Goal: Task Accomplishment & Management: Complete application form

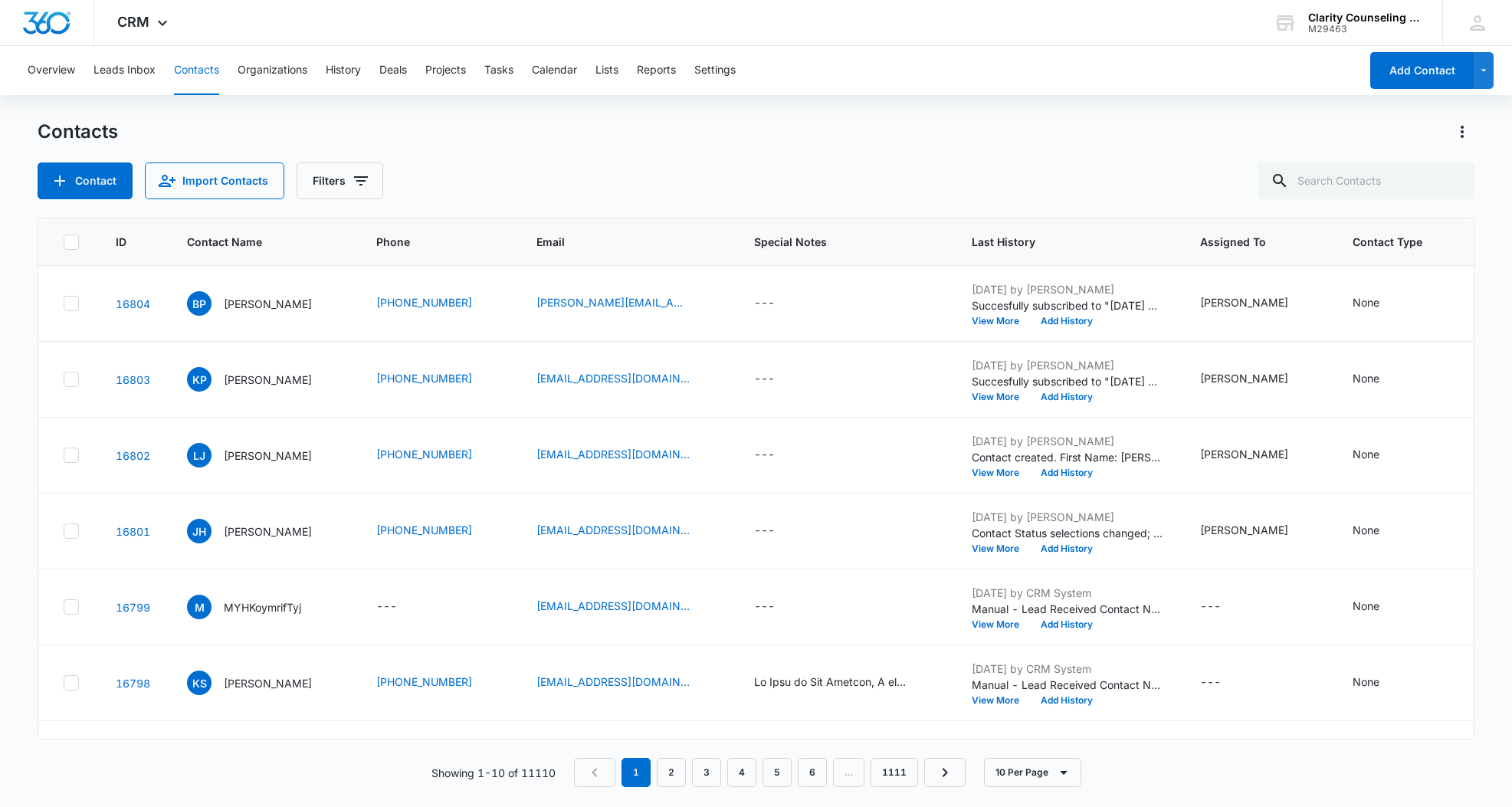
scroll to position [0, 85]
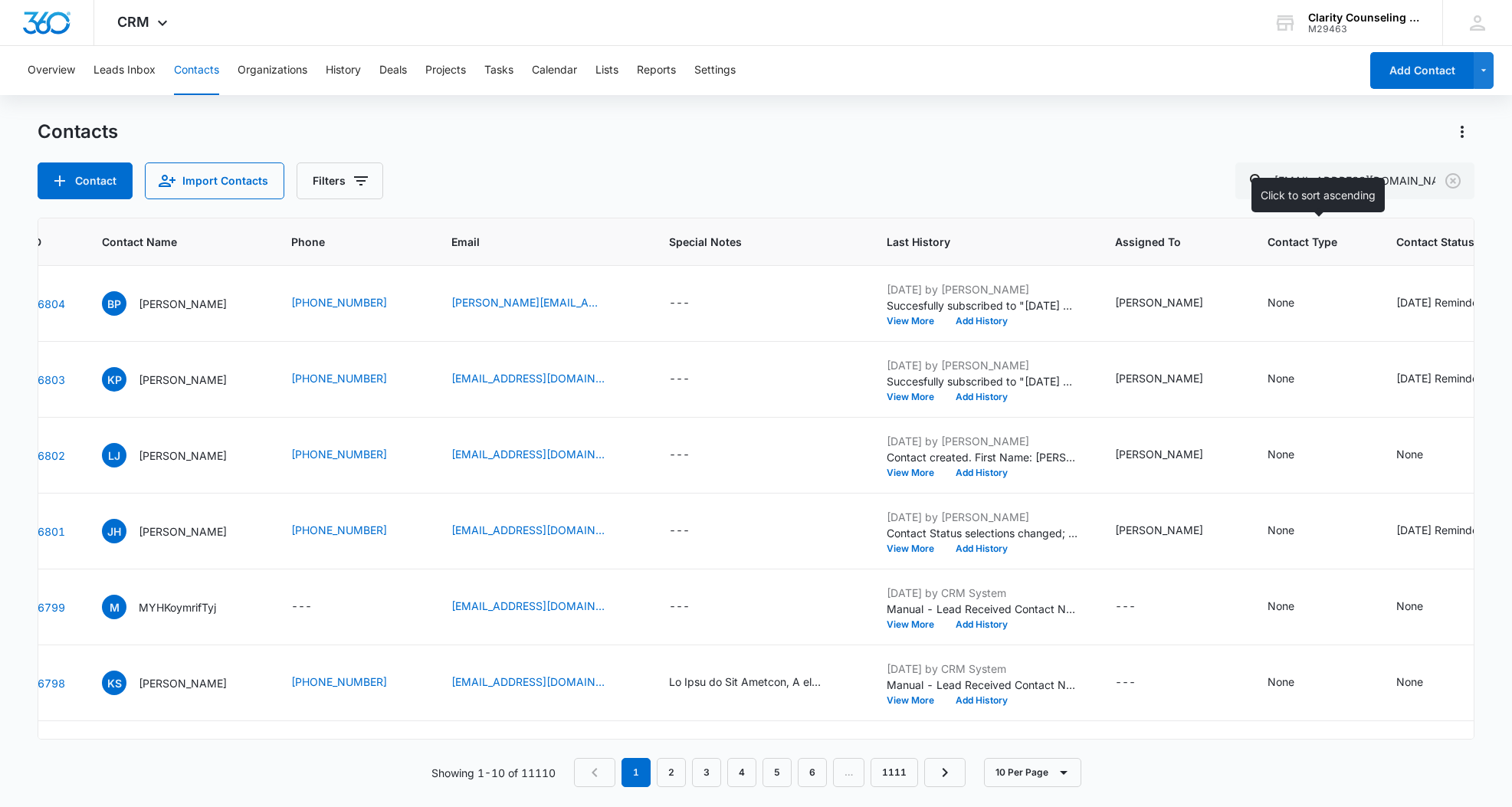
type input "[EMAIL_ADDRESS][DOMAIN_NAME]"
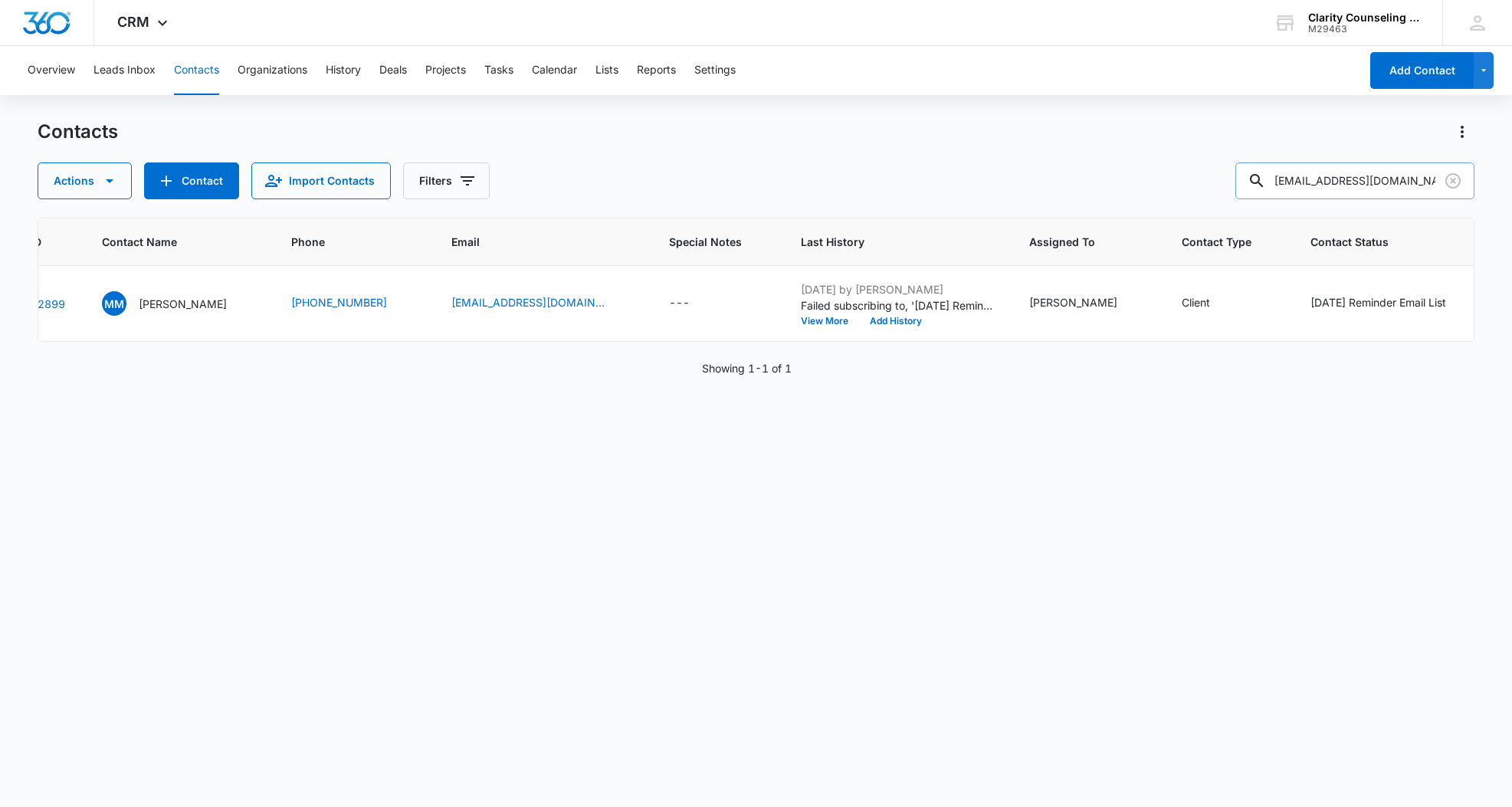
click at [1448, 181] on icon "Clear" at bounding box center [1453, 181] width 18 height 18
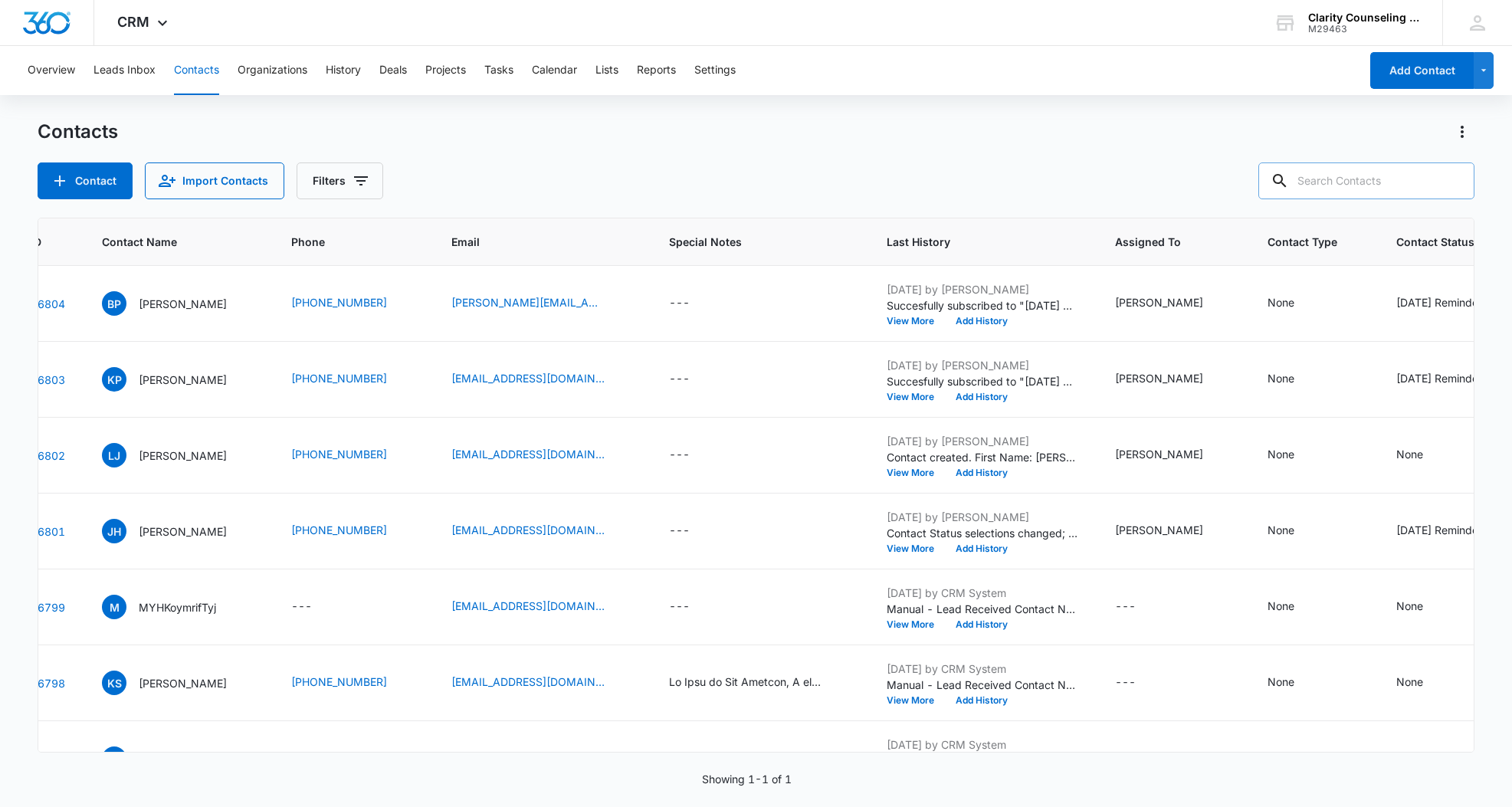
click at [1448, 181] on div at bounding box center [1453, 181] width 24 height 37
paste input "[EMAIL_ADDRESS][DOMAIN_NAME]"
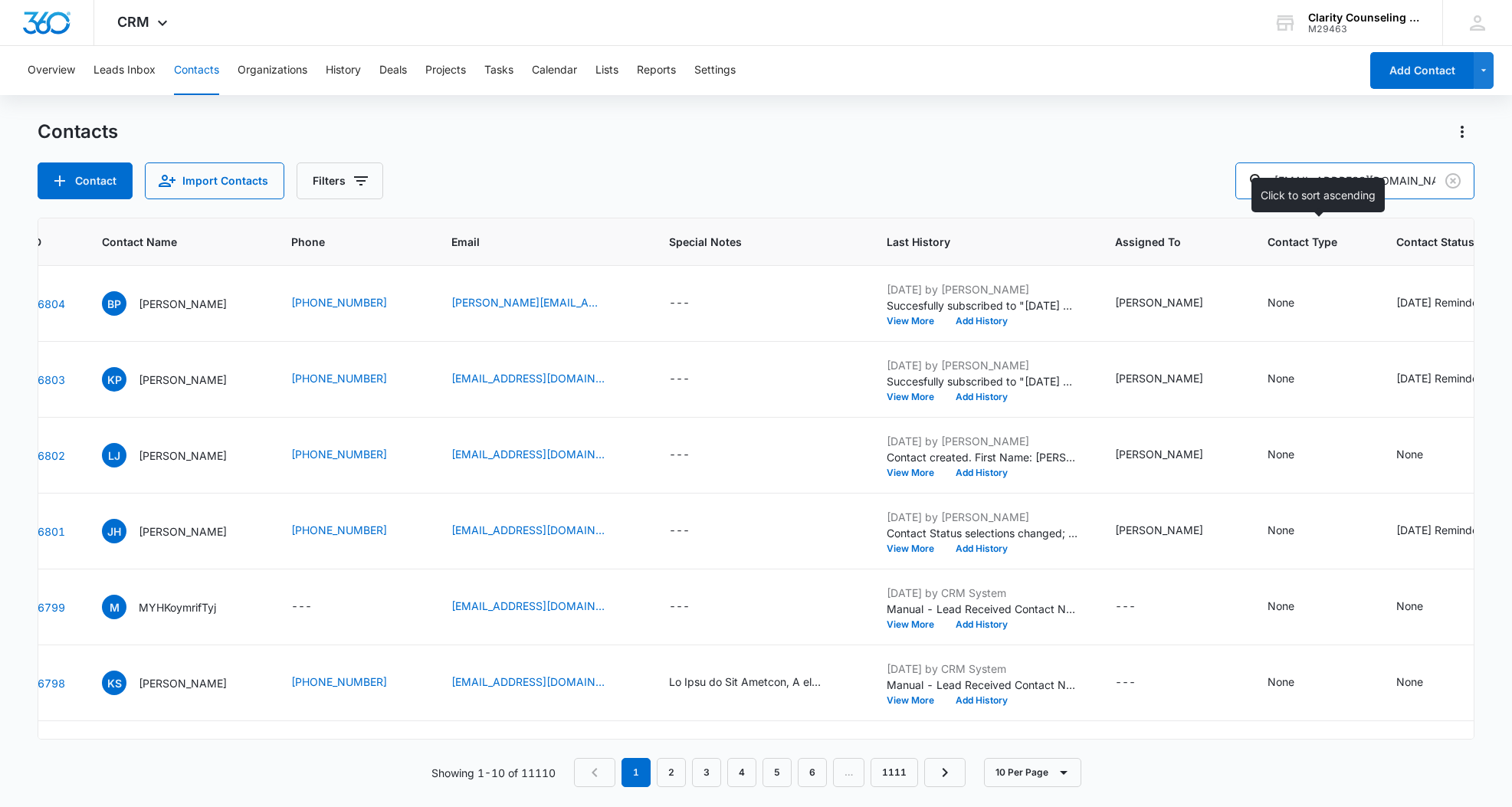
type input "[EMAIL_ADDRESS][DOMAIN_NAME]"
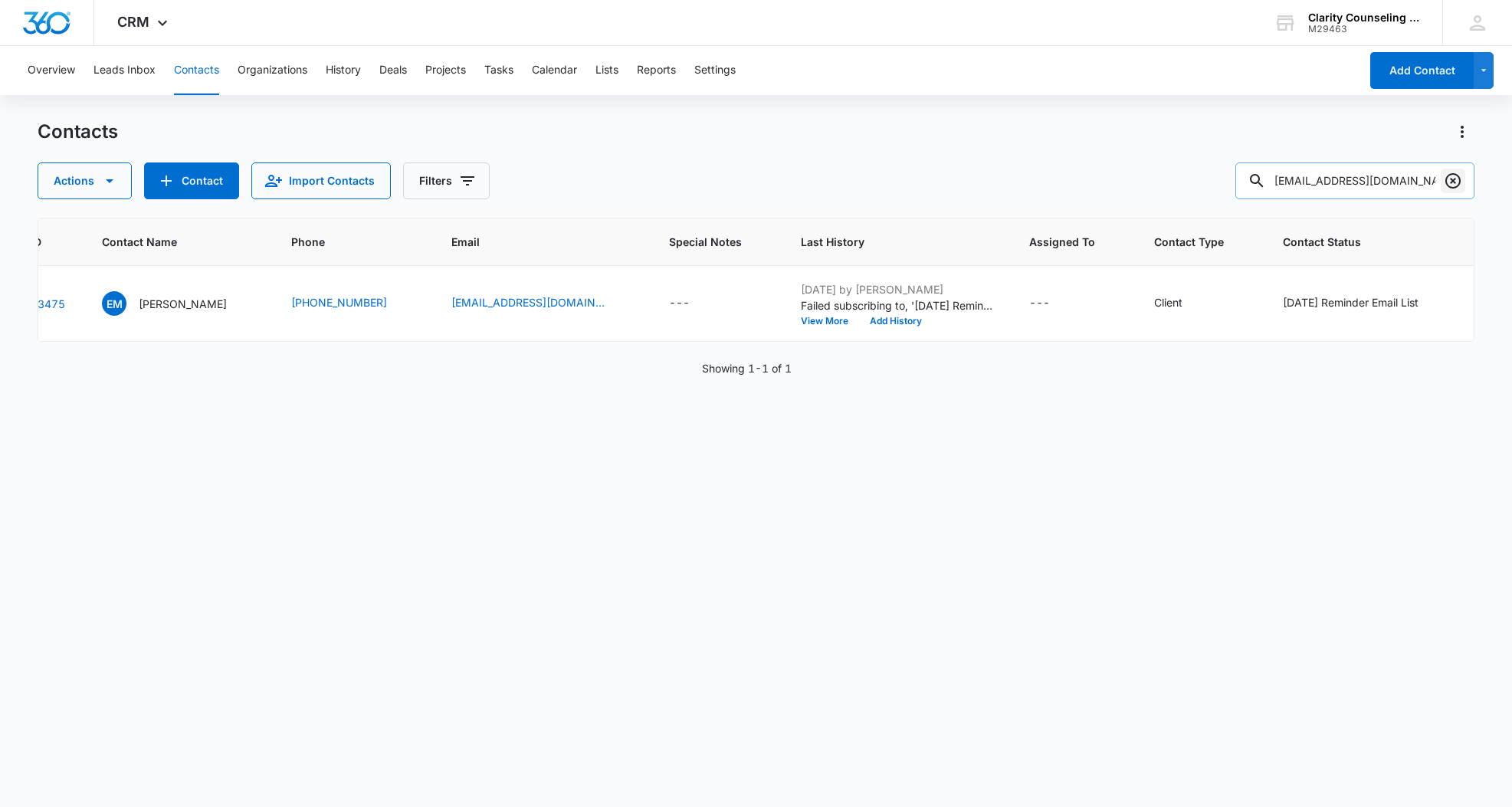
click at [1447, 182] on icon "Clear" at bounding box center [1453, 181] width 18 height 18
click at [1447, 182] on div at bounding box center [1453, 181] width 24 height 37
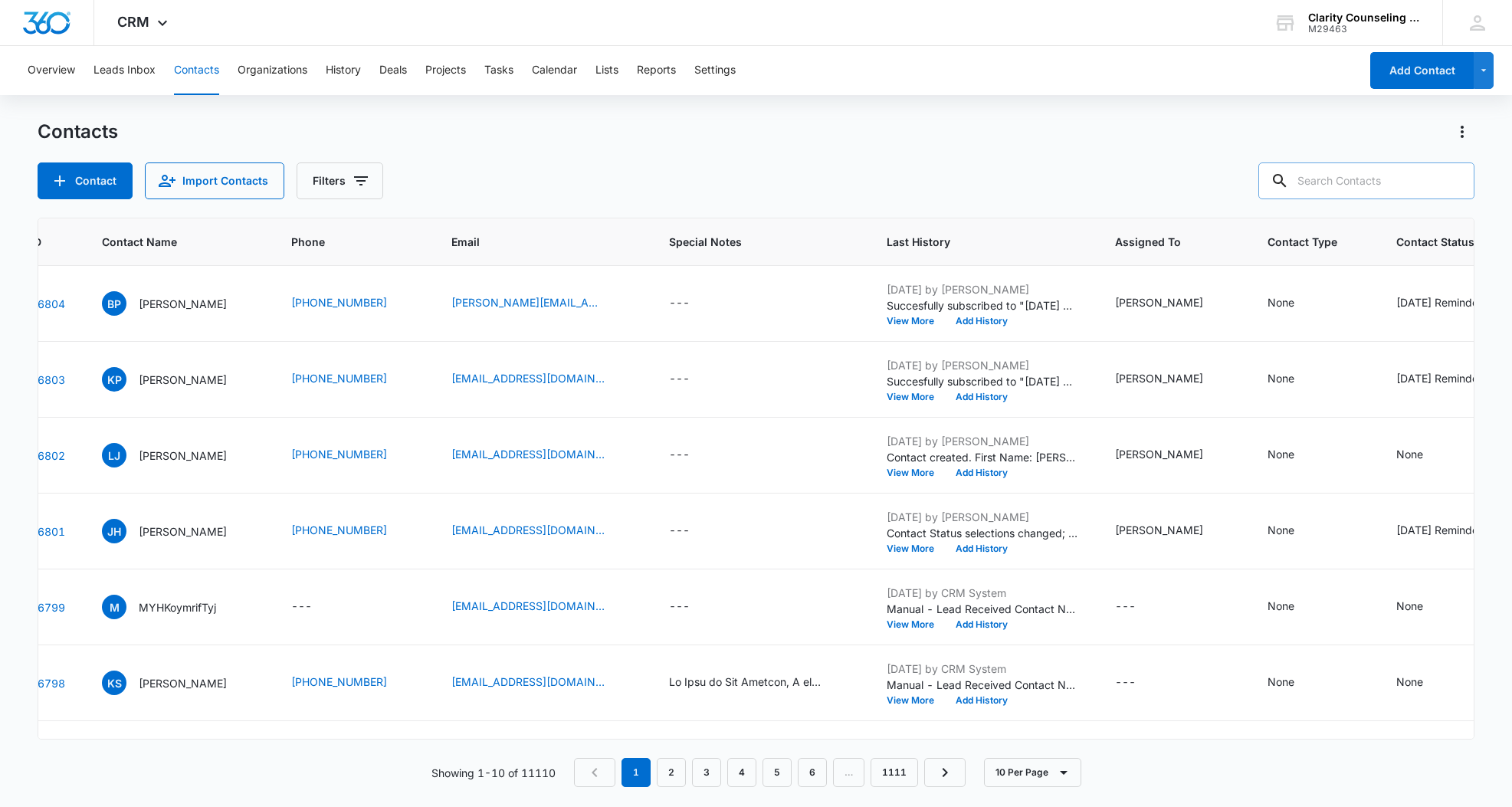
paste input "[EMAIL_ADDRESS][DOMAIN_NAME]"
type input "[EMAIL_ADDRESS][DOMAIN_NAME]"
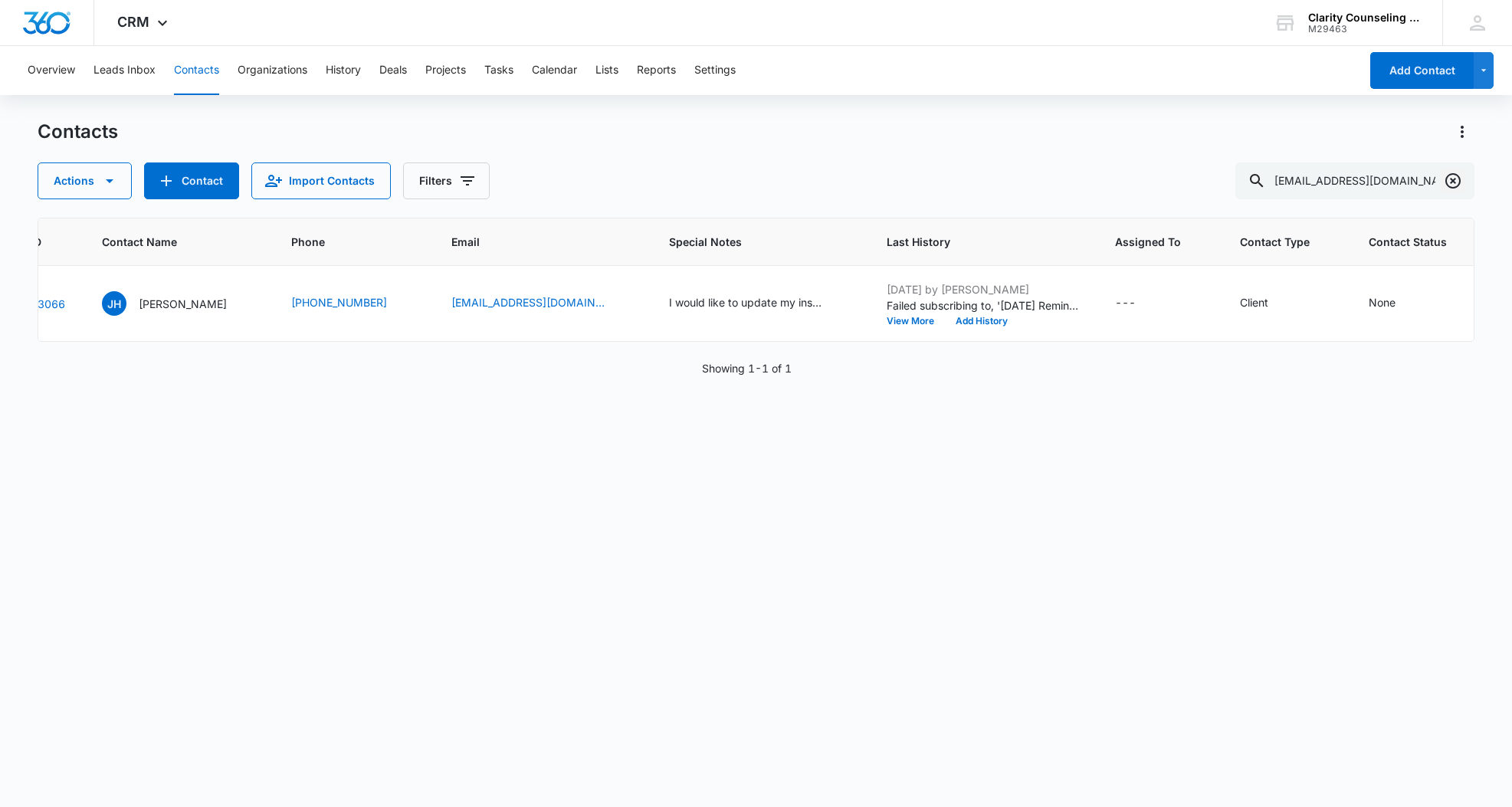
click at [1446, 182] on icon "Clear" at bounding box center [1453, 181] width 15 height 15
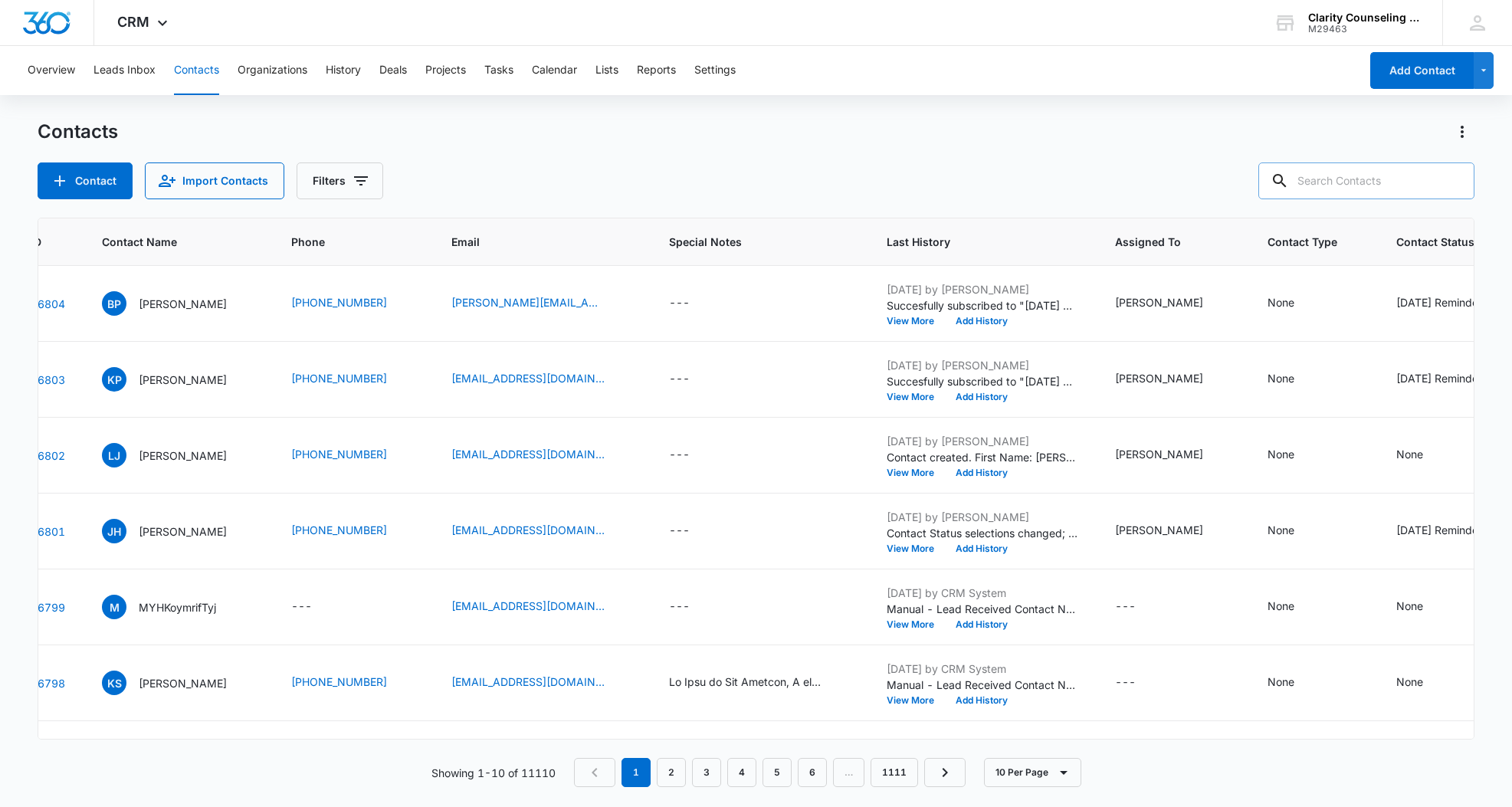
paste input "[EMAIL_ADDRESS][DOMAIN_NAME]"
type input "[EMAIL_ADDRESS][DOMAIN_NAME]"
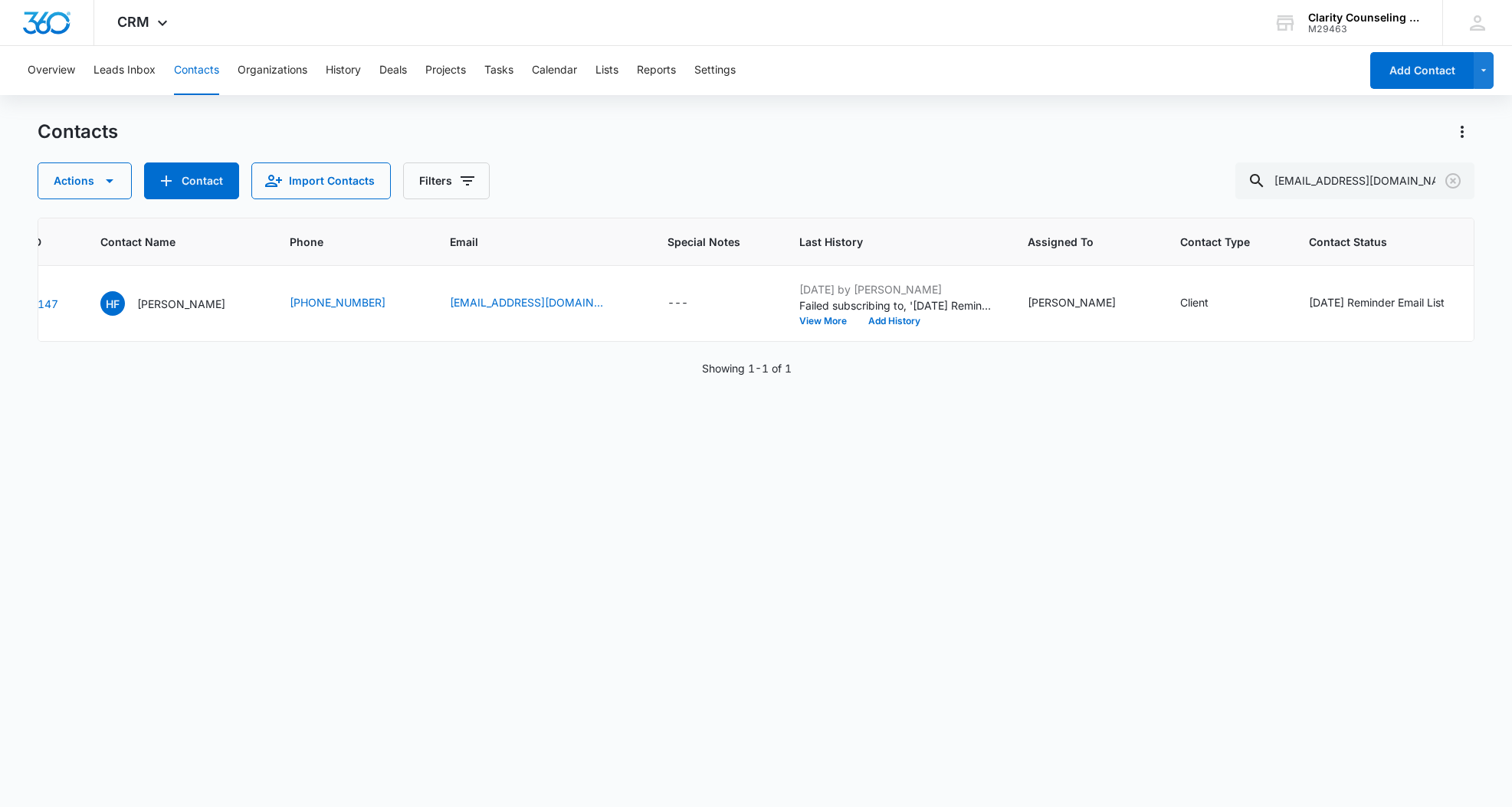
click at [1454, 185] on icon "Clear" at bounding box center [1453, 181] width 18 height 18
click at [1454, 184] on div at bounding box center [1453, 181] width 24 height 37
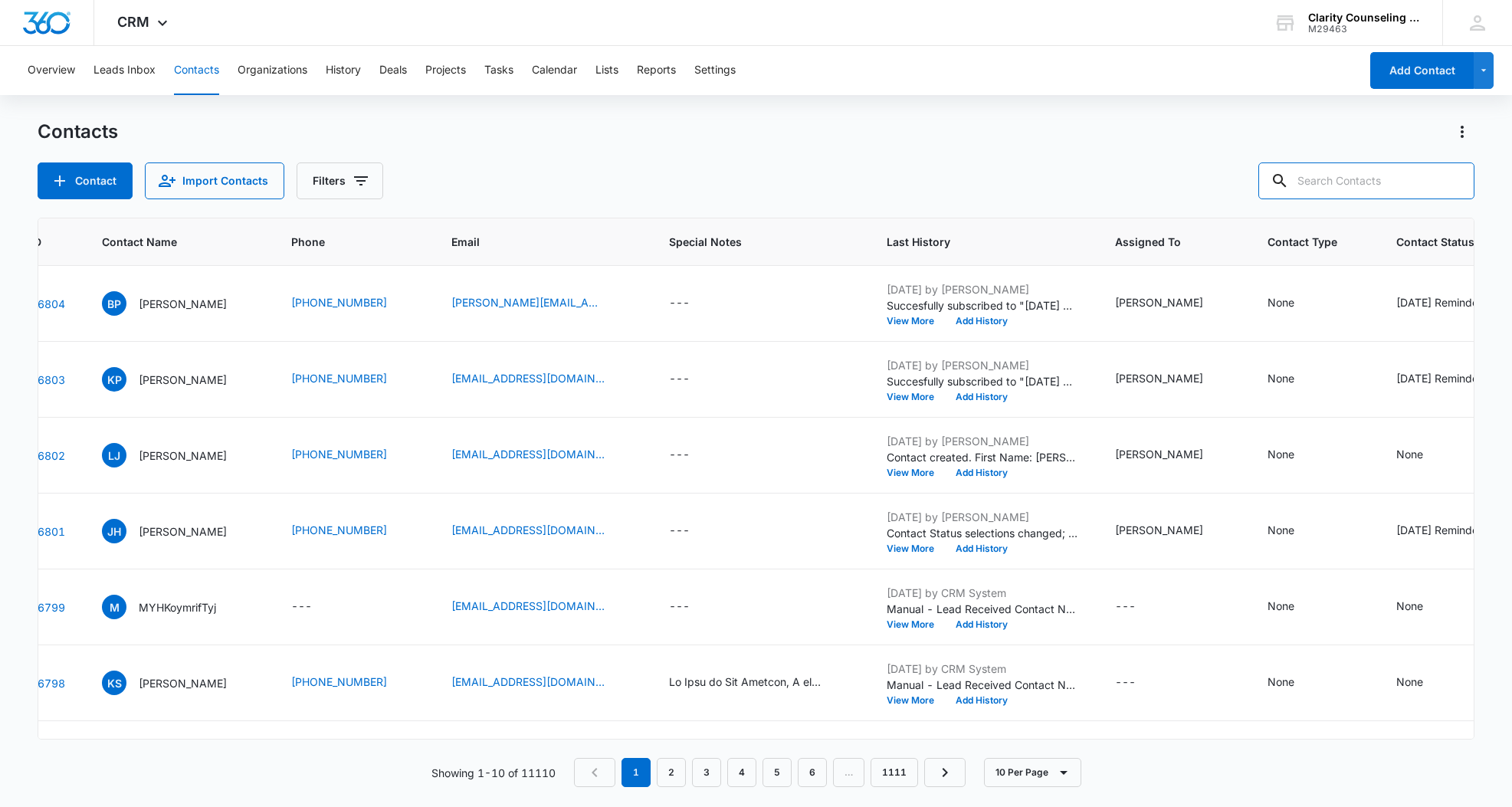
paste input "[EMAIL_ADDRESS][DOMAIN_NAME]"
type input "[EMAIL_ADDRESS][DOMAIN_NAME]"
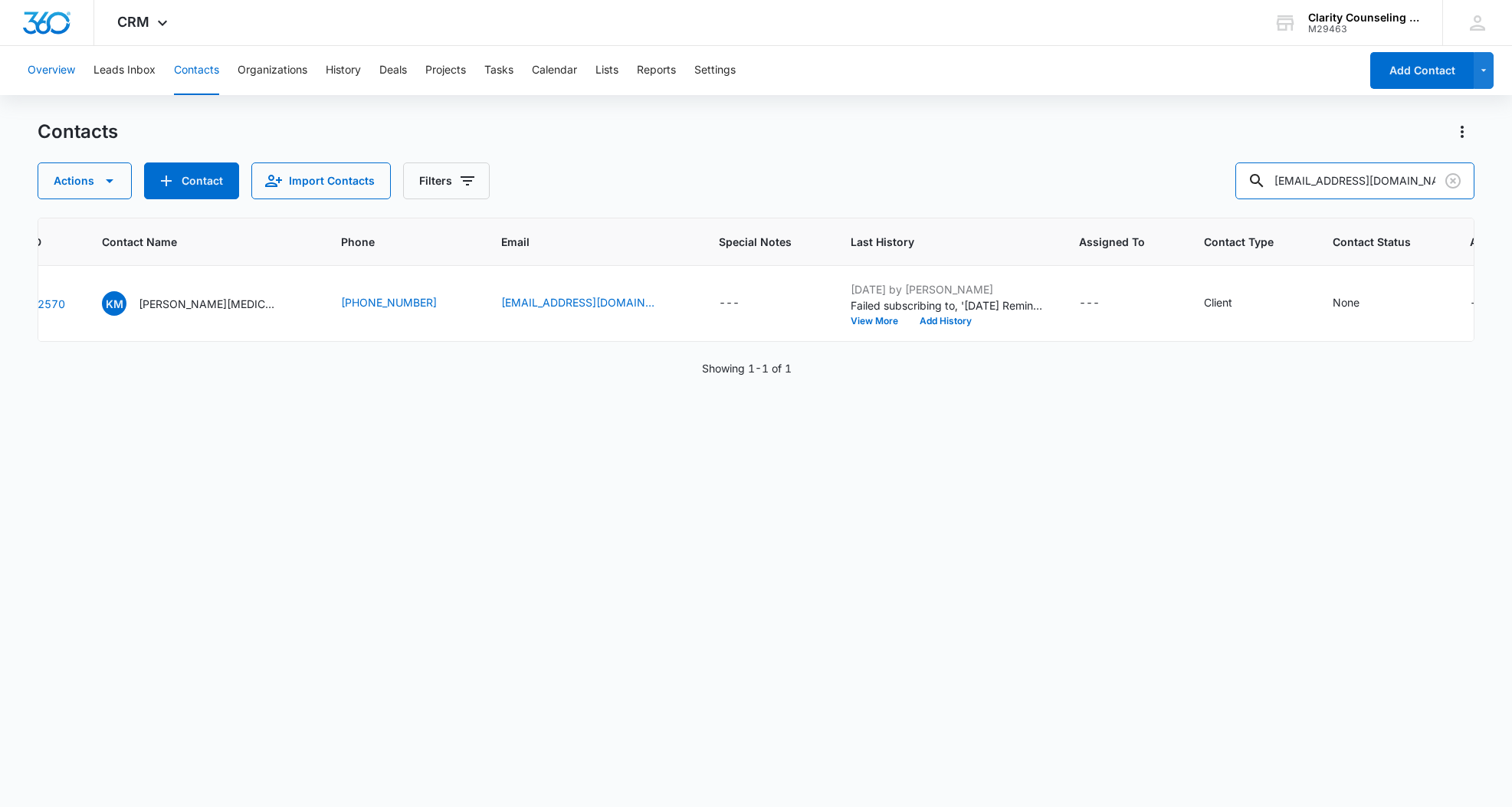
scroll to position [0, 46]
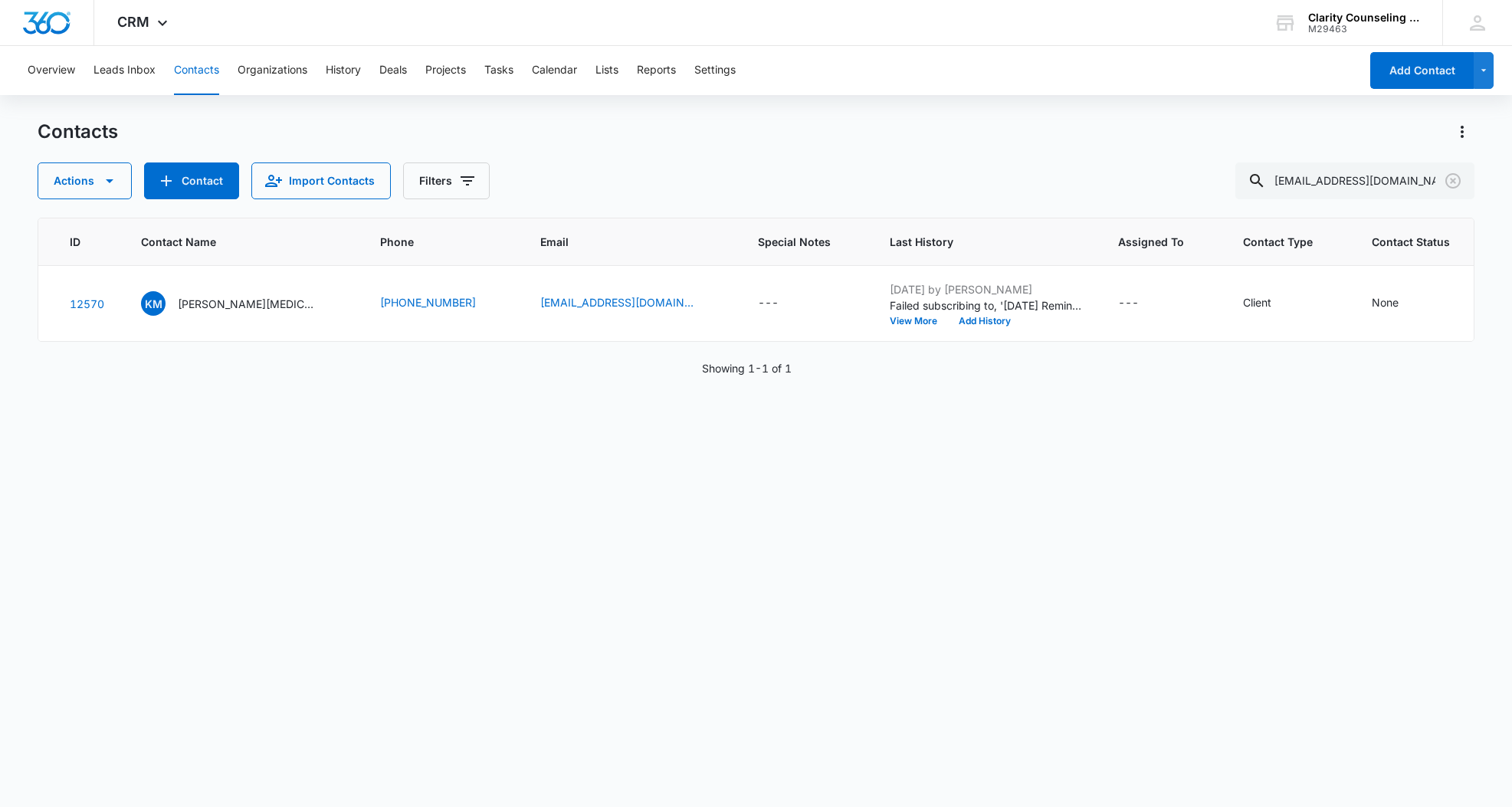
click at [1453, 177] on icon "Clear" at bounding box center [1453, 181] width 18 height 18
click at [1453, 177] on div at bounding box center [1453, 181] width 24 height 37
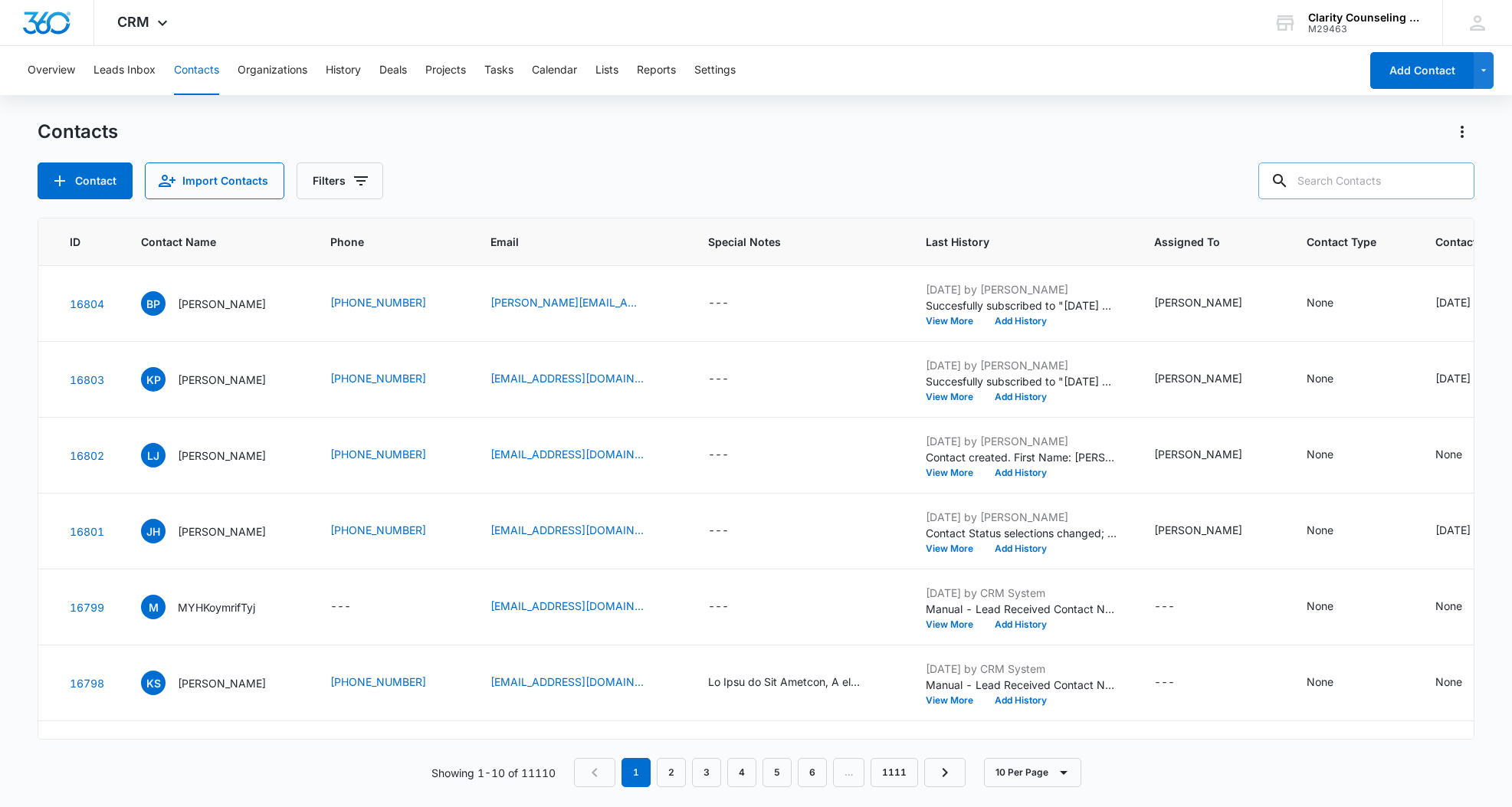
scroll to position [0, 0]
paste input "[EMAIL_ADDRESS][DOMAIN_NAME]"
type input "[EMAIL_ADDRESS][DOMAIN_NAME]"
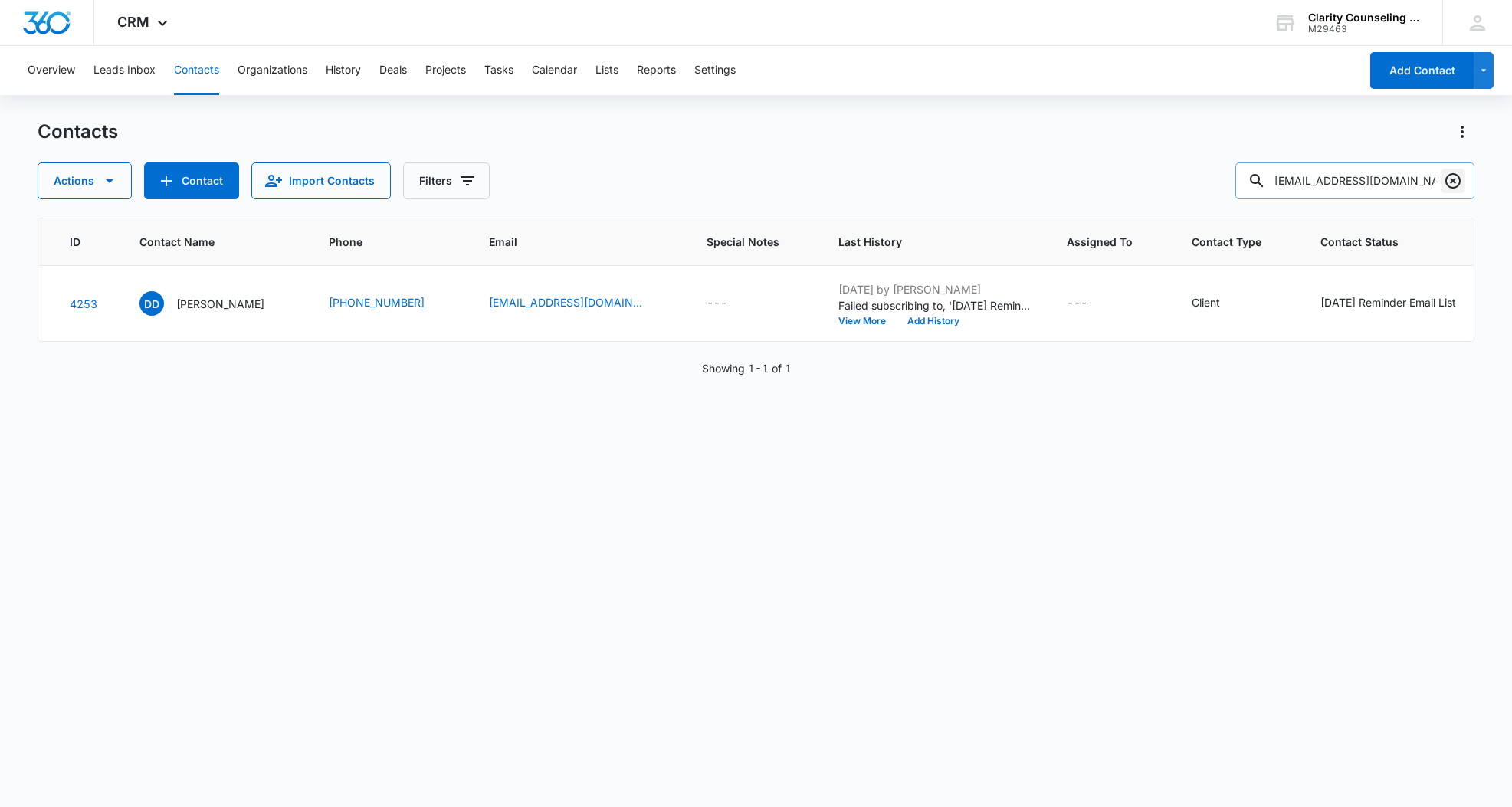
click at [1450, 174] on icon "Clear" at bounding box center [1453, 181] width 15 height 15
click at [1450, 174] on div at bounding box center [1453, 181] width 24 height 37
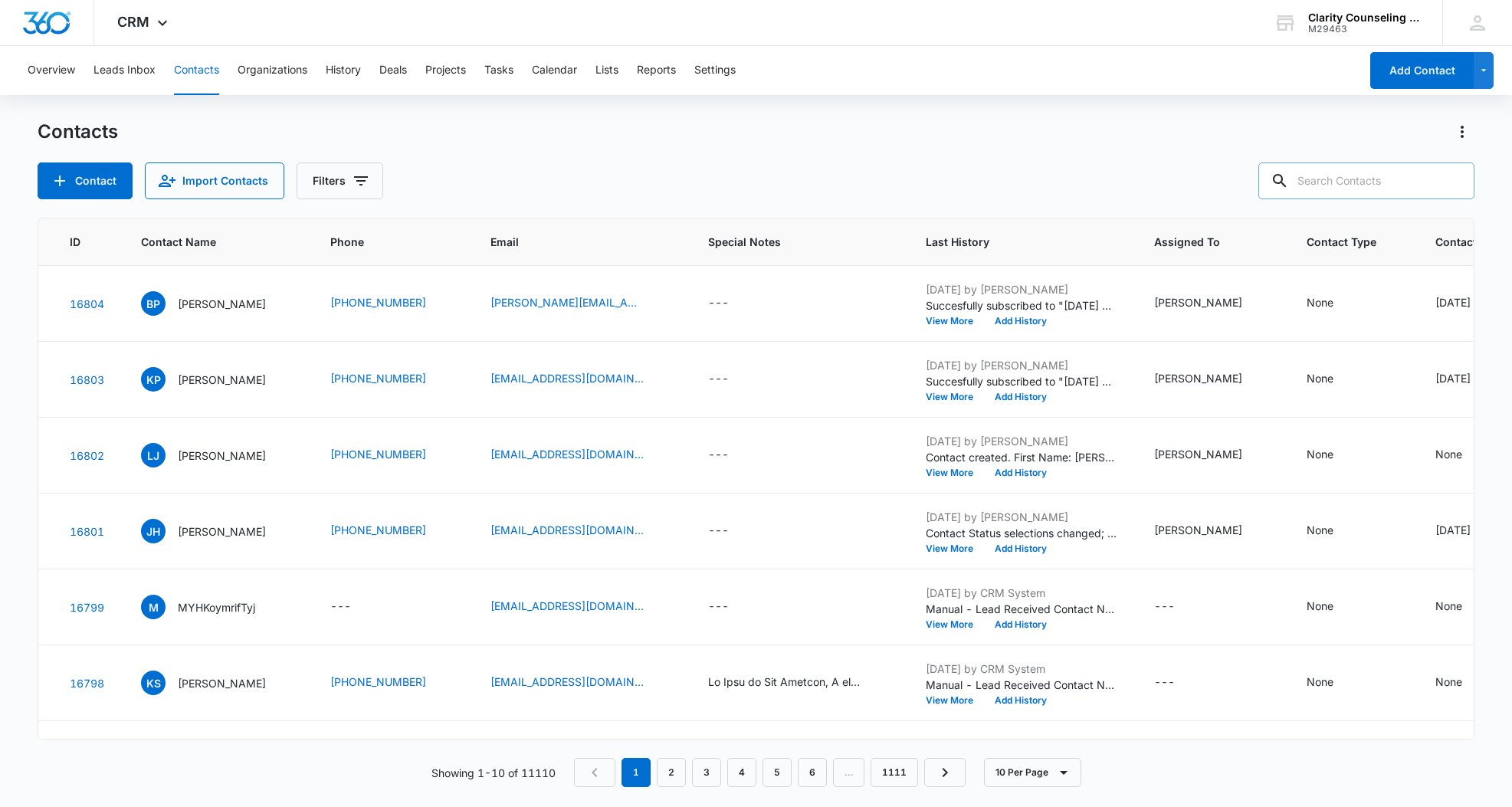
paste input "[EMAIL_ADDRESS][DOMAIN_NAME]"
type input "[EMAIL_ADDRESS][DOMAIN_NAME]"
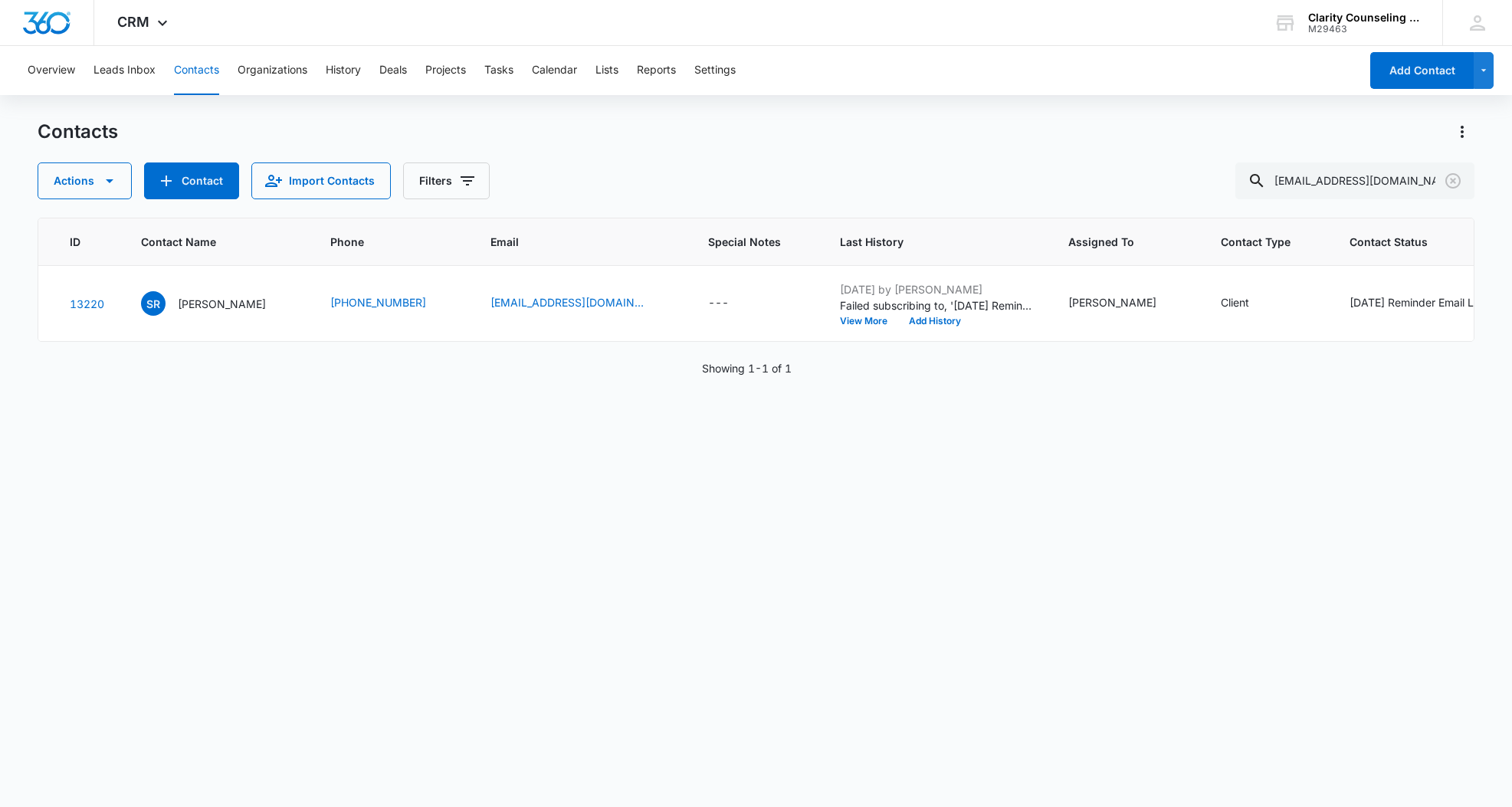
click at [1453, 177] on icon "Clear" at bounding box center [1453, 181] width 18 height 18
click at [1453, 177] on div at bounding box center [1453, 181] width 24 height 37
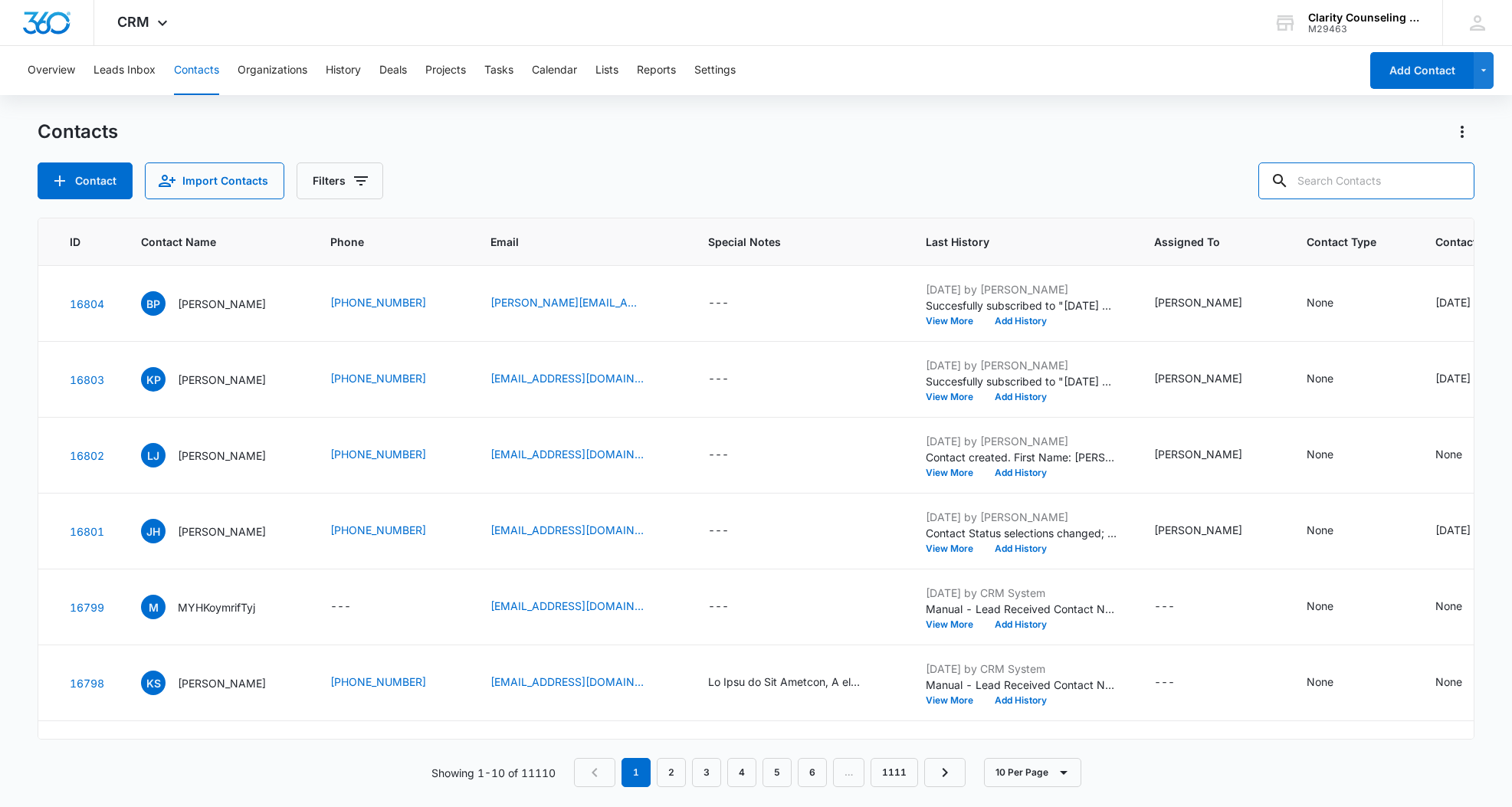
paste input "[PERSON_NAME][EMAIL_ADDRESS][DOMAIN_NAME]"
type input "[PERSON_NAME][EMAIL_ADDRESS][DOMAIN_NAME]"
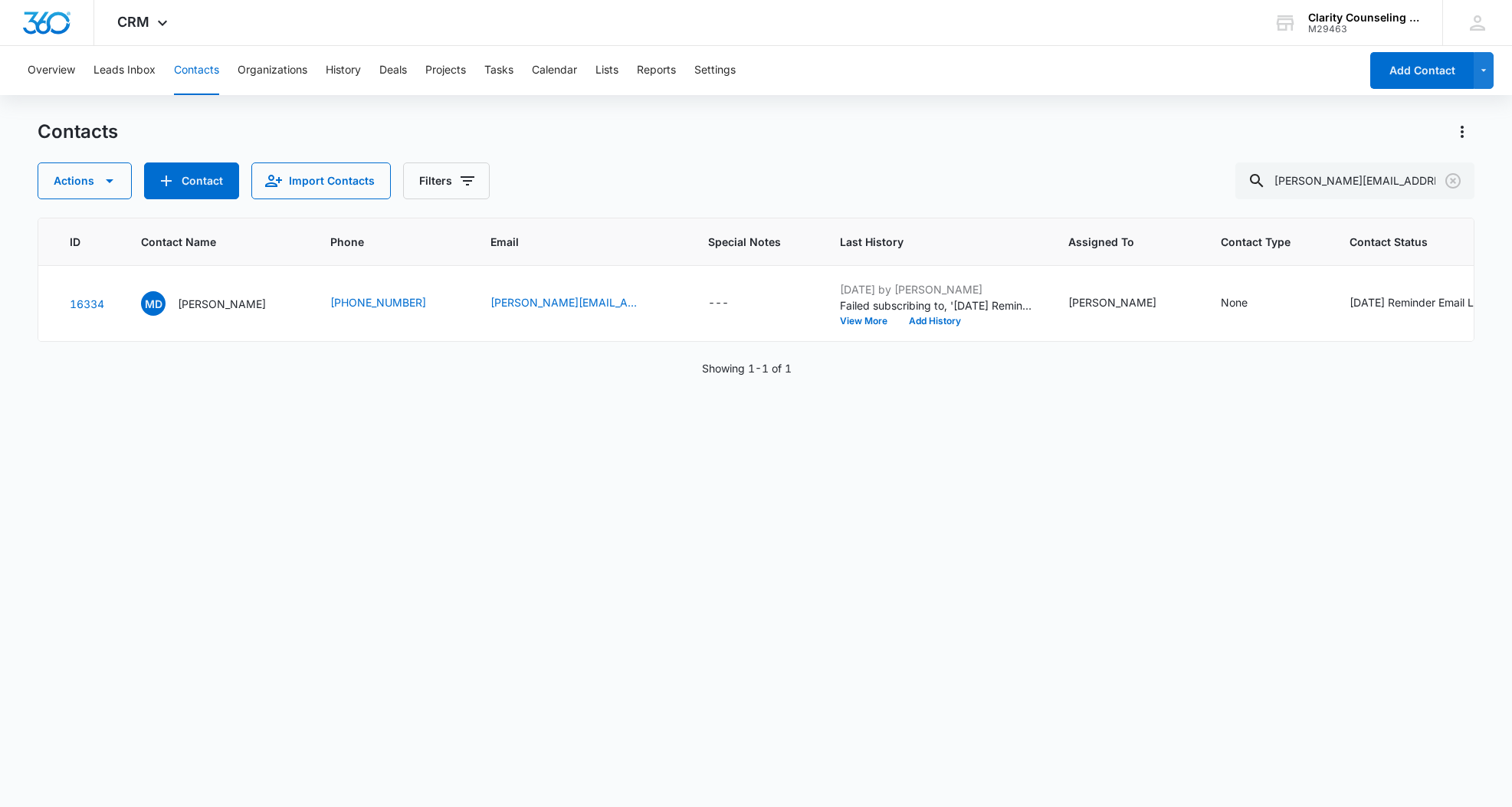
click at [1448, 182] on icon "Clear" at bounding box center [1453, 181] width 18 height 18
drag, startPoint x: 4, startPoint y: 97, endPoint x: 1448, endPoint y: 182, distance: 1446.5
click at [1448, 182] on div at bounding box center [1453, 181] width 24 height 37
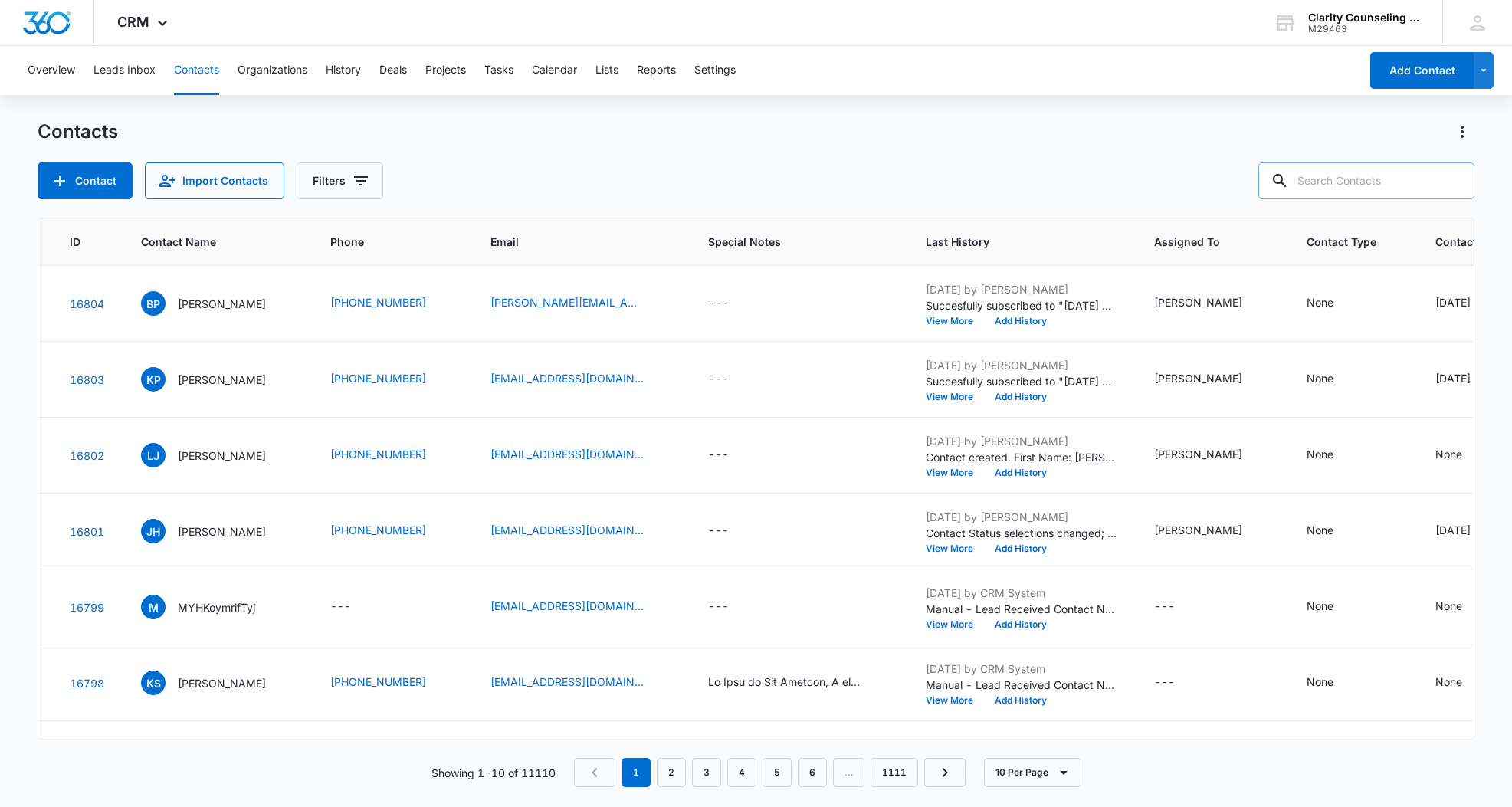
paste input "[EMAIL_ADDRESS][PERSON_NAME][DOMAIN_NAME]"
type input "[EMAIL_ADDRESS][PERSON_NAME][DOMAIN_NAME]"
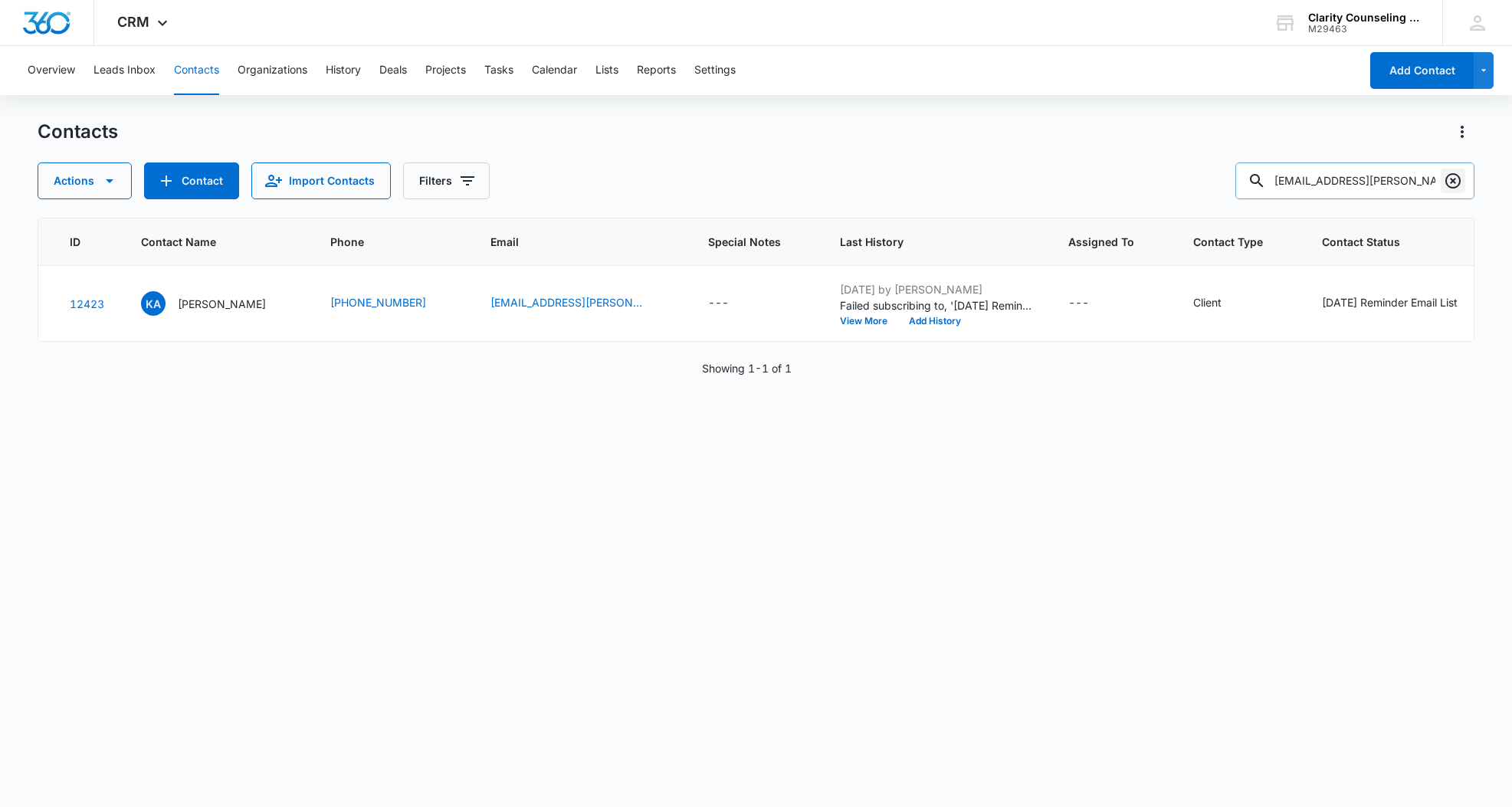
click at [1460, 180] on icon "Clear" at bounding box center [1453, 181] width 15 height 15
click at [1459, 180] on div at bounding box center [1453, 181] width 24 height 37
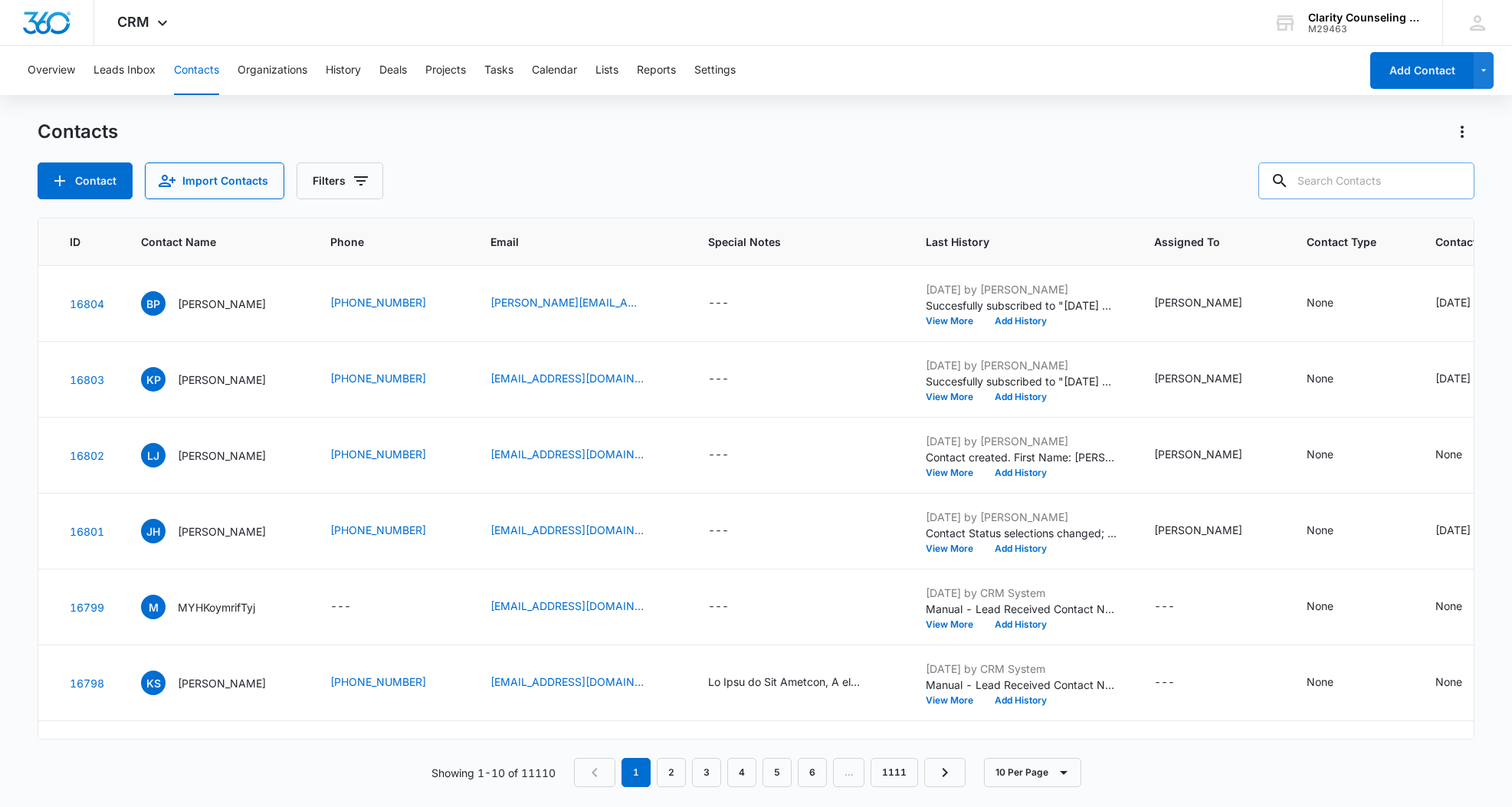
paste input "[EMAIL_ADDRESS][DOMAIN_NAME]"
type input "[EMAIL_ADDRESS][DOMAIN_NAME]"
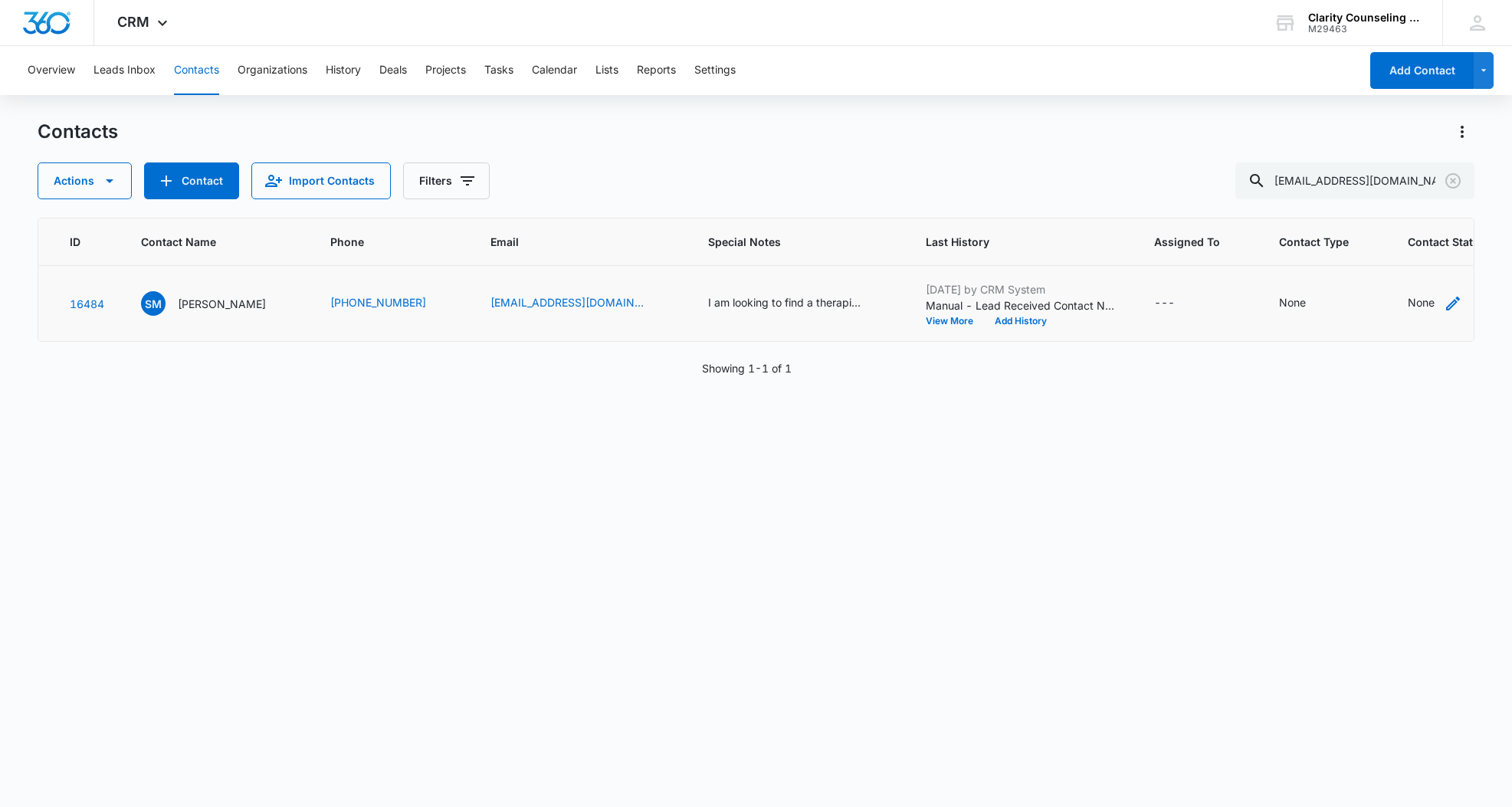
click at [1408, 302] on div "None" at bounding box center [1422, 301] width 27 height 16
click at [1401, 214] on div at bounding box center [1370, 205] width 75 height 19
click at [1381, 310] on p "[DATE] Reminder Email List" at bounding box center [1386, 313] width 101 height 32
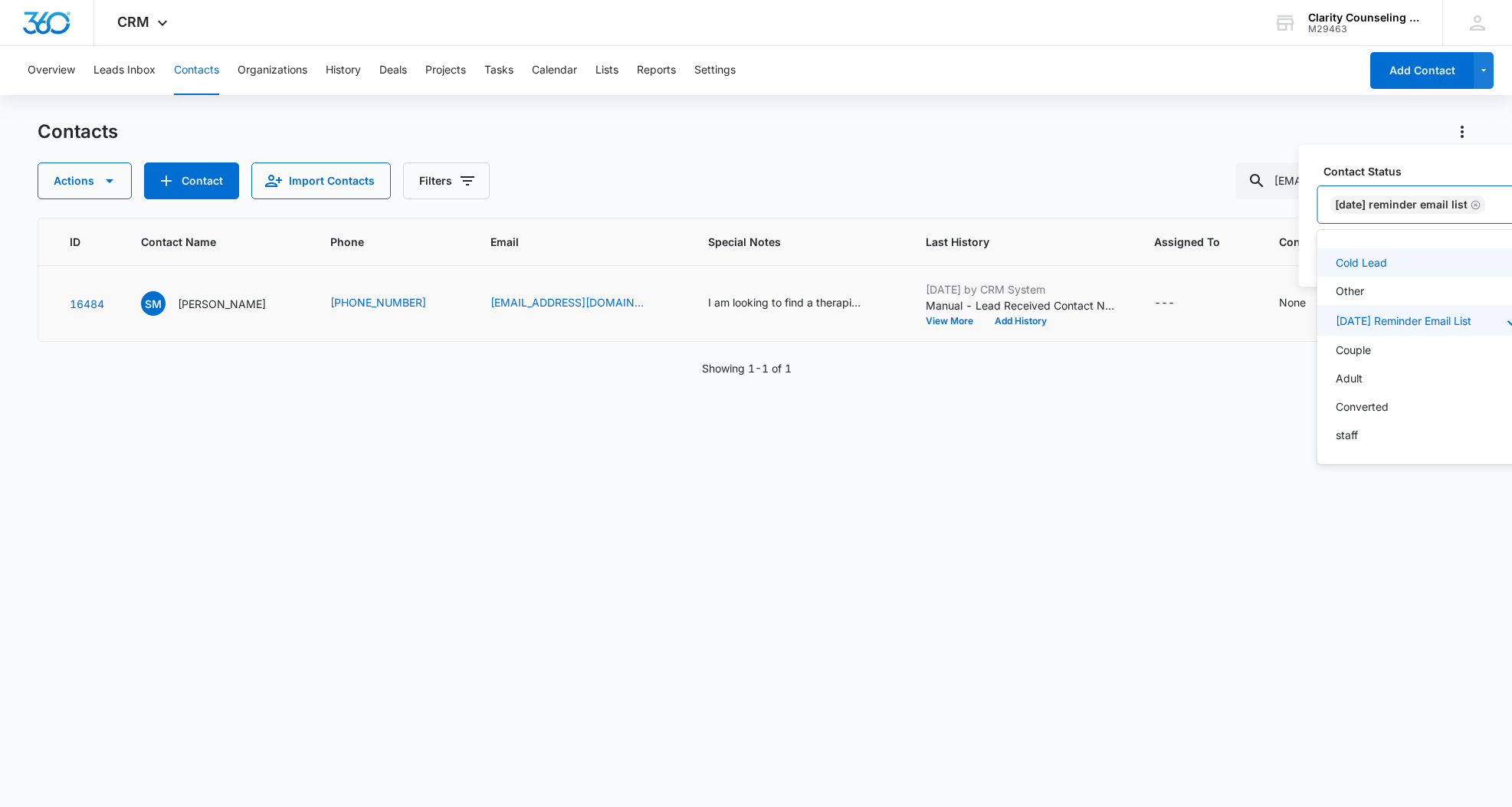
click at [1468, 186] on div "[DATE] Reminder Email List" at bounding box center [1432, 205] width 228 height 39
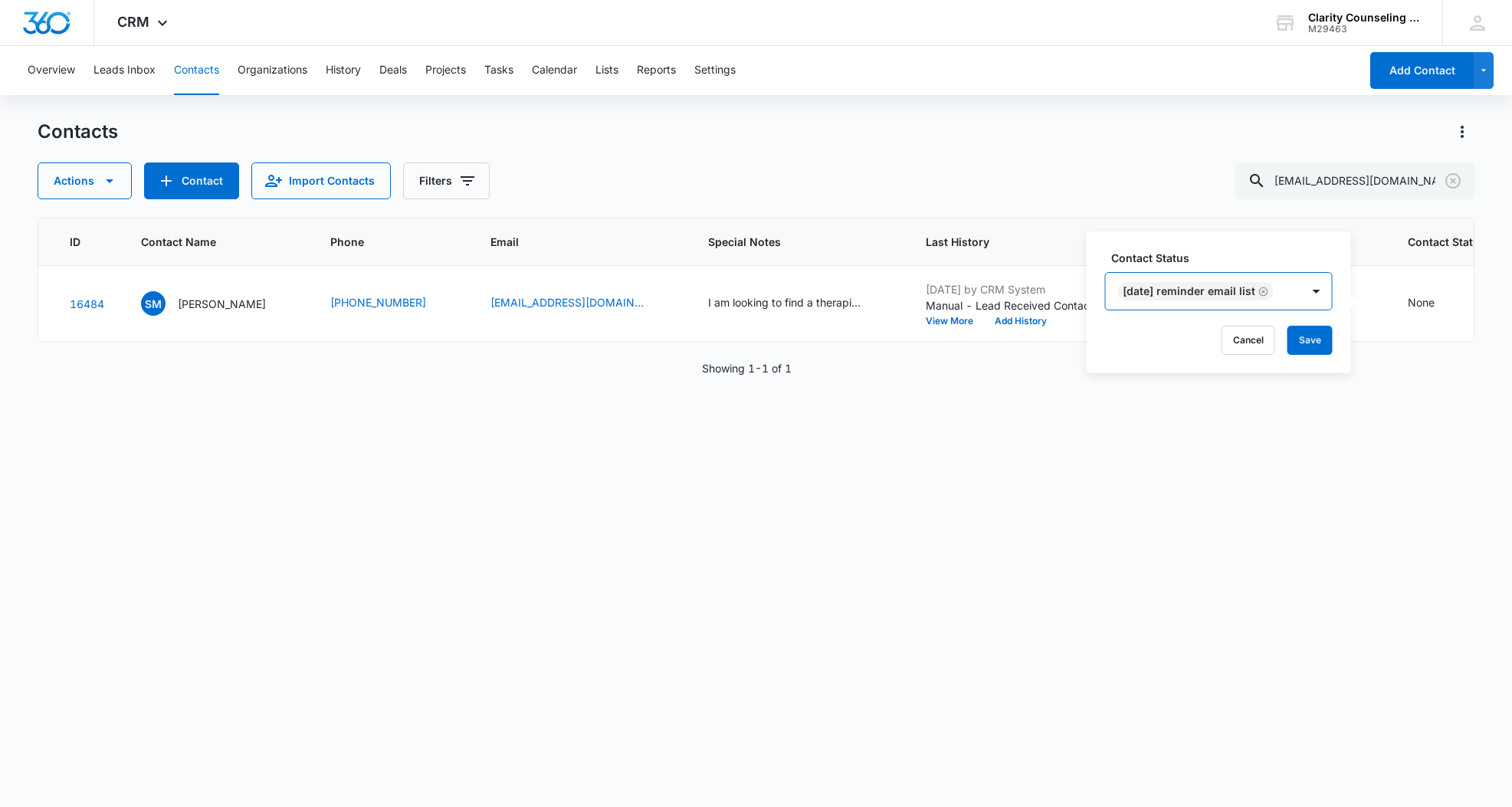
scroll to position [0, 0]
click at [1316, 348] on button "Save" at bounding box center [1310, 340] width 45 height 29
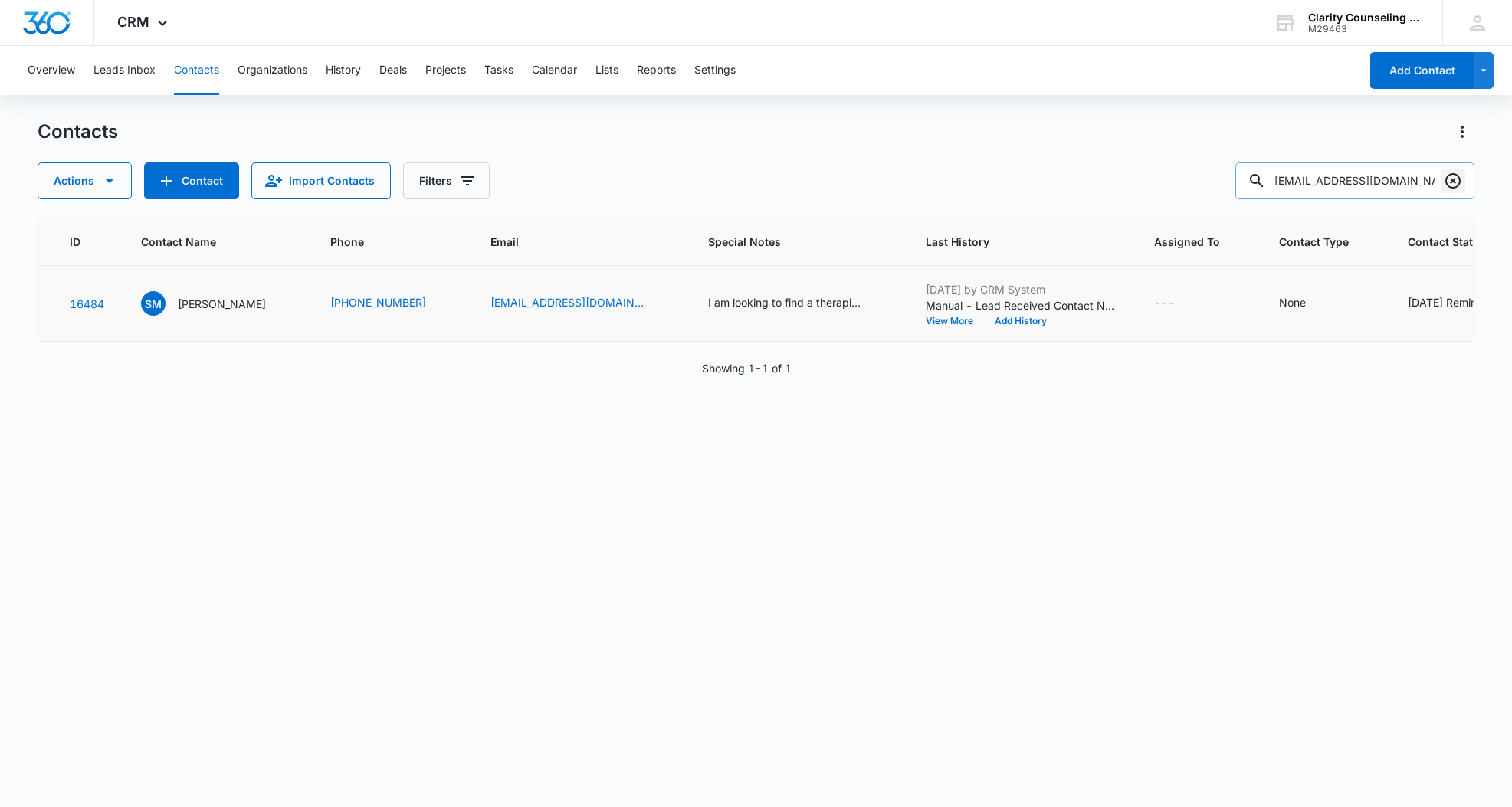
click at [1458, 179] on icon "Clear" at bounding box center [1453, 181] width 18 height 18
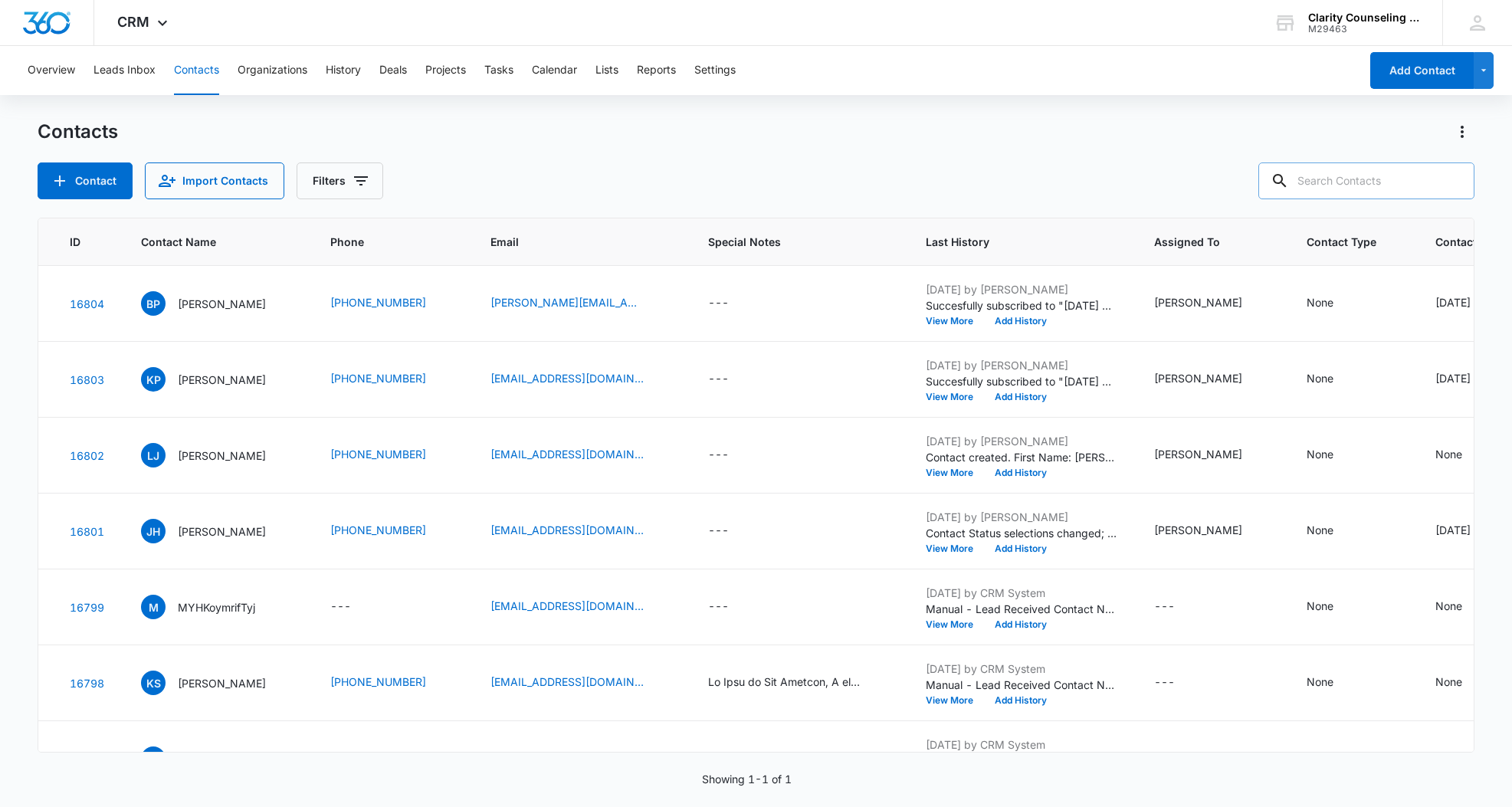
drag, startPoint x: 1458, startPoint y: 179, endPoint x: 1342, endPoint y: 178, distance: 116.0
click at [1457, 179] on div at bounding box center [1453, 181] width 24 height 37
paste input "[EMAIL_ADDRESS][DOMAIN_NAME]"
type input "[EMAIL_ADDRESS][DOMAIN_NAME]"
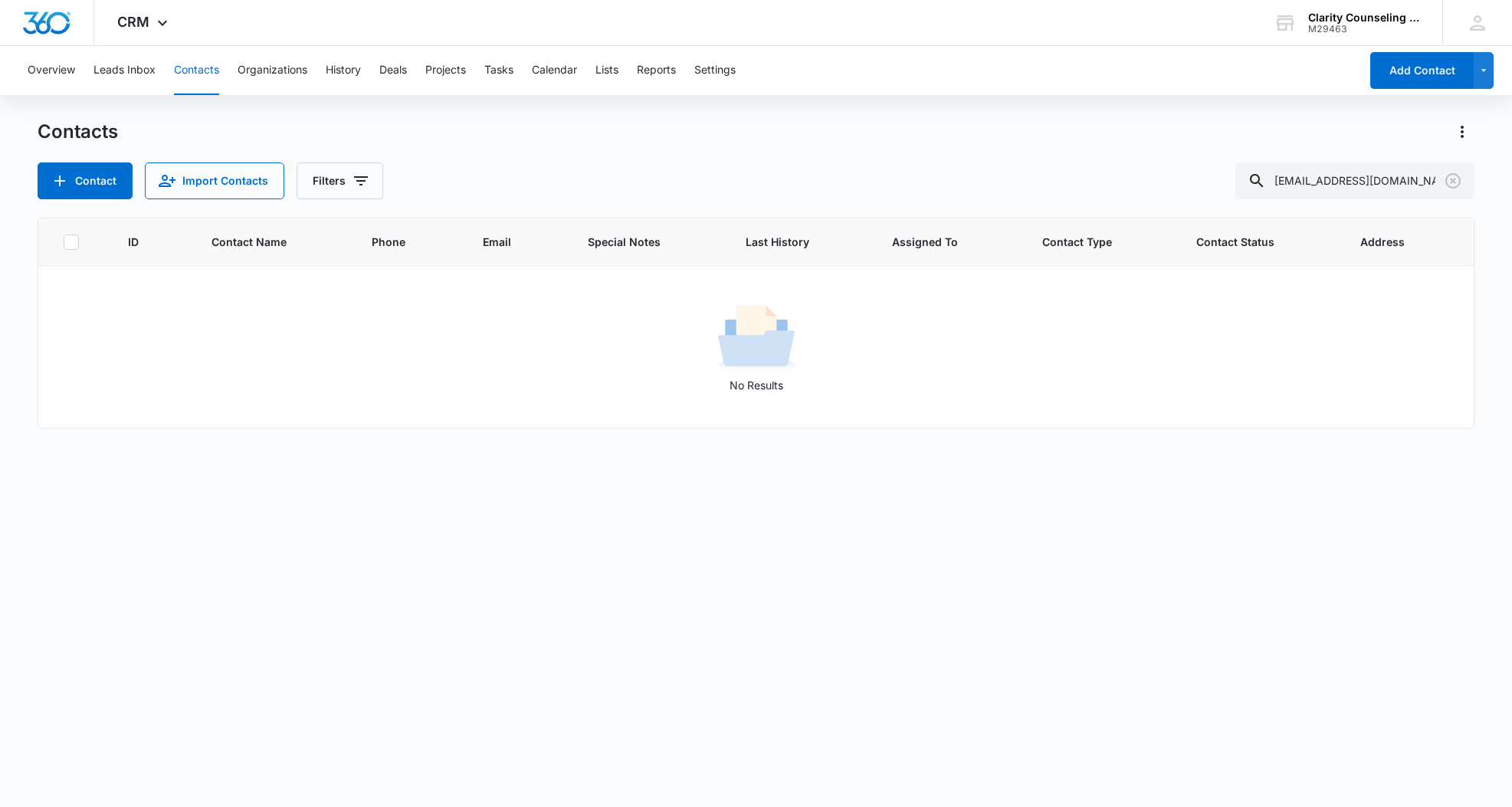
click at [47, 155] on div "Contacts Contact Import Contacts Filters [EMAIL_ADDRESS][DOMAIN_NAME]" at bounding box center [755, 159] width 1436 height 80
click at [69, 178] on button "Contact" at bounding box center [85, 181] width 95 height 37
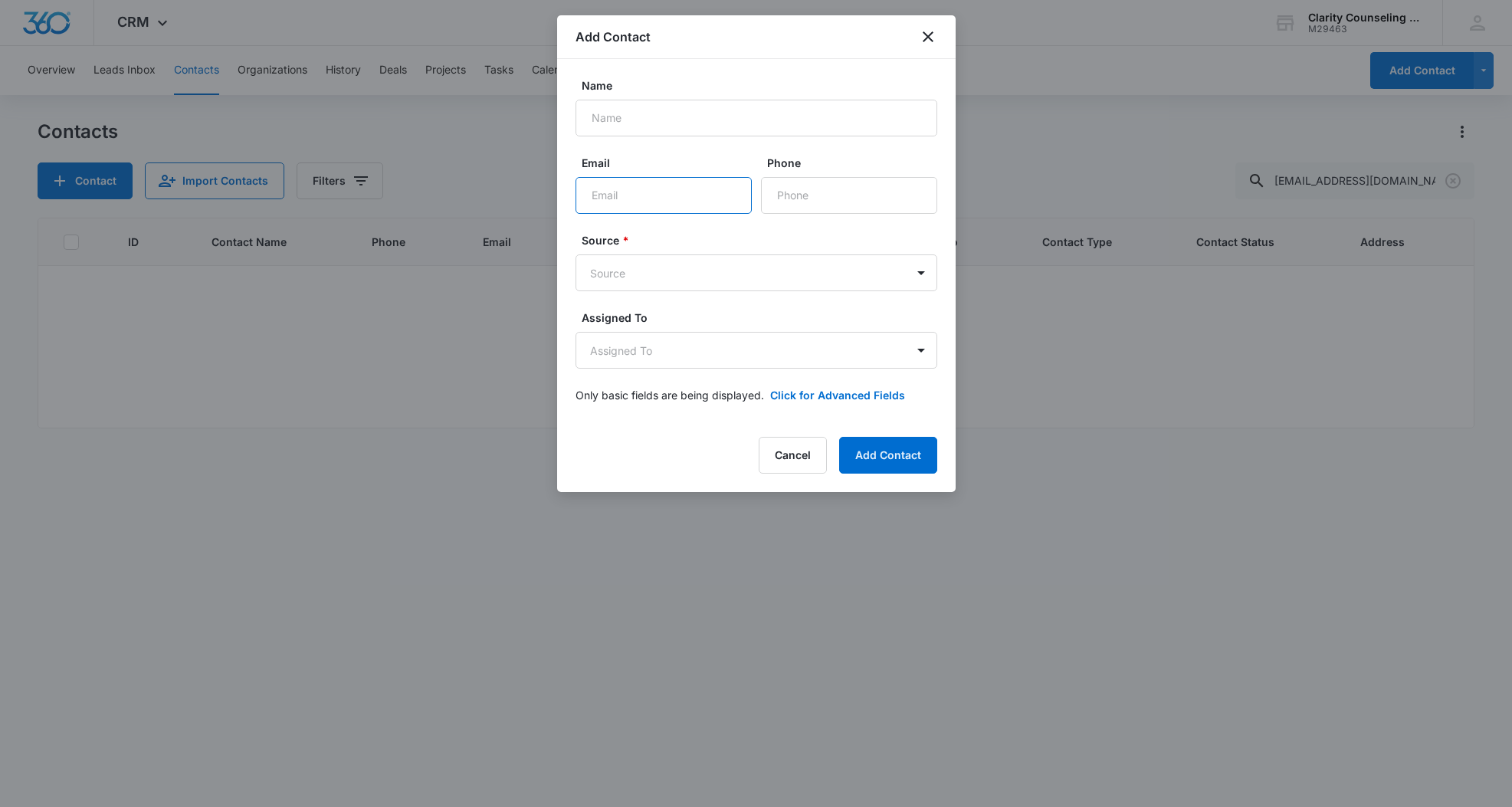
paste input "[EMAIL_ADDRESS][DOMAIN_NAME]"
type input "[EMAIL_ADDRESS][DOMAIN_NAME]"
paste input "[PERSON_NAME]"
type input "[PERSON_NAME]"
paste input "[PHONE_NUMBER]"
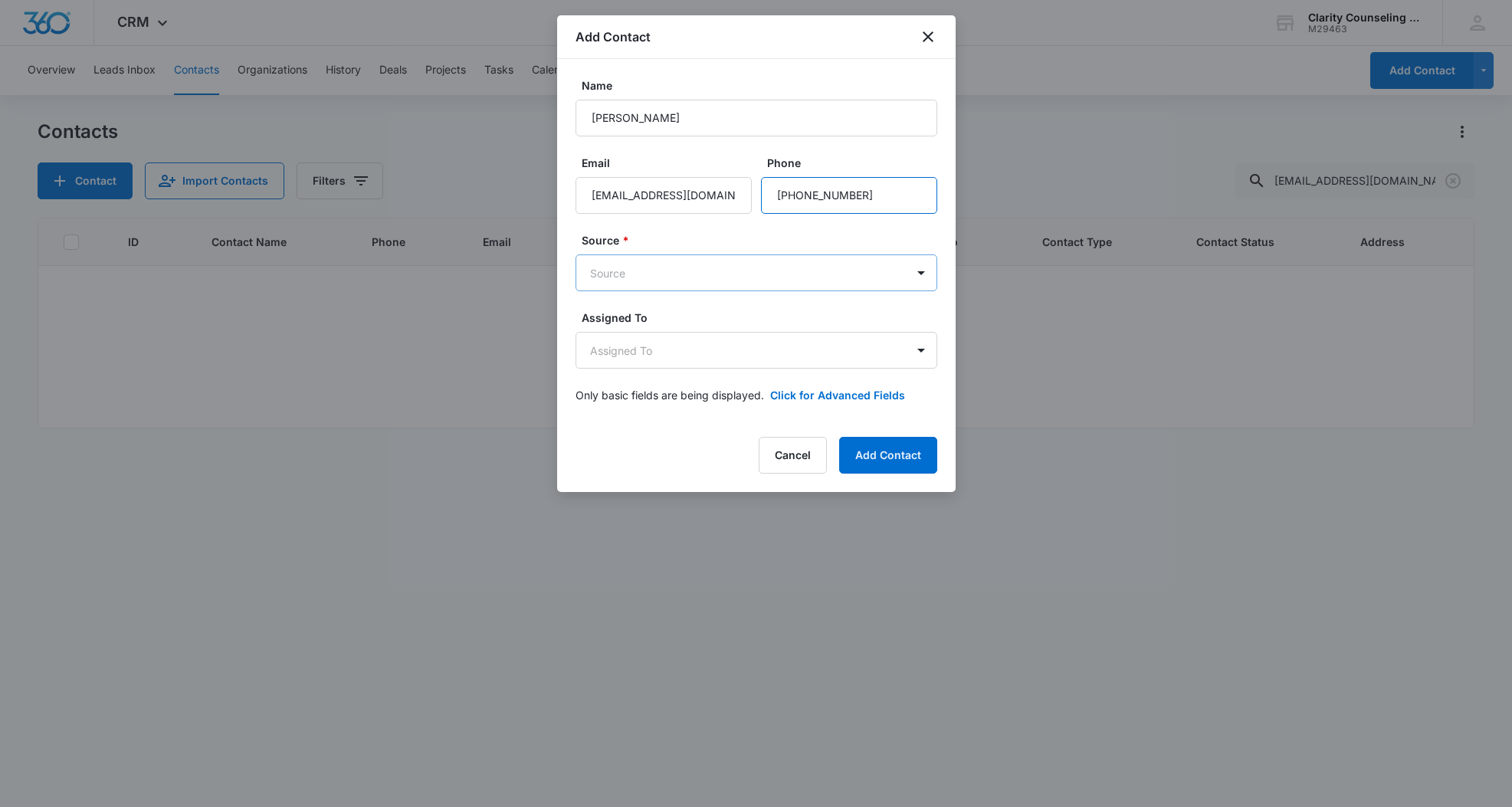
type input "[PHONE_NUMBER]"
click at [724, 275] on body "CRM Apps Reputation Websites Forms CRM Email Social Content Ads Intelligence Fi…" at bounding box center [756, 404] width 1512 height 807
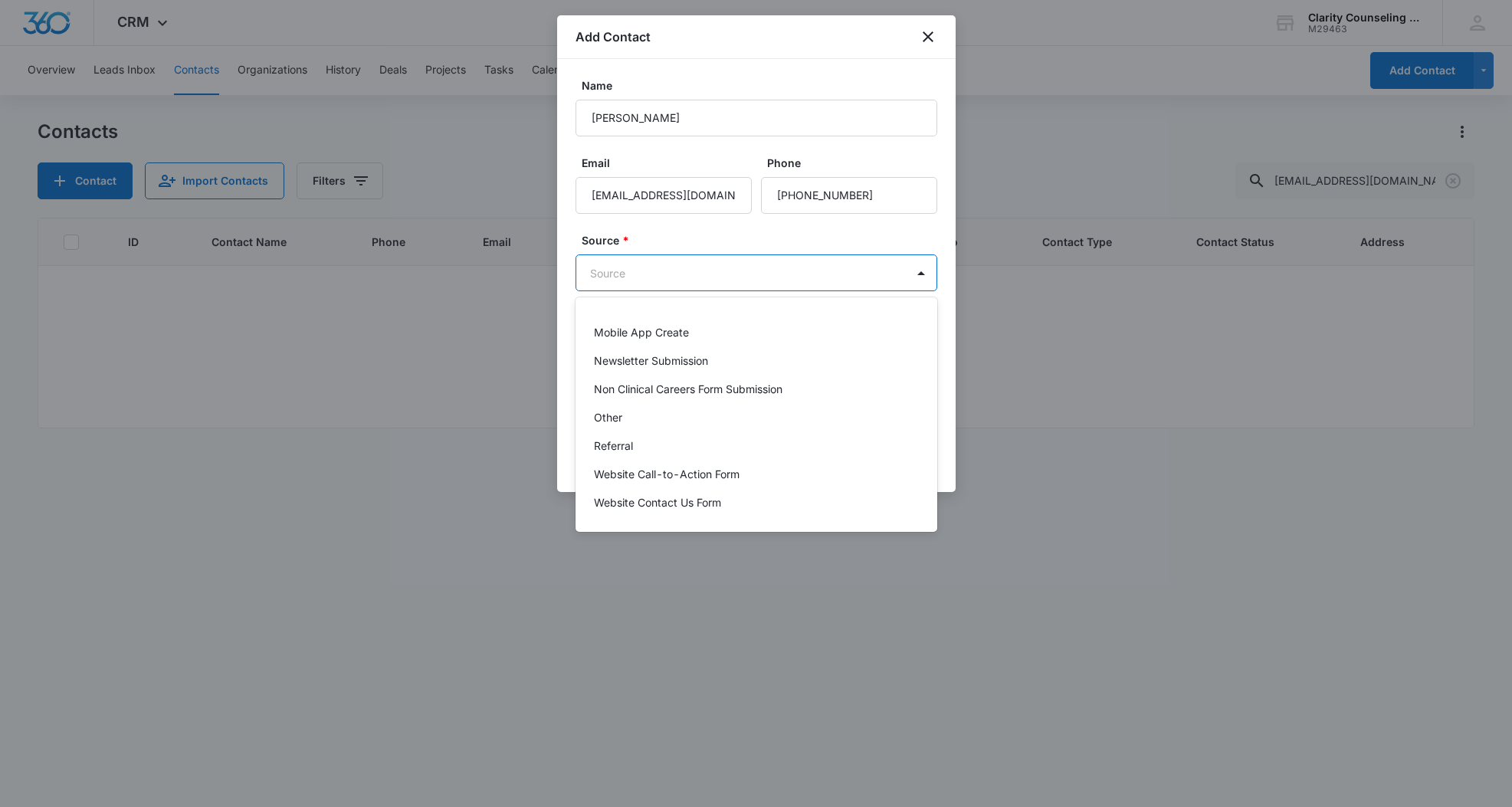
scroll to position [193, 0]
click at [635, 430] on div "Other" at bounding box center [756, 417] width 362 height 28
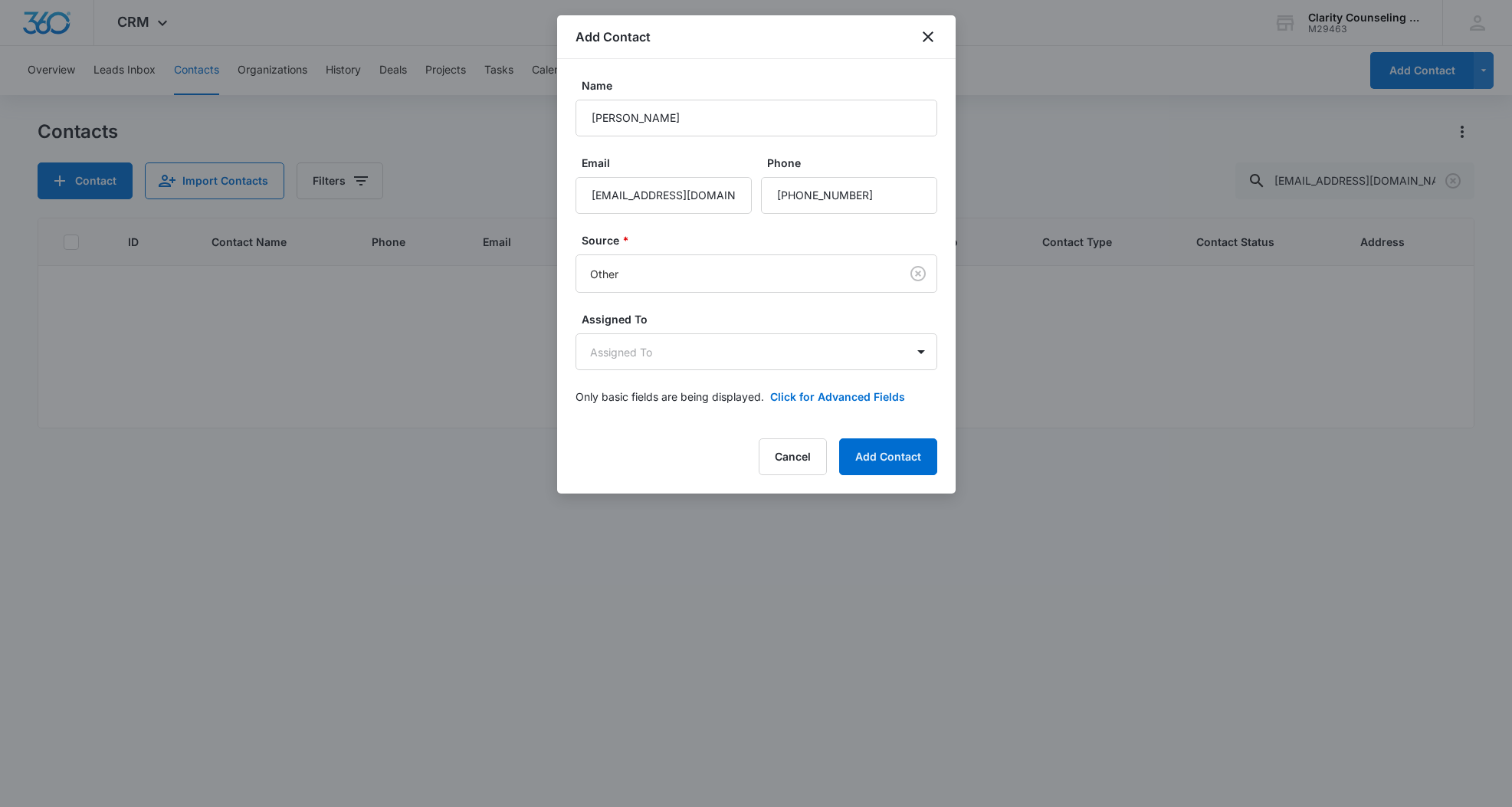
click at [681, 322] on label "Assigned To" at bounding box center [763, 319] width 362 height 16
click at [687, 358] on body "CRM Apps Reputation Websites Forms CRM Email Social Content Ads Intelligence Fi…" at bounding box center [756, 404] width 1512 height 807
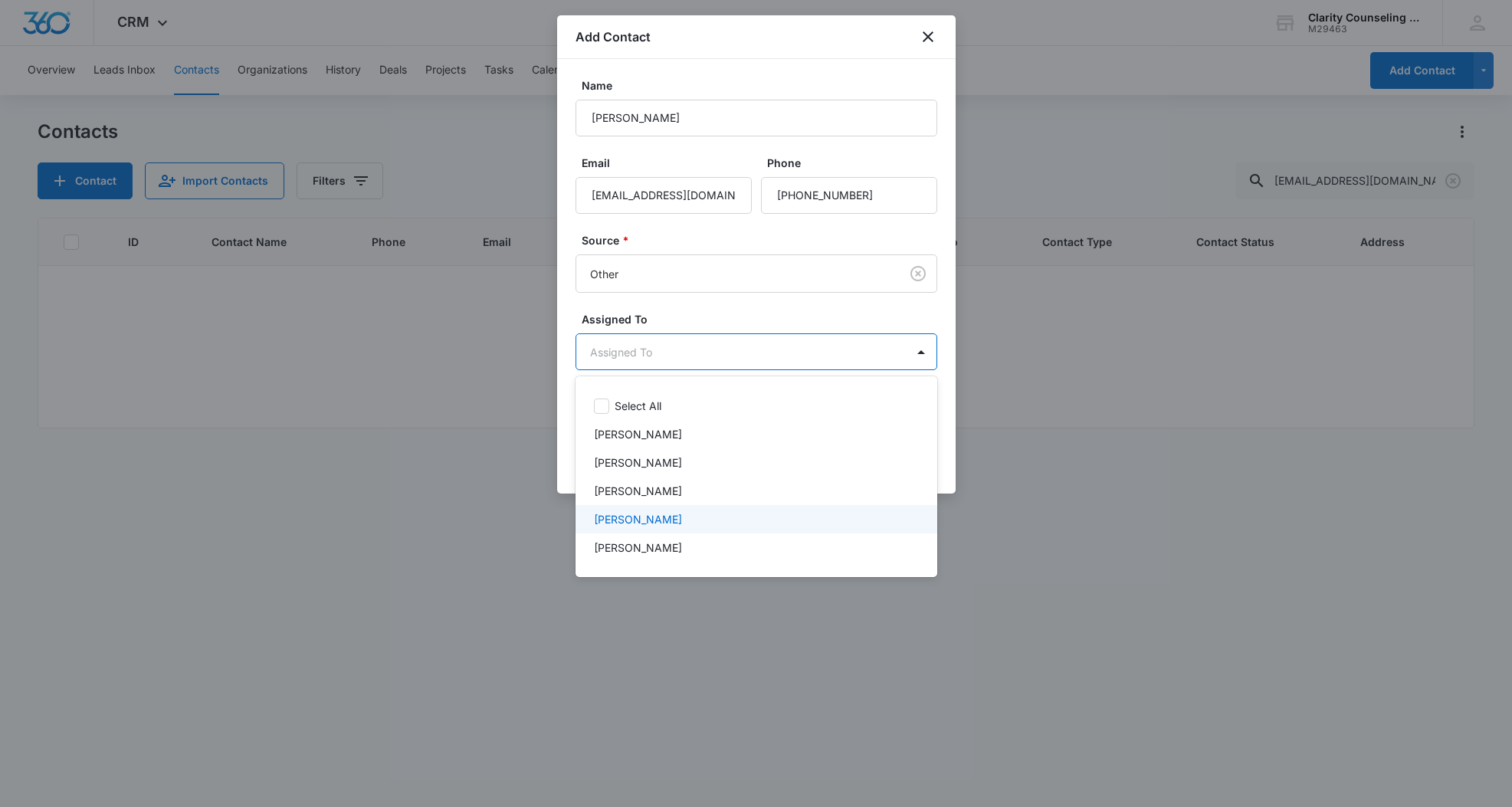
drag, startPoint x: 700, startPoint y: 513, endPoint x: 713, endPoint y: 480, distance: 35.5
click at [701, 511] on div "[PERSON_NAME]" at bounding box center [754, 519] width 321 height 16
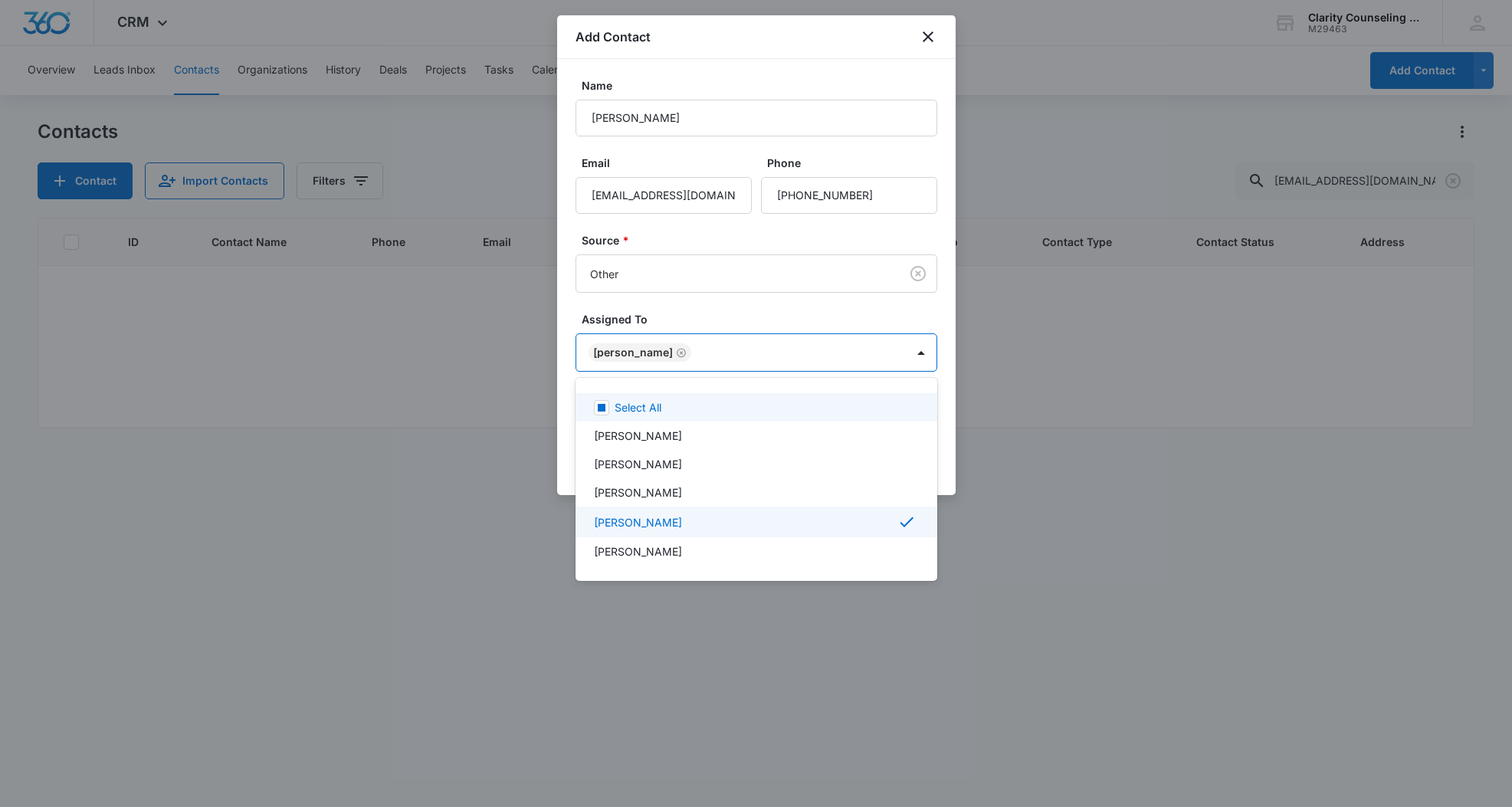
drag, startPoint x: 802, startPoint y: 269, endPoint x: 933, endPoint y: 419, distance: 199.2
click at [803, 269] on div at bounding box center [756, 404] width 1512 height 807
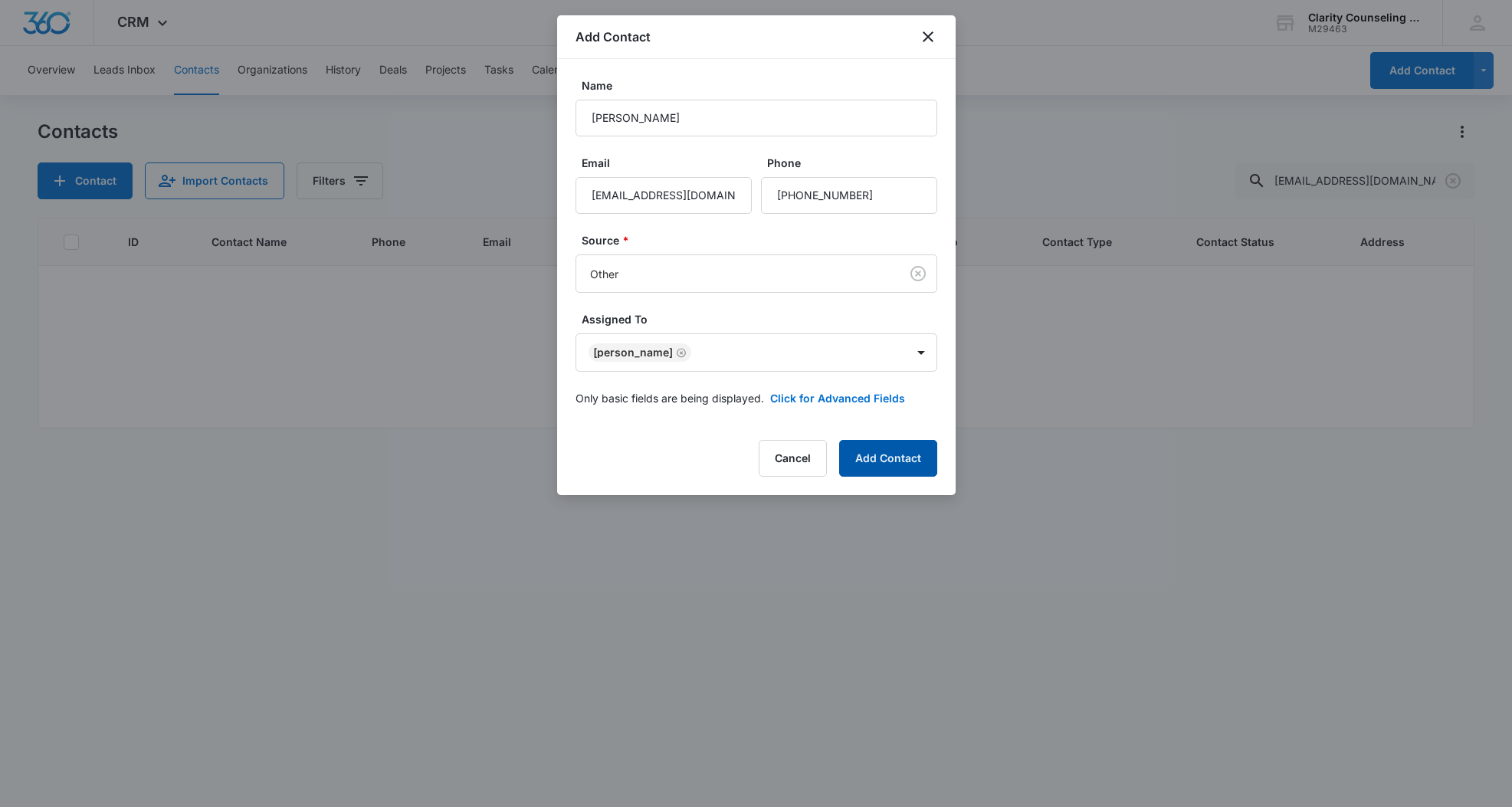
click at [882, 452] on button "Add Contact" at bounding box center [887, 458] width 98 height 37
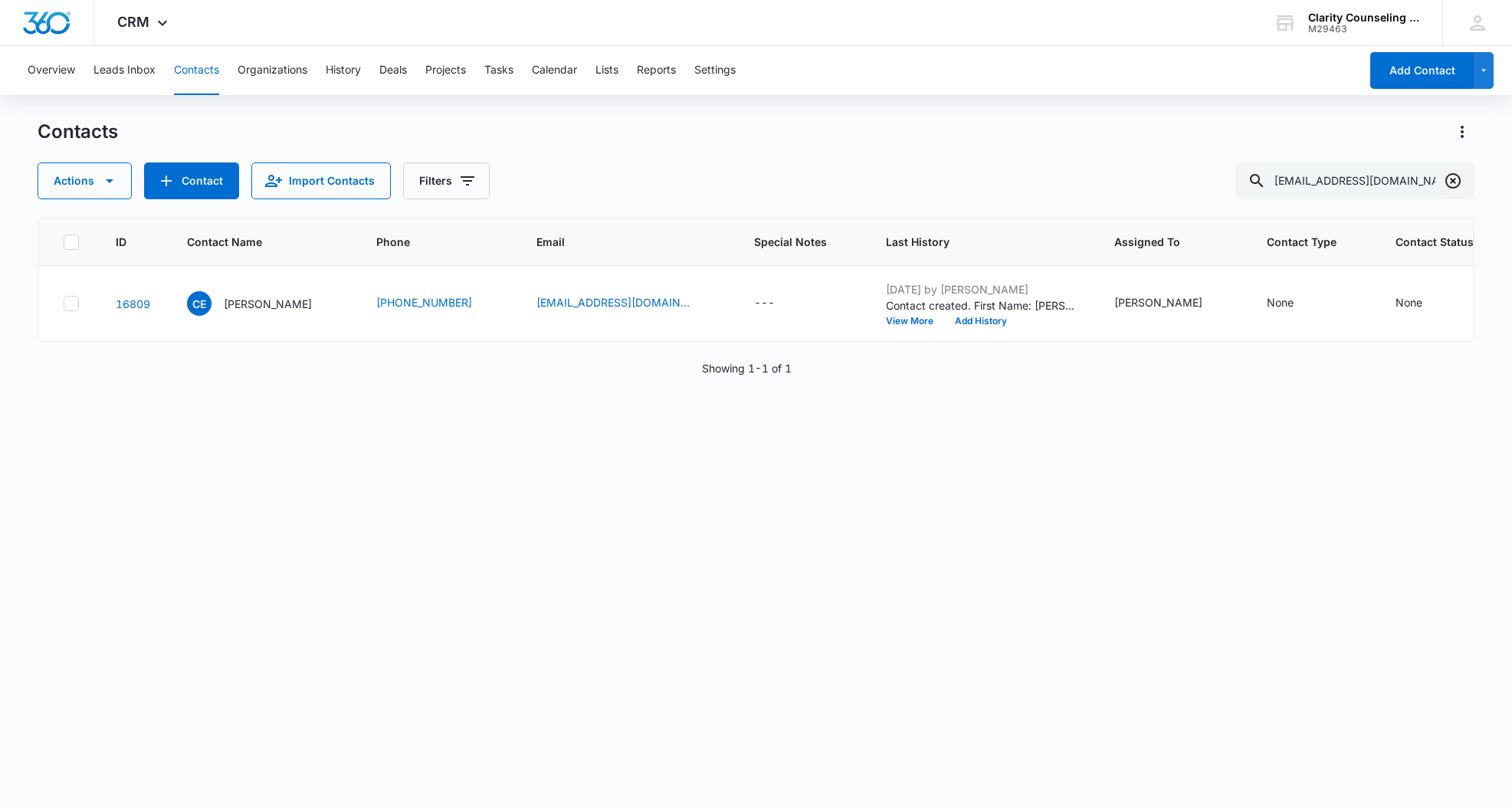
click at [1454, 177] on icon "Clear" at bounding box center [1453, 181] width 18 height 18
click at [1454, 177] on div at bounding box center [1453, 181] width 24 height 37
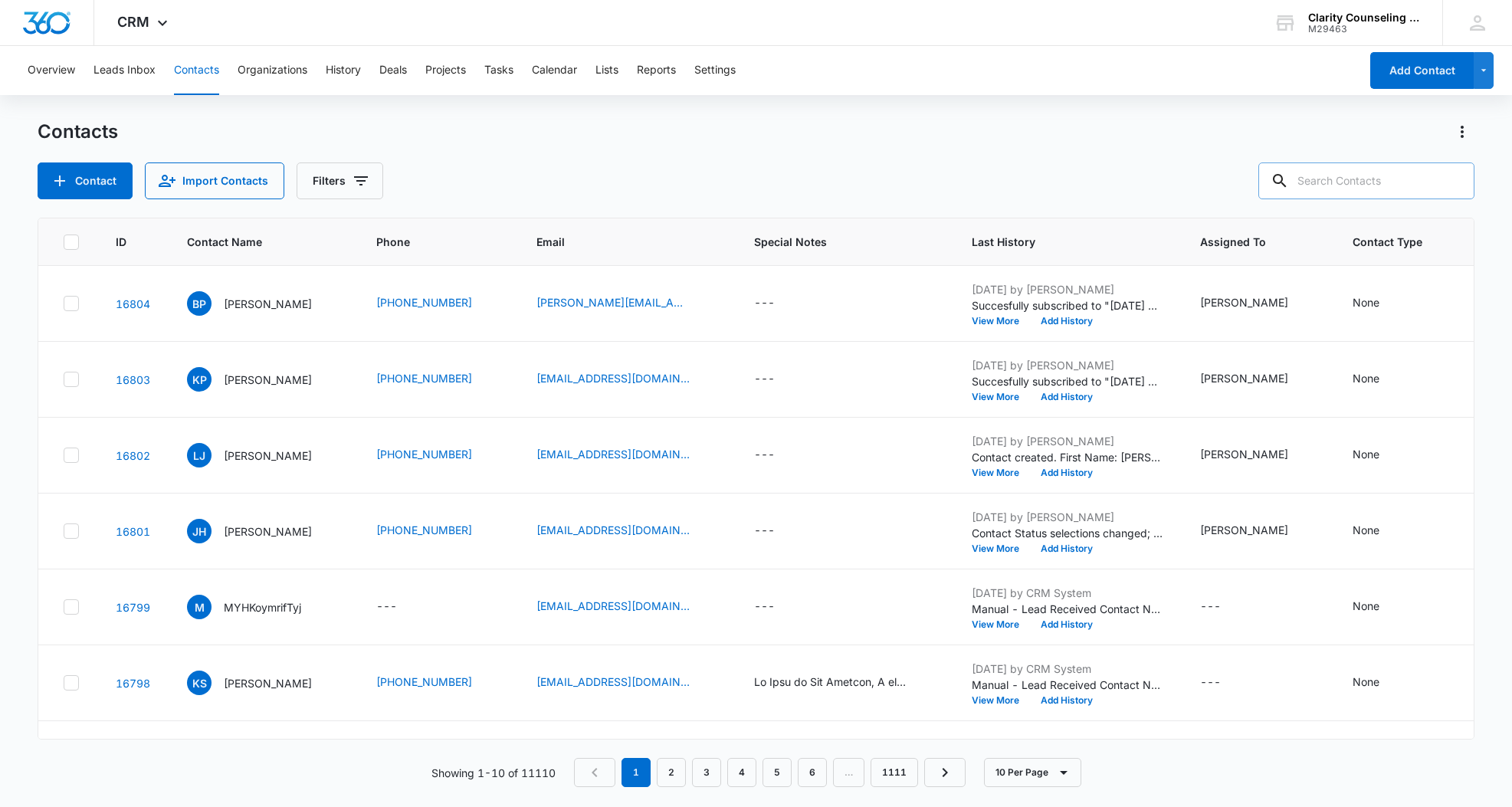
paste input "[EMAIL_ADDRESS][DOMAIN_NAME]"
type input "[EMAIL_ADDRESS][DOMAIN_NAME]"
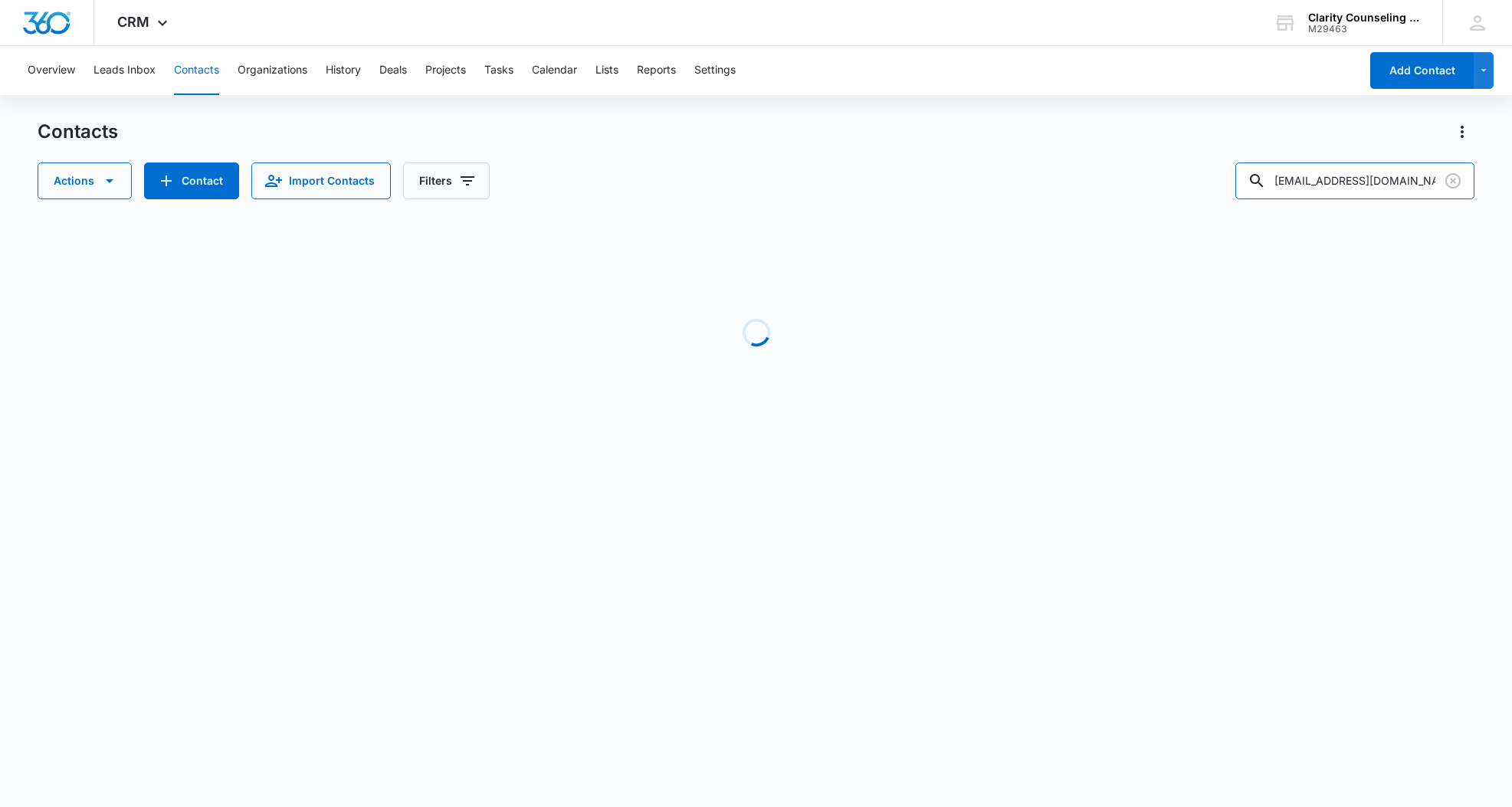
scroll to position [0, 0]
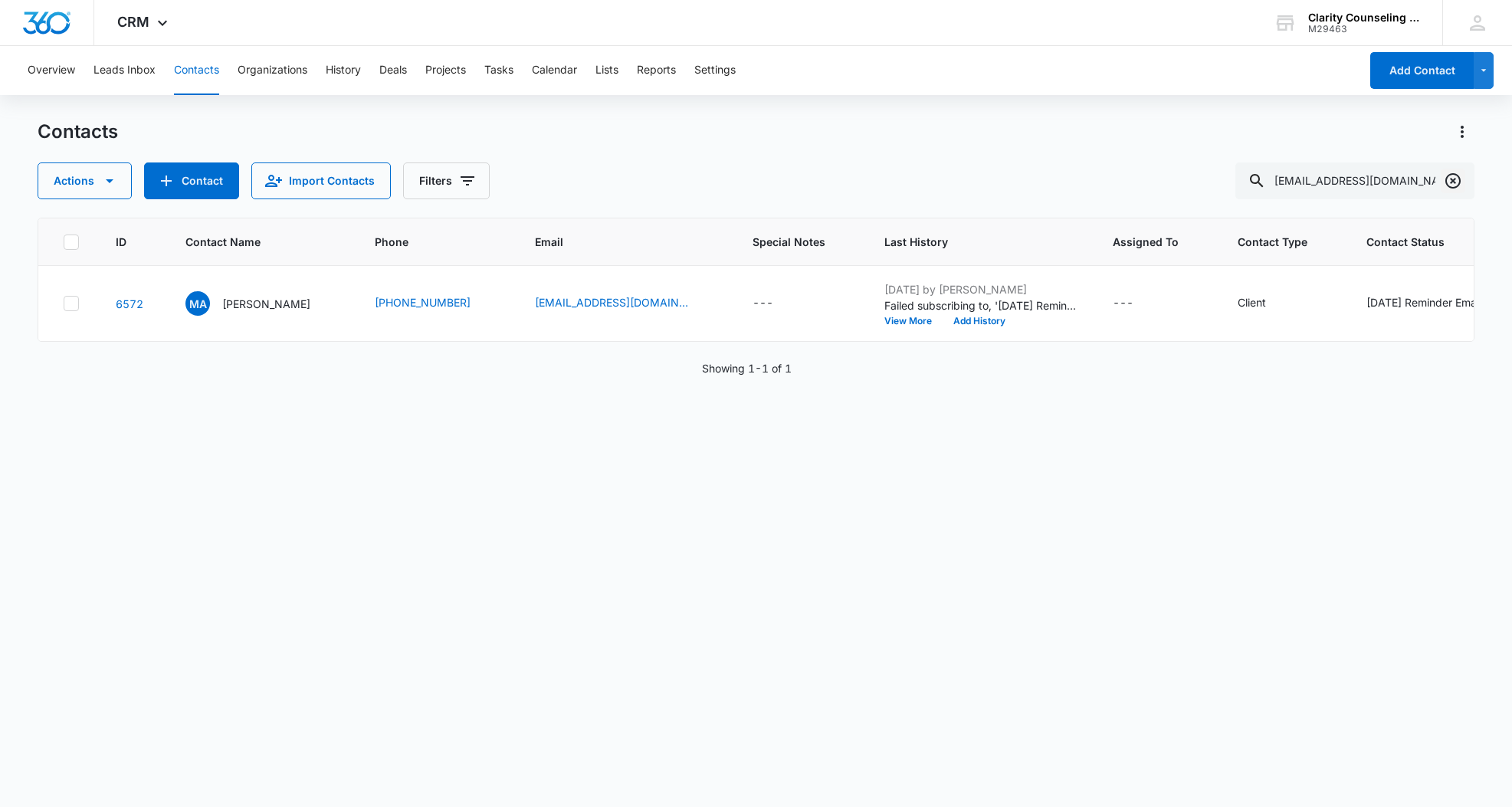
click at [1449, 176] on icon "Clear" at bounding box center [1453, 181] width 15 height 15
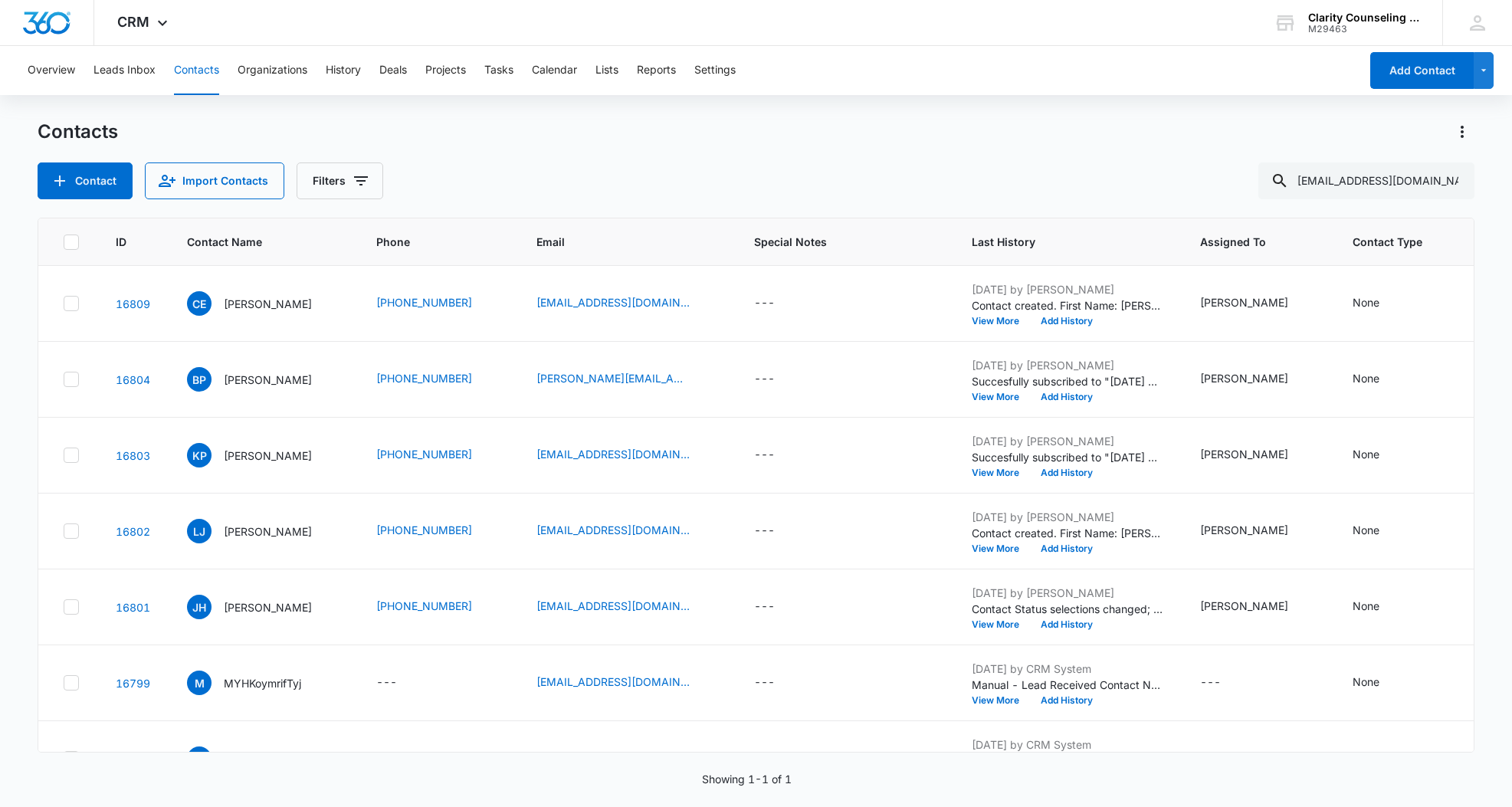
click at [1449, 176] on div at bounding box center [1453, 181] width 24 height 37
paste input "[EMAIL_ADDRESS][DOMAIN_NAME]"
type input "[EMAIL_ADDRESS][DOMAIN_NAME]"
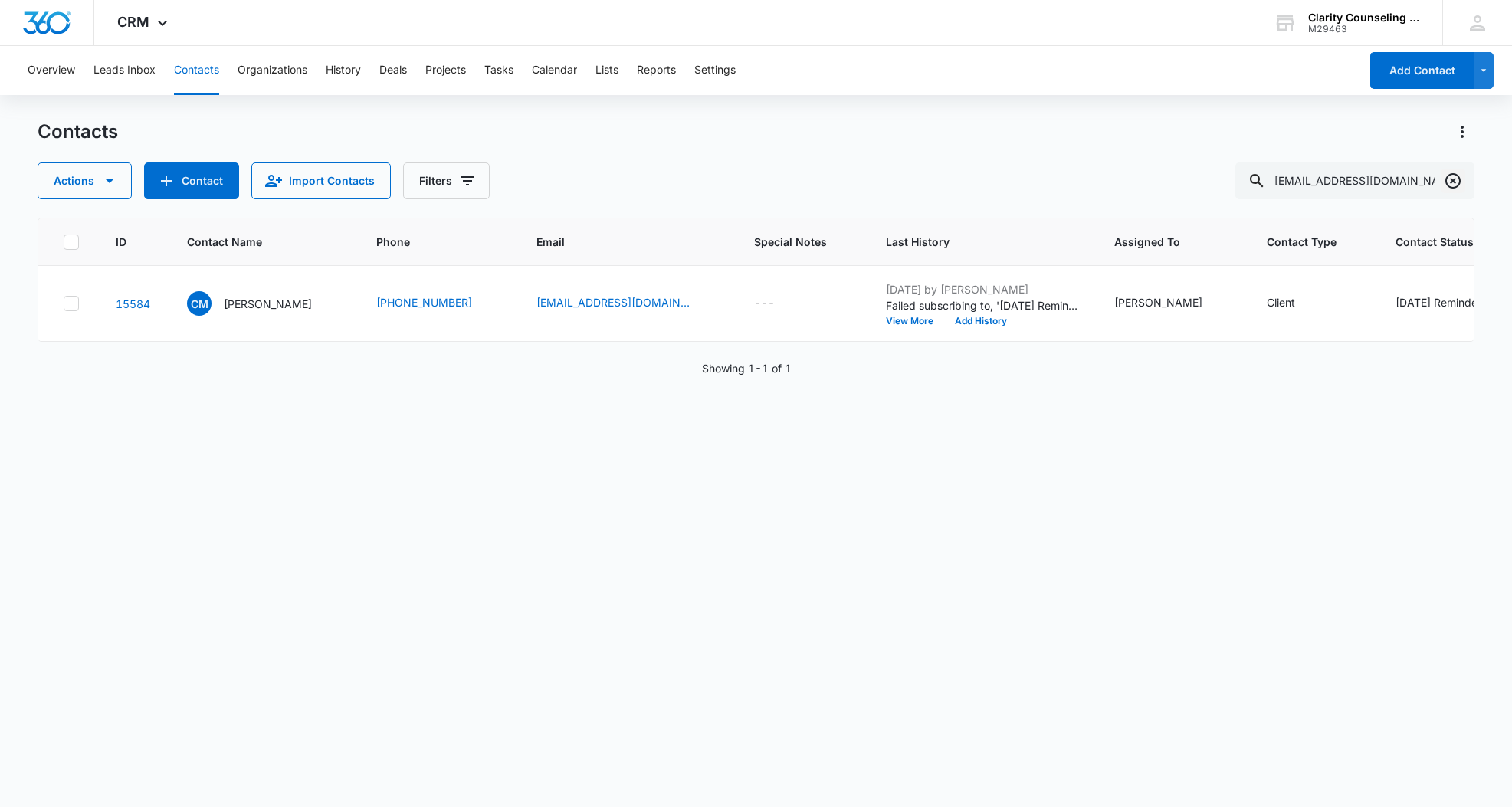
click at [1455, 182] on icon "Clear" at bounding box center [1453, 181] width 18 height 18
click at [1455, 182] on div at bounding box center [1453, 181] width 24 height 37
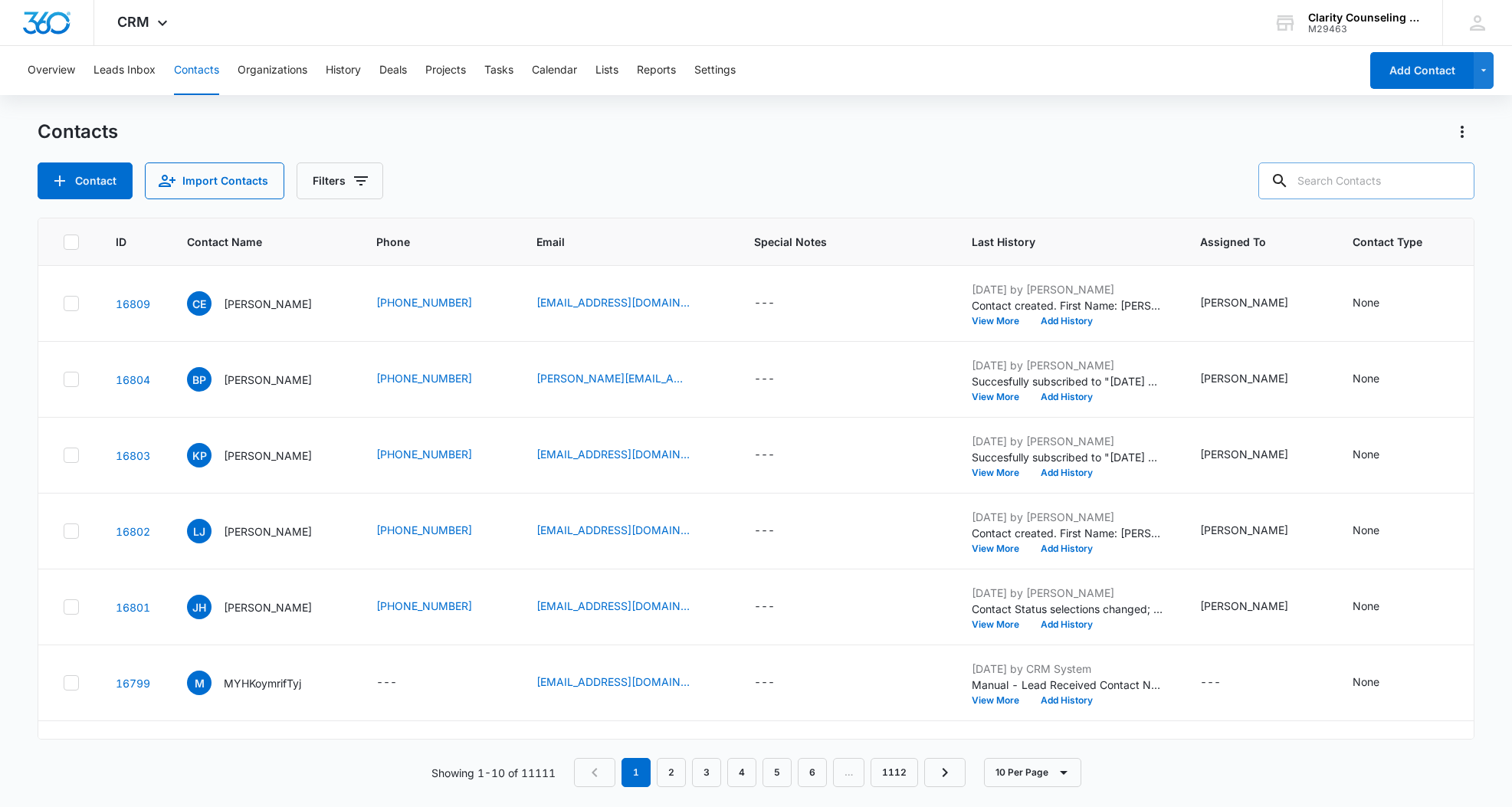
paste input "[EMAIL_ADDRESS][DOMAIN_NAME]"
type input "[EMAIL_ADDRESS][DOMAIN_NAME]"
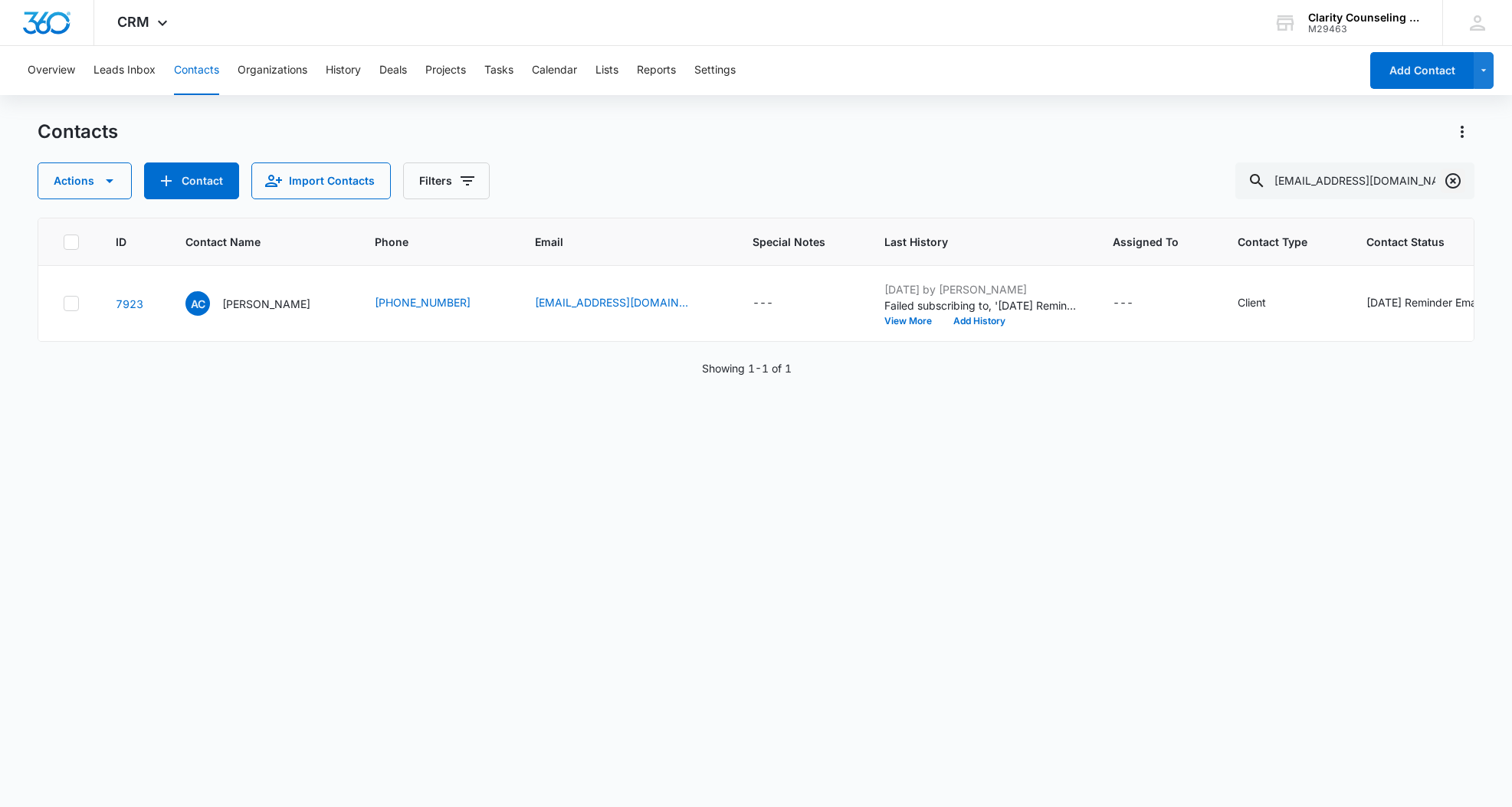
click at [1455, 185] on icon "Clear" at bounding box center [1453, 181] width 18 height 18
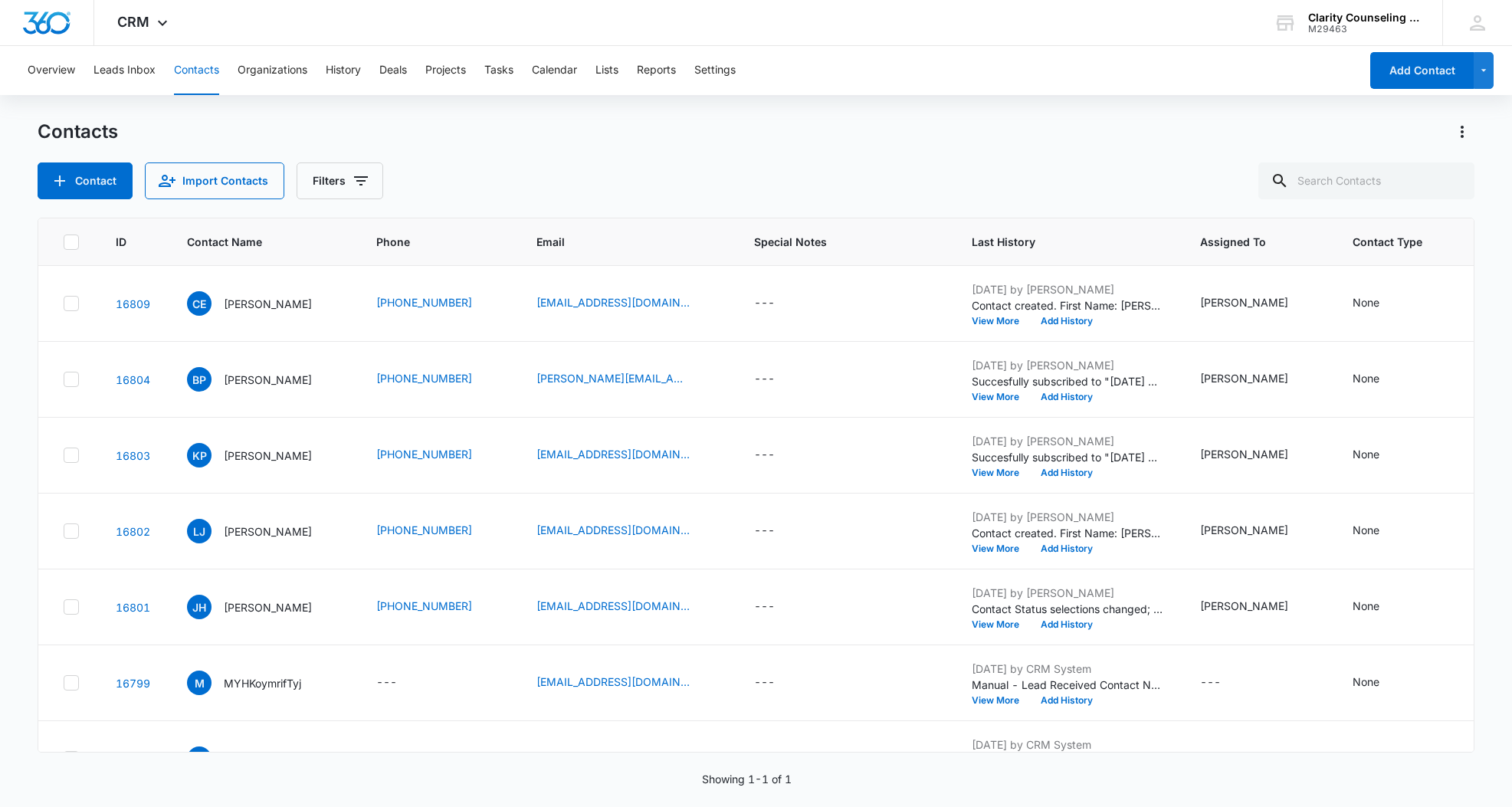
click at [1455, 185] on div at bounding box center [1453, 181] width 24 height 37
paste input "[EMAIL_ADDRESS][DOMAIN_NAME]"
type input "[EMAIL_ADDRESS][DOMAIN_NAME]"
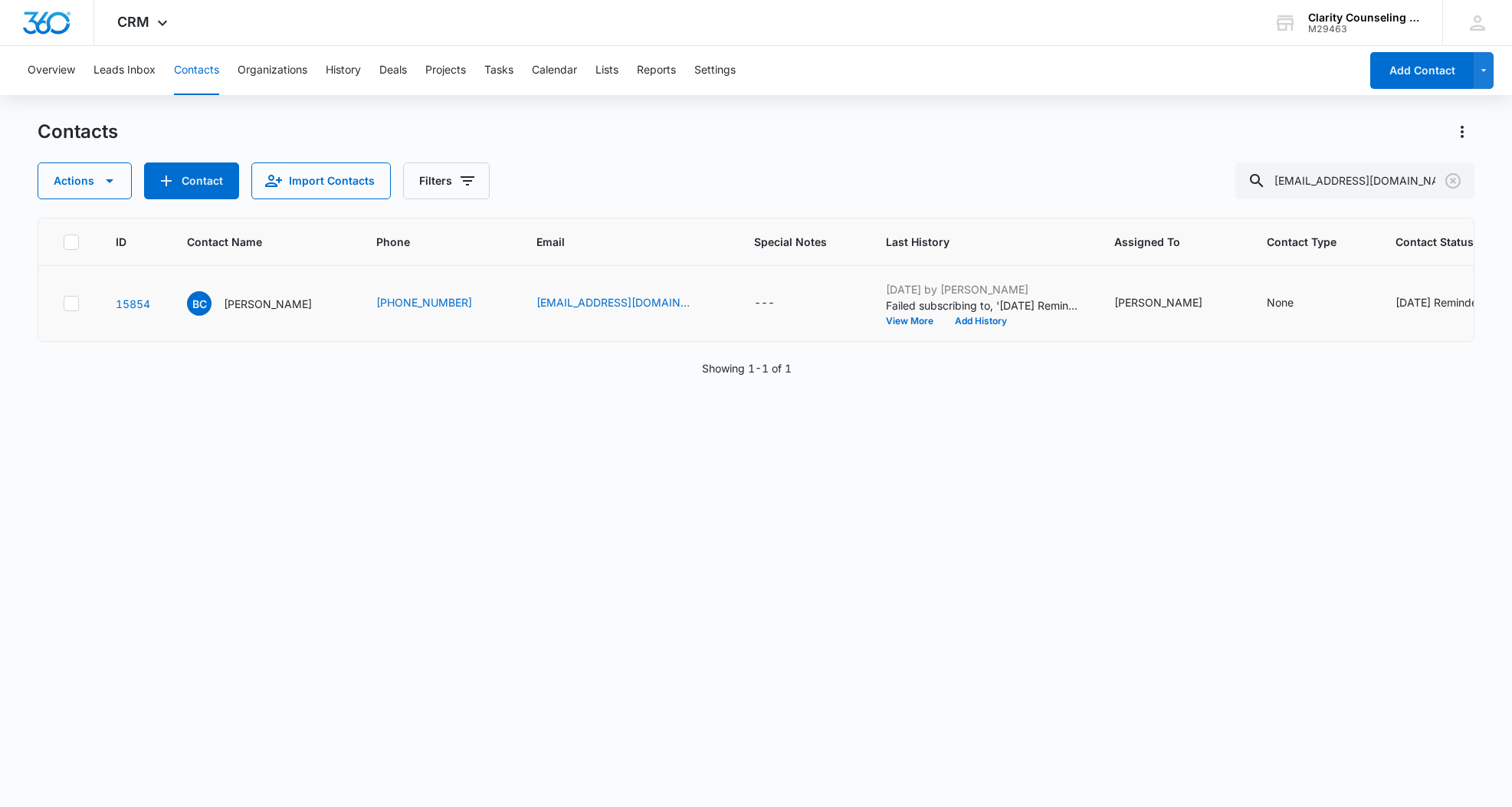
click at [1396, 301] on div "[DATE] Reminder Email List" at bounding box center [1463, 301] width 136 height 16
click at [1248, 292] on icon "Remove Saturday Reminder Email List" at bounding box center [1247, 291] width 11 height 12
click at [1281, 337] on button "Save" at bounding box center [1293, 338] width 45 height 29
click at [1453, 179] on icon "Clear" at bounding box center [1453, 181] width 18 height 18
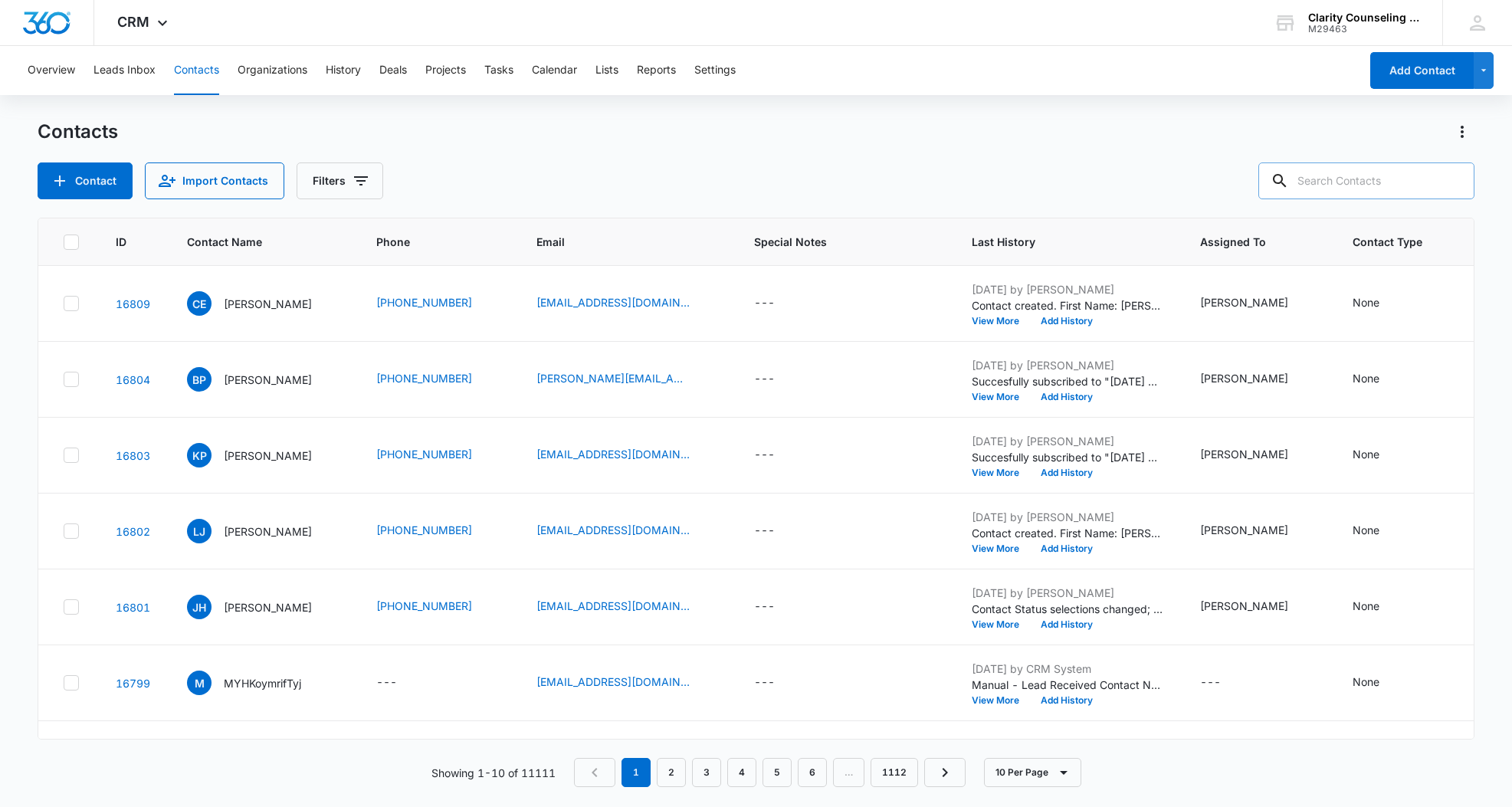
paste input "[EMAIL_ADDRESS][DOMAIN_NAME]"
type input "[EMAIL_ADDRESS][DOMAIN_NAME]"
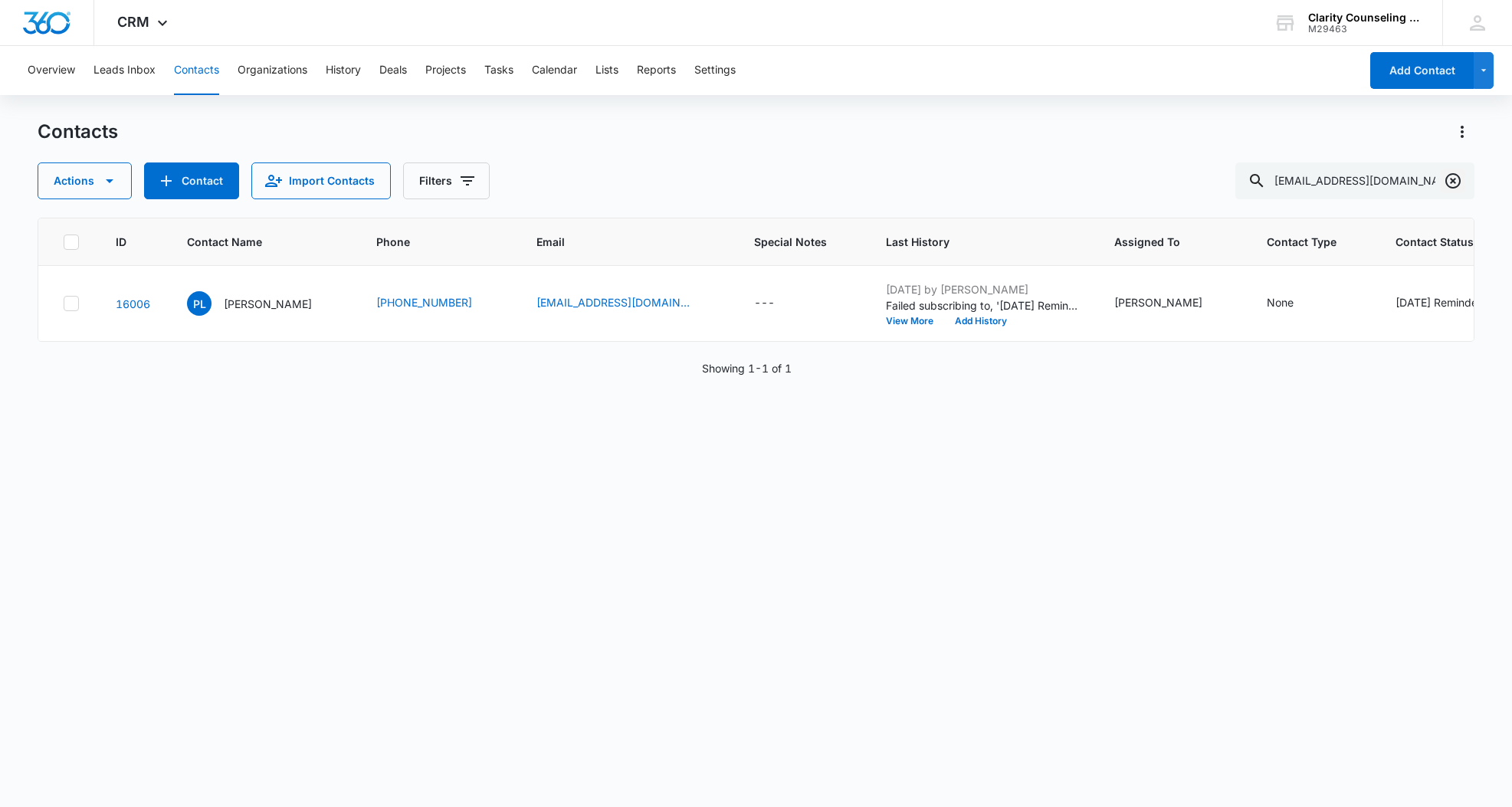
click at [1449, 178] on icon "Clear" at bounding box center [1453, 181] width 18 height 18
click at [1449, 178] on div at bounding box center [1453, 181] width 24 height 37
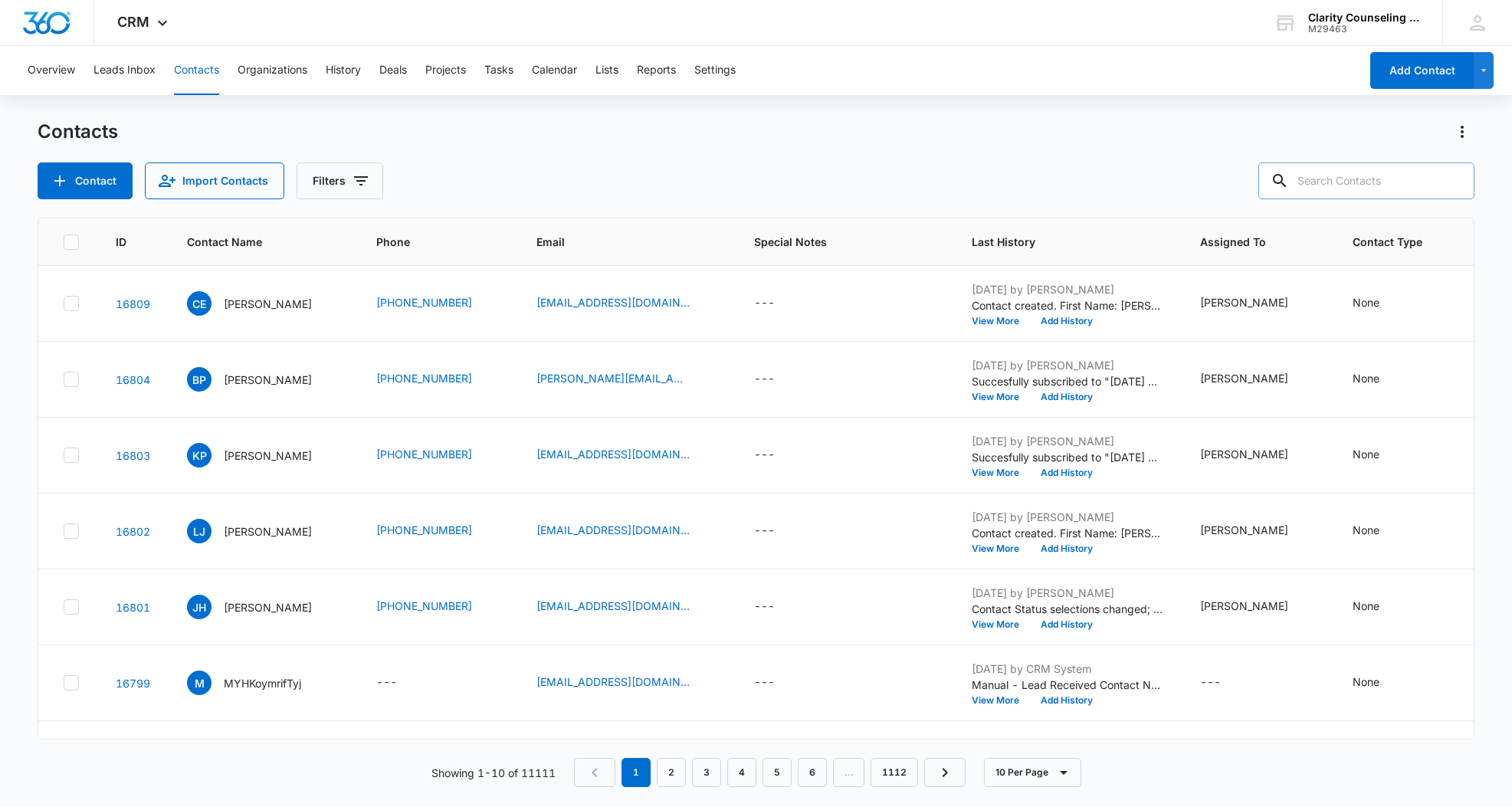
paste input "[EMAIL_ADDRESS][DOMAIN_NAME]"
type input "[EMAIL_ADDRESS][DOMAIN_NAME]"
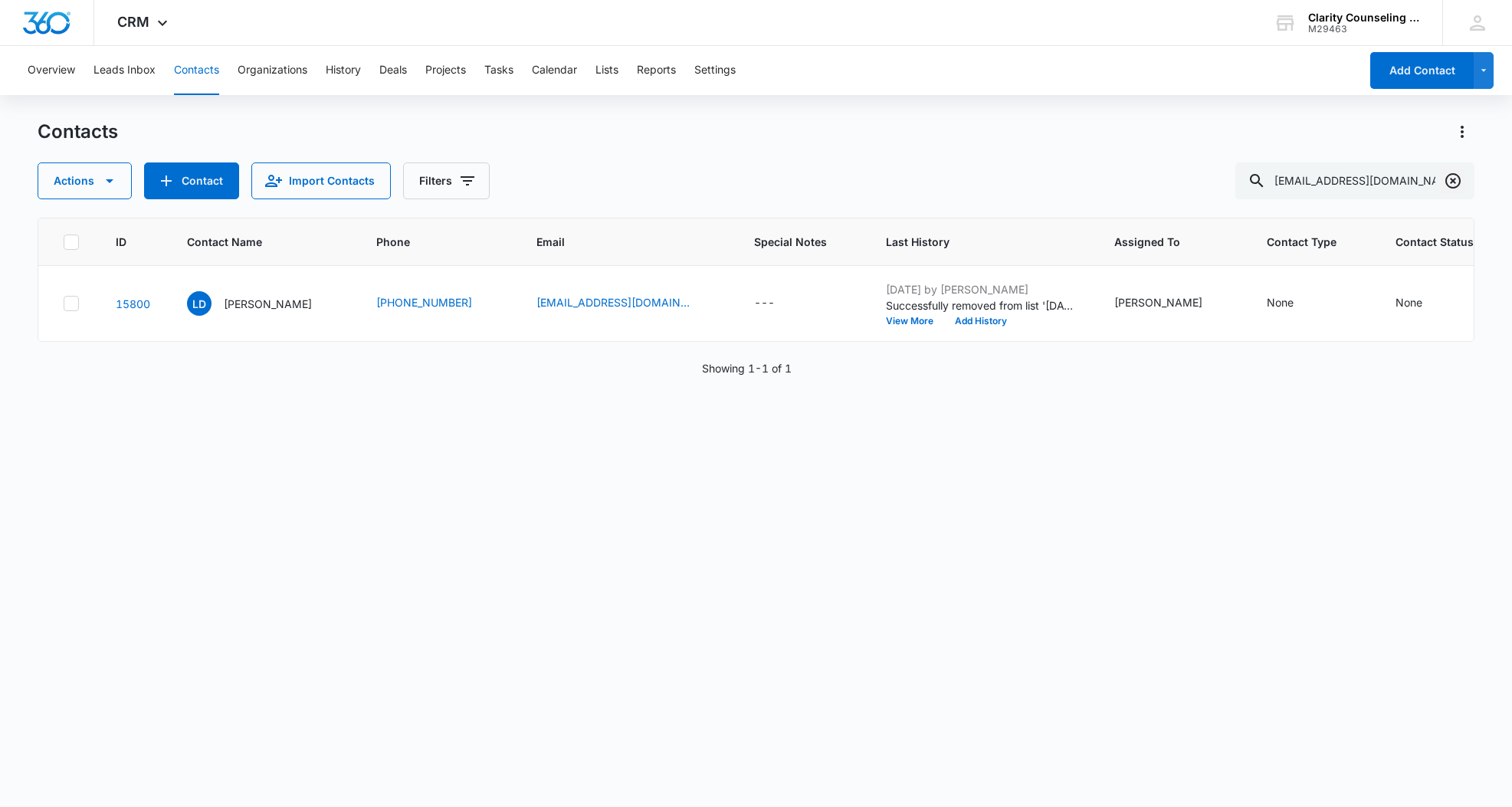
click at [1454, 175] on icon "Clear" at bounding box center [1453, 181] width 15 height 15
click at [1454, 175] on div at bounding box center [1453, 181] width 24 height 37
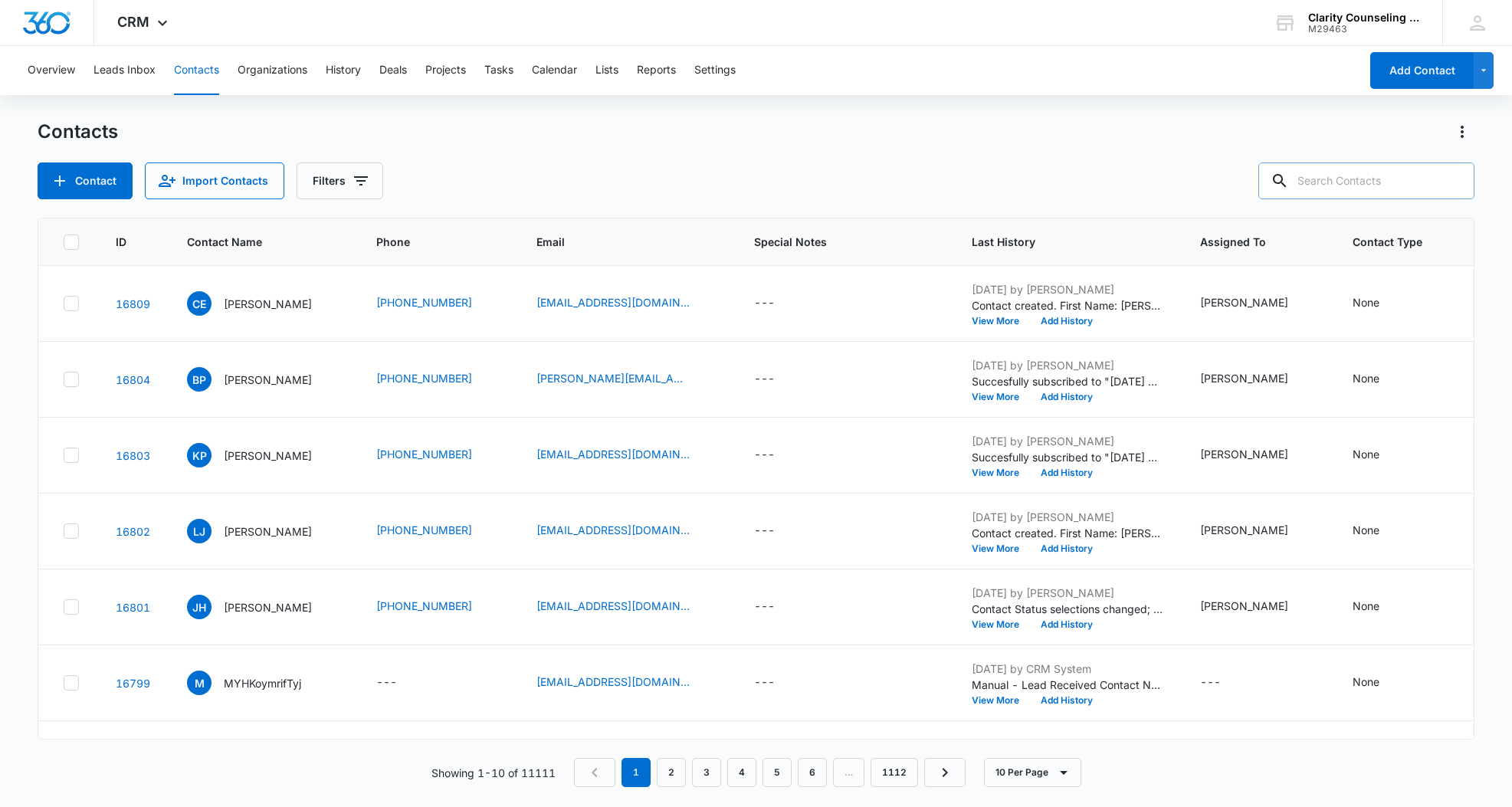
paste input "[EMAIL_ADDRESS][DOMAIN_NAME]"
type input "[EMAIL_ADDRESS][DOMAIN_NAME]"
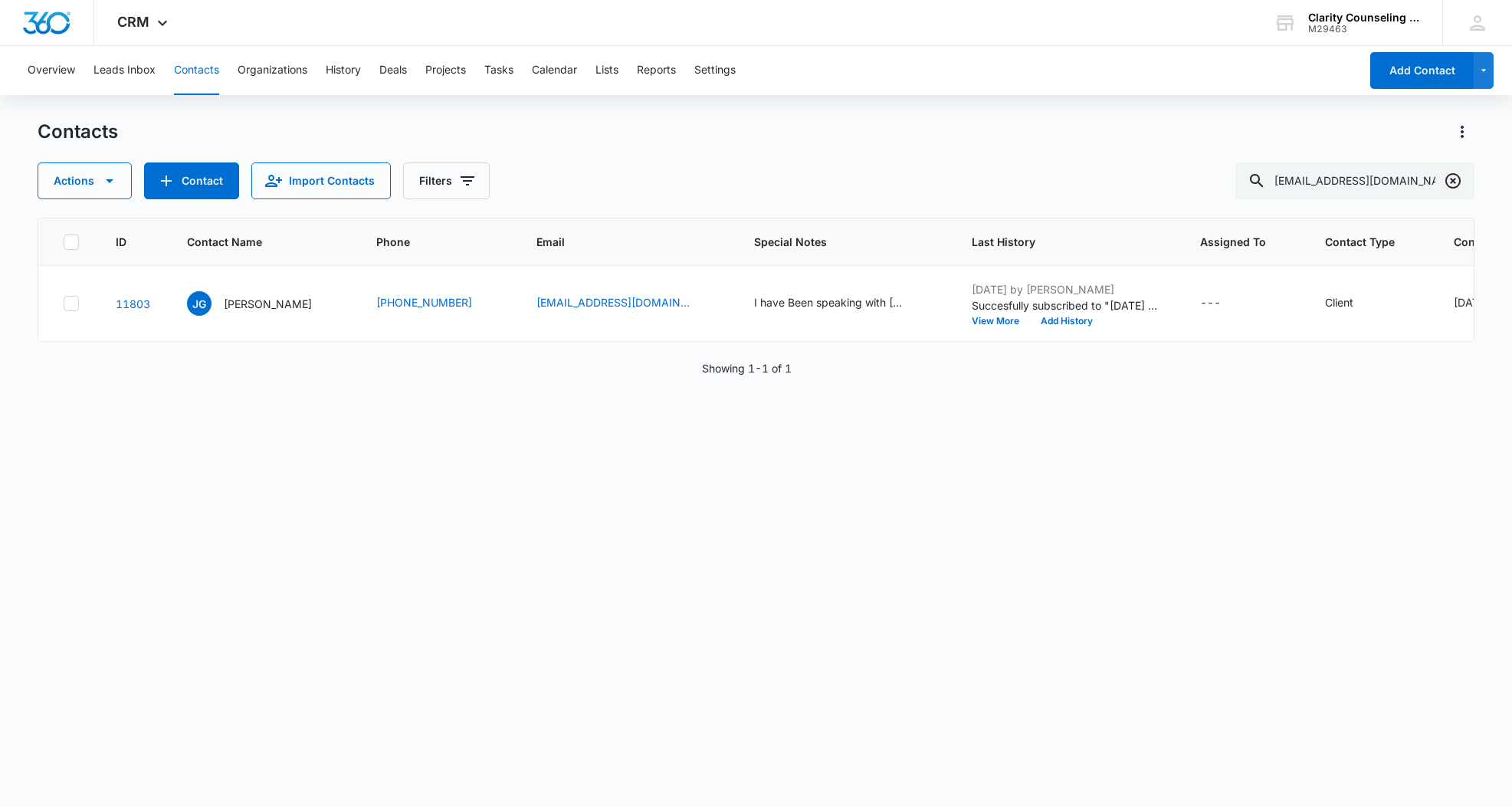
click at [1451, 180] on icon "Clear" at bounding box center [1453, 181] width 18 height 18
drag, startPoint x: 1451, startPoint y: 180, endPoint x: 1401, endPoint y: 182, distance: 50.0
click at [1451, 180] on div at bounding box center [1453, 181] width 24 height 37
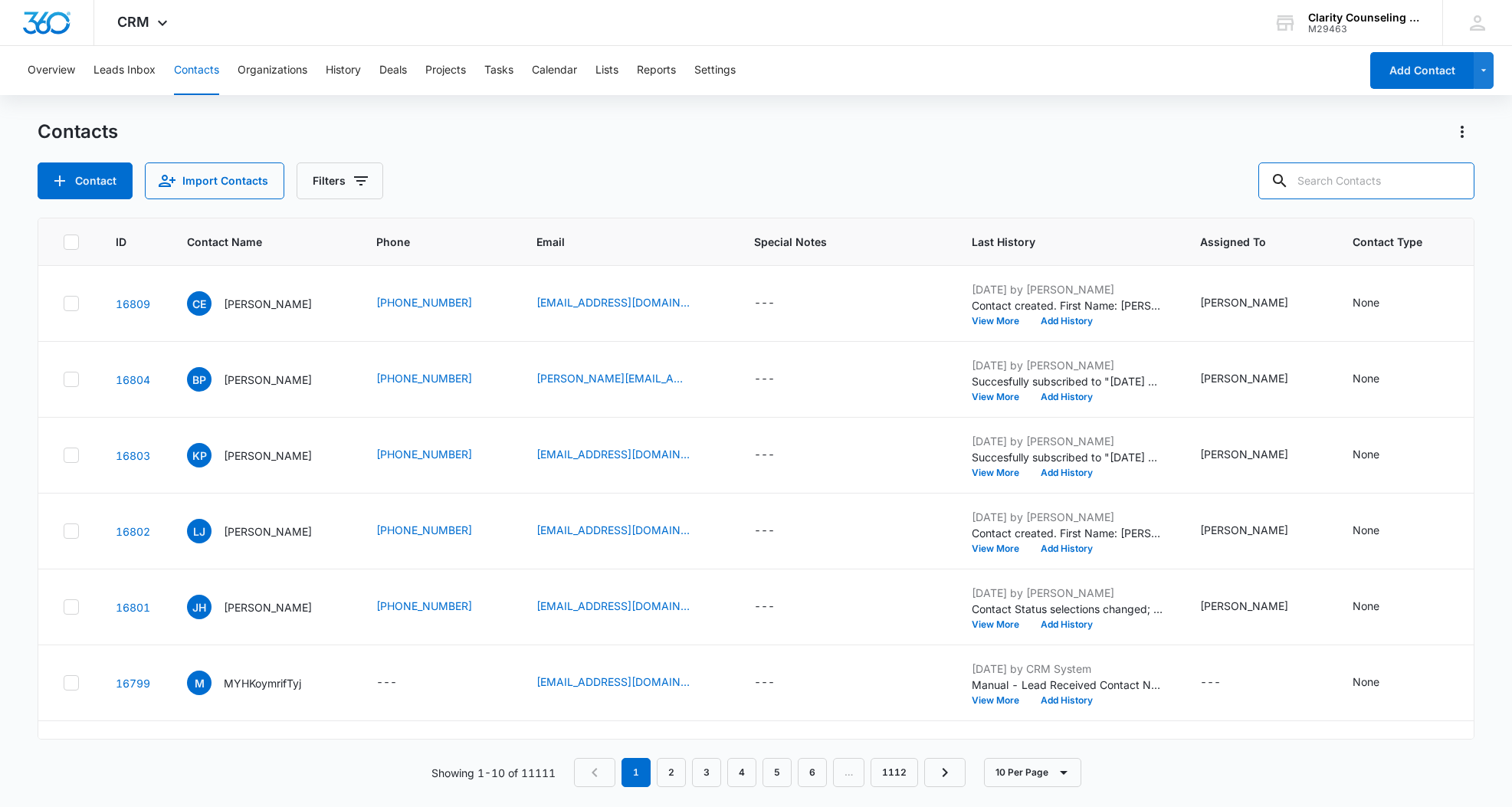
paste input "[EMAIL_ADDRESS][DOMAIN_NAME]"
type input "[EMAIL_ADDRESS][DOMAIN_NAME]"
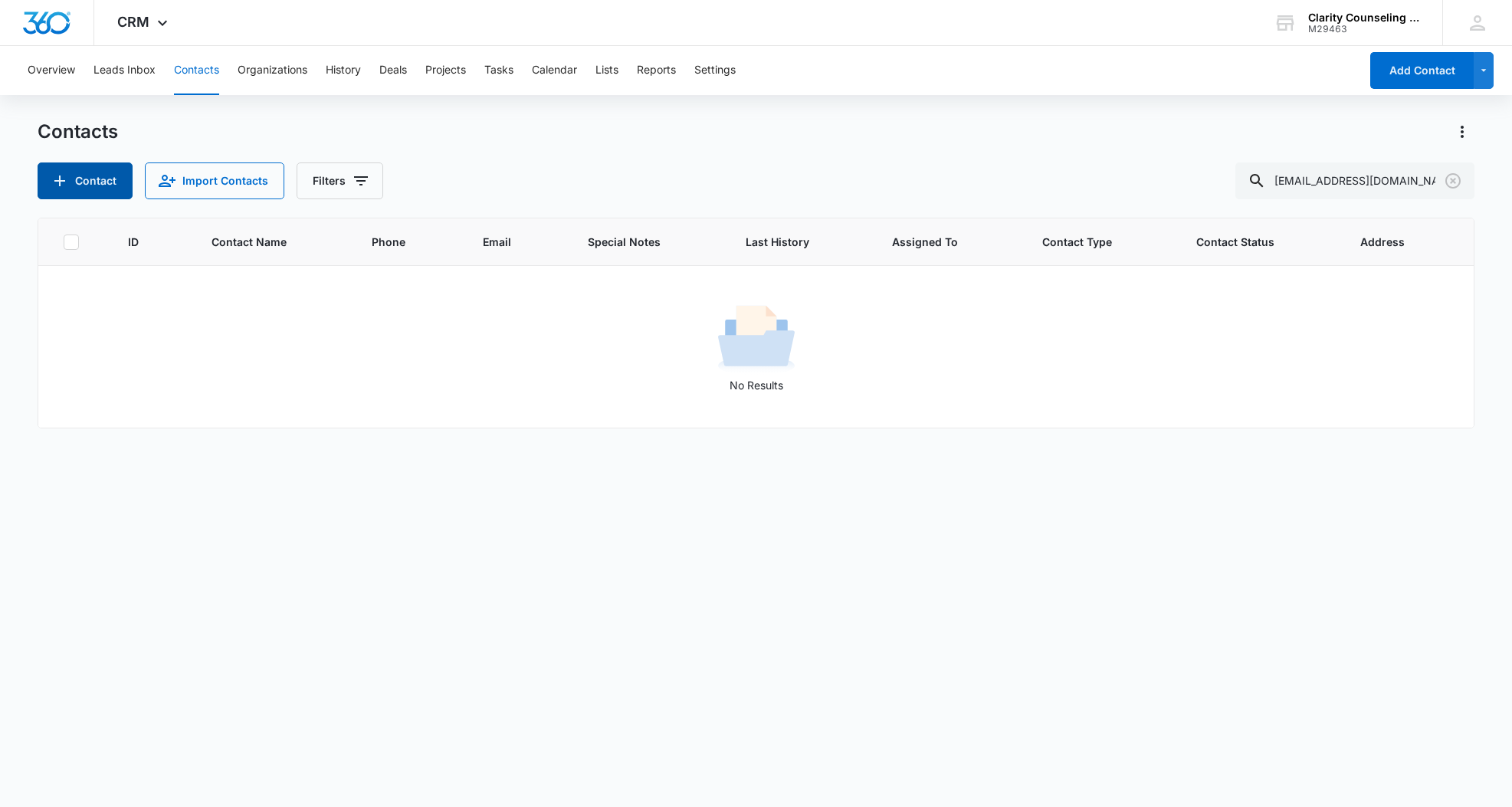
click at [59, 181] on icon "Add Contact" at bounding box center [59, 181] width 11 height 11
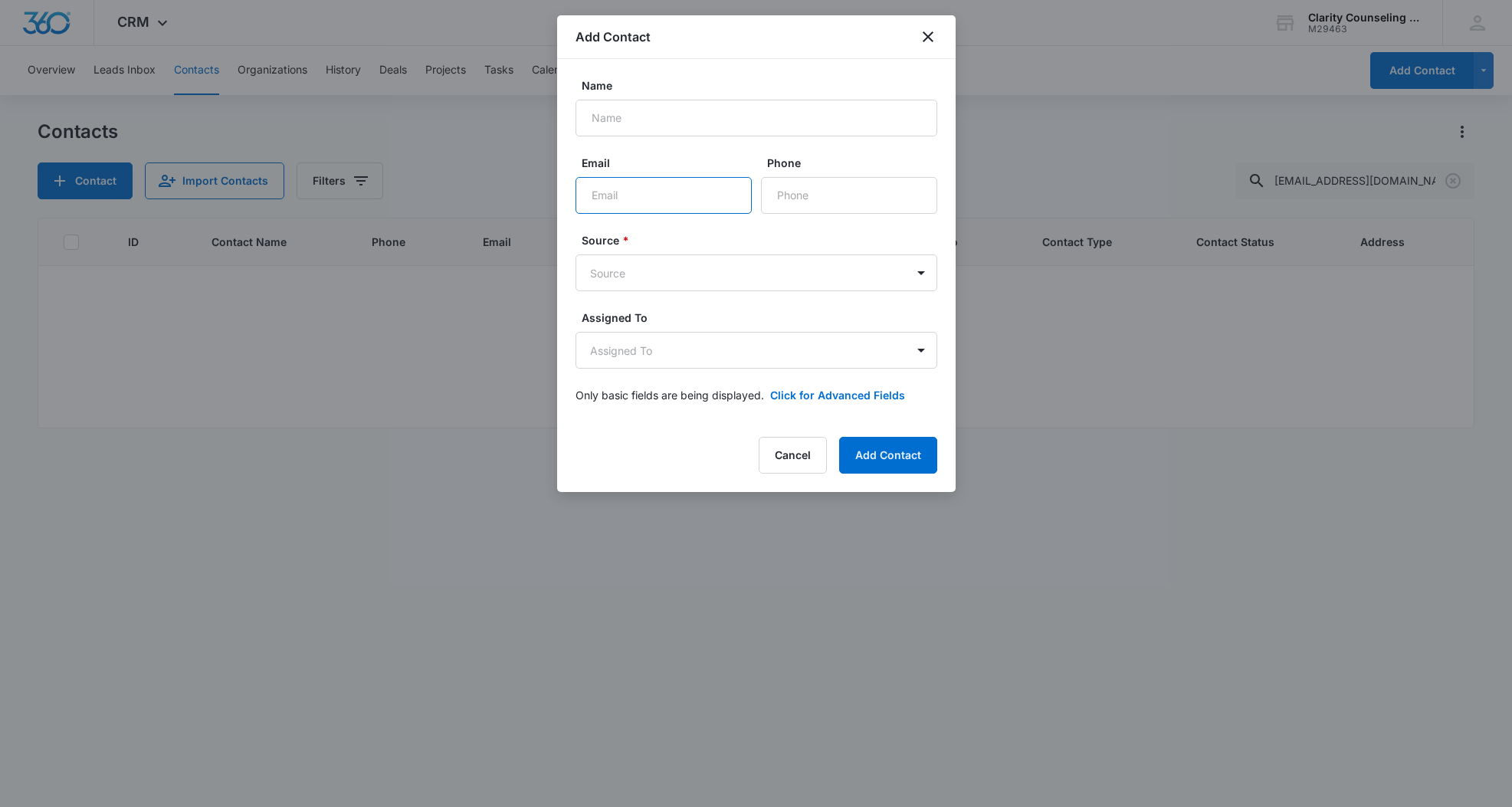
paste input "[EMAIL_ADDRESS][DOMAIN_NAME]"
type input "[EMAIL_ADDRESS][DOMAIN_NAME]"
paste input "[PHONE_NUMBER]"
type input "[PHONE_NUMBER]"
click at [721, 141] on form "Name Email [EMAIL_ADDRESS][DOMAIN_NAME] Phone Source * Source Assigned To Assig…" at bounding box center [756, 249] width 362 height 344
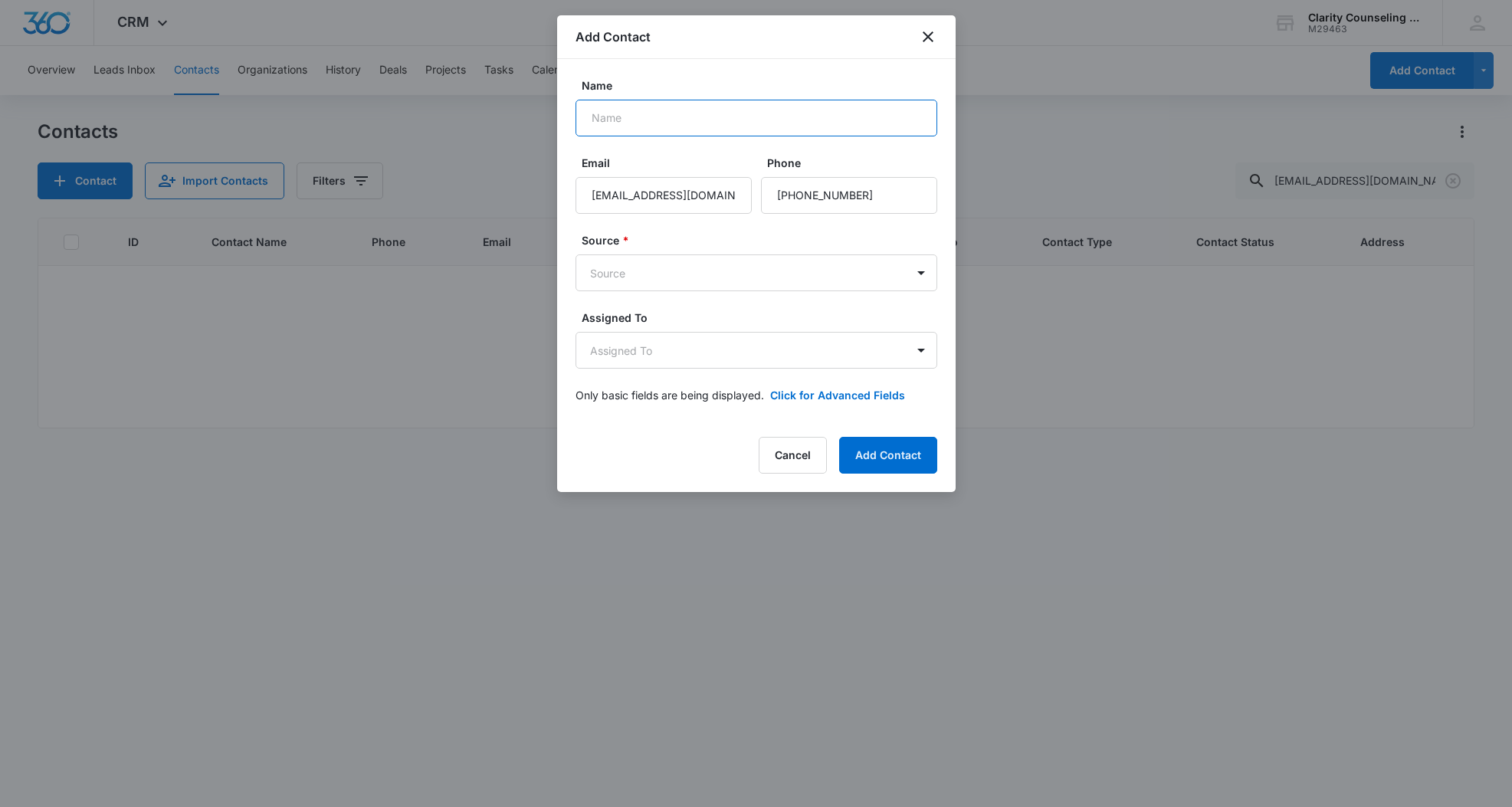
paste input "[PERSON_NAME]"
type input "[PERSON_NAME]"
click at [670, 289] on body "CRM Apps Reputation Websites Forms CRM Email Social Content Ads Intelligence Fi…" at bounding box center [756, 404] width 1512 height 807
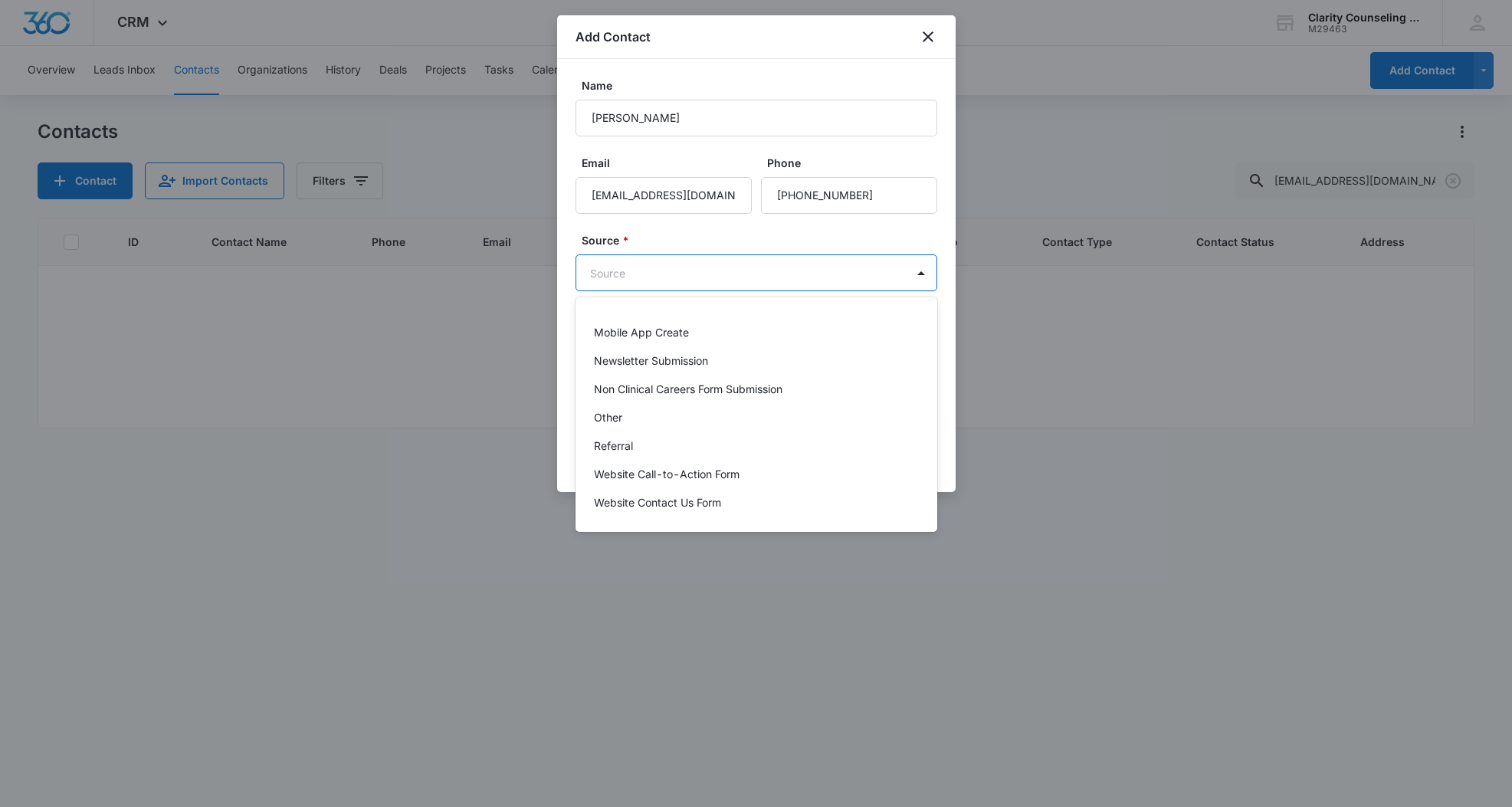
scroll to position [193, 0]
click at [662, 418] on div "Other" at bounding box center [754, 417] width 321 height 16
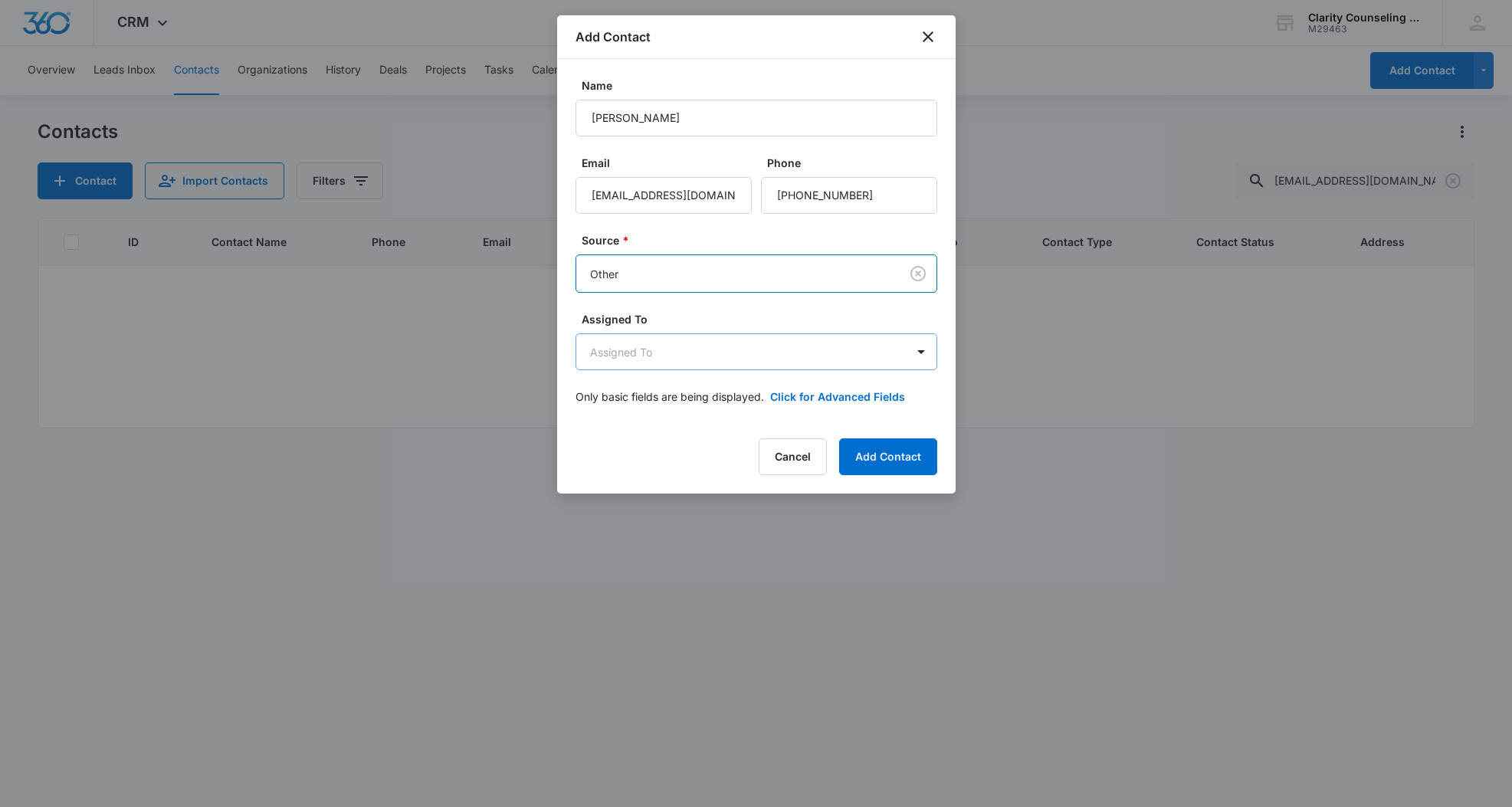
click at [673, 354] on body "CRM Apps Reputation Websites Forms CRM Email Social Content Ads Intelligence Fi…" at bounding box center [756, 404] width 1512 height 807
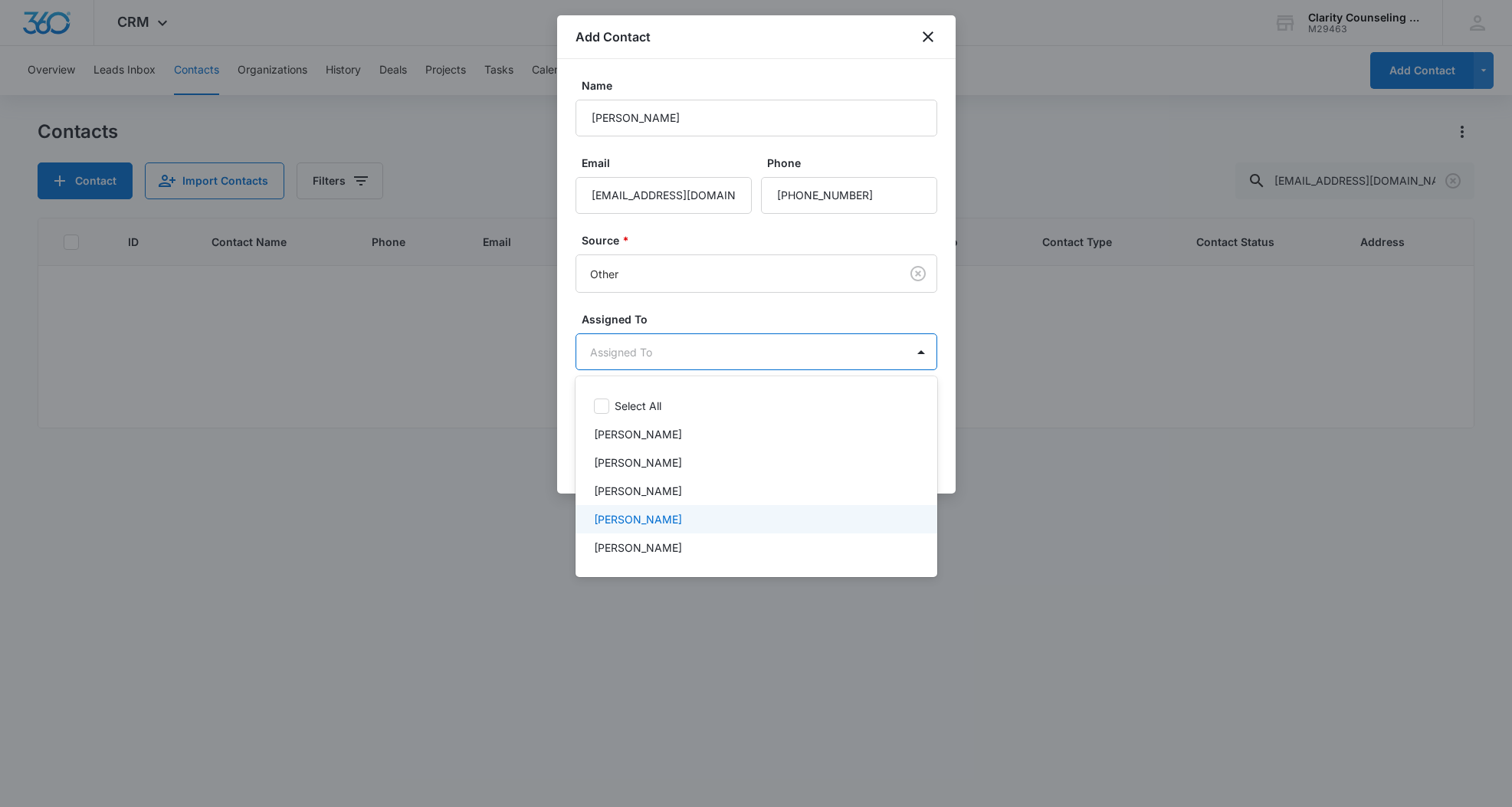
drag, startPoint x: 668, startPoint y: 511, endPoint x: 684, endPoint y: 427, distance: 85.5
click at [668, 511] on p "[PERSON_NAME]" at bounding box center [637, 519] width 88 height 16
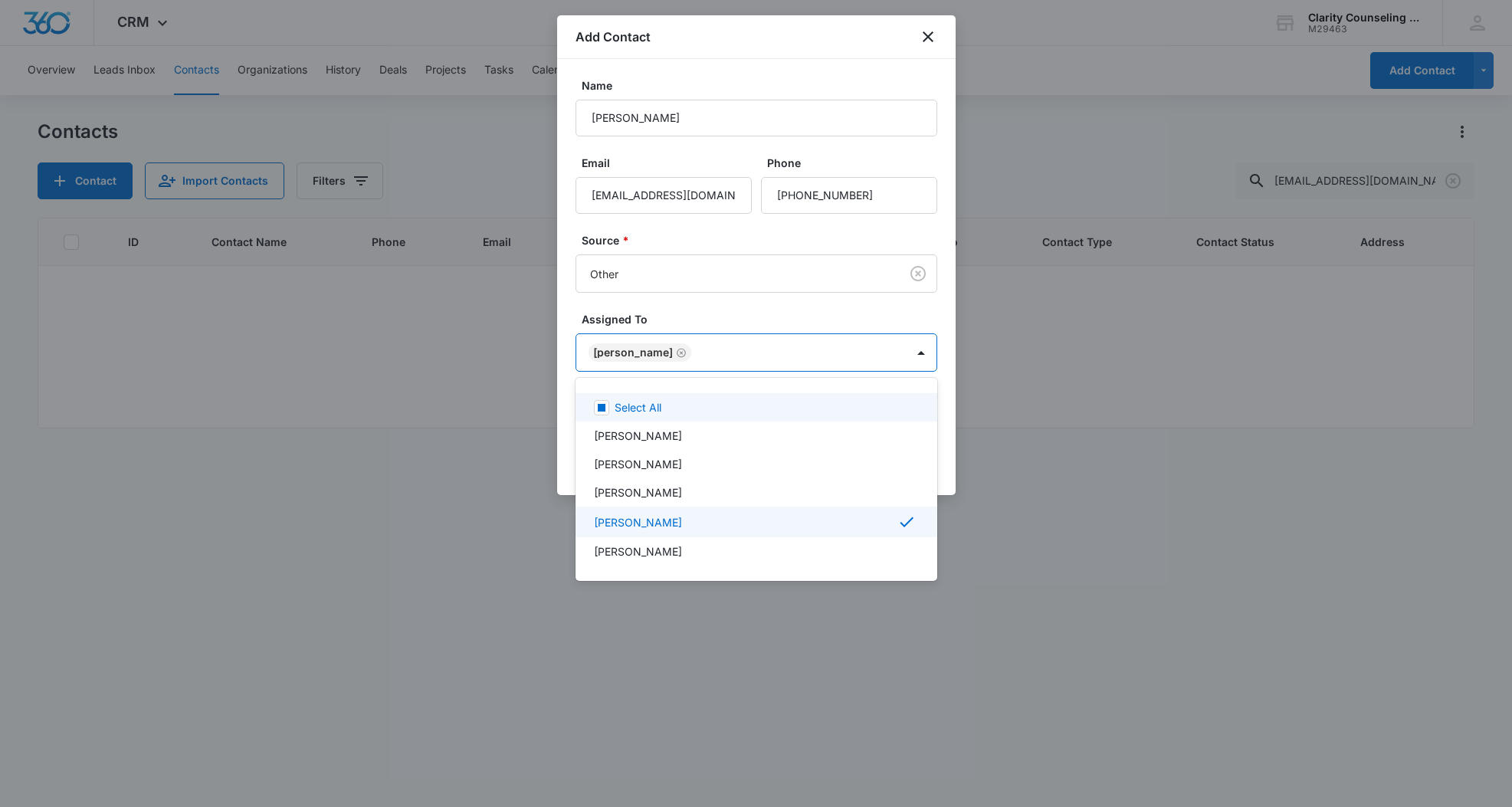
drag, startPoint x: 738, startPoint y: 321, endPoint x: 749, endPoint y: 321, distance: 11.0
click at [738, 321] on div at bounding box center [756, 404] width 1512 height 807
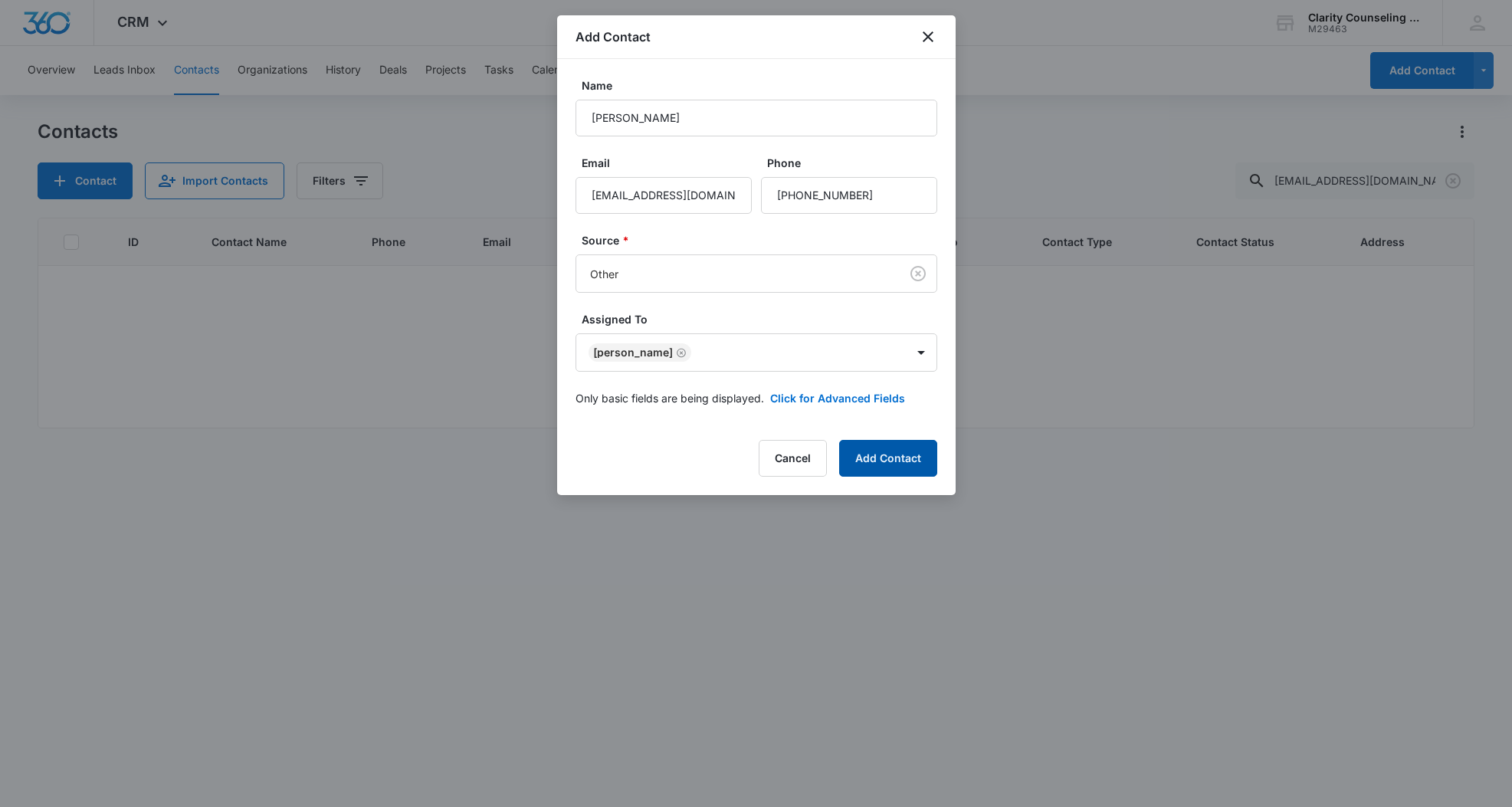
click at [884, 462] on button "Add Contact" at bounding box center [887, 458] width 98 height 37
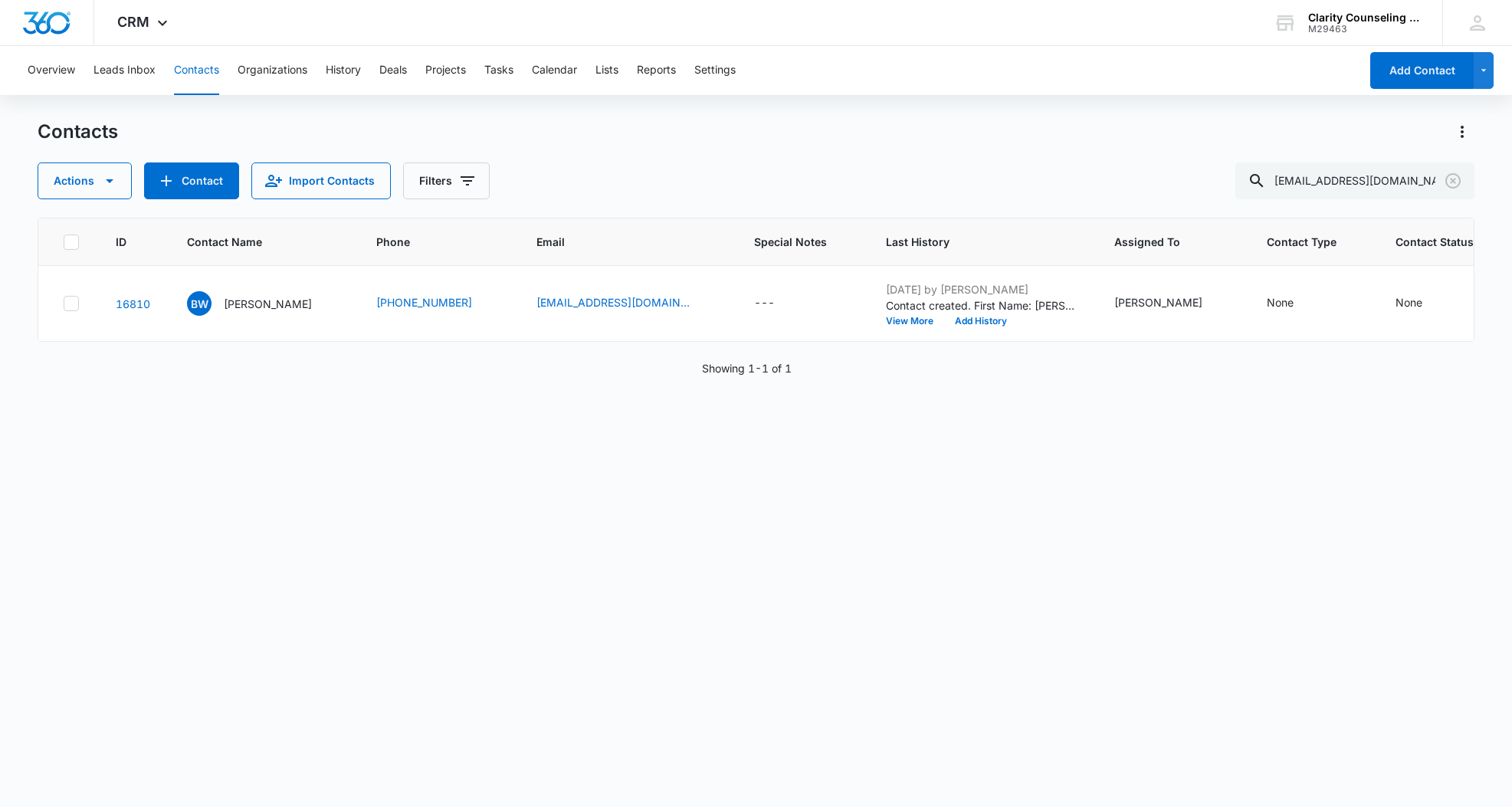
scroll to position [0, 1]
click at [1395, 304] on div "None" at bounding box center [1408, 301] width 27 height 16
click at [1386, 198] on div "Contact Status" at bounding box center [1351, 205] width 75 height 16
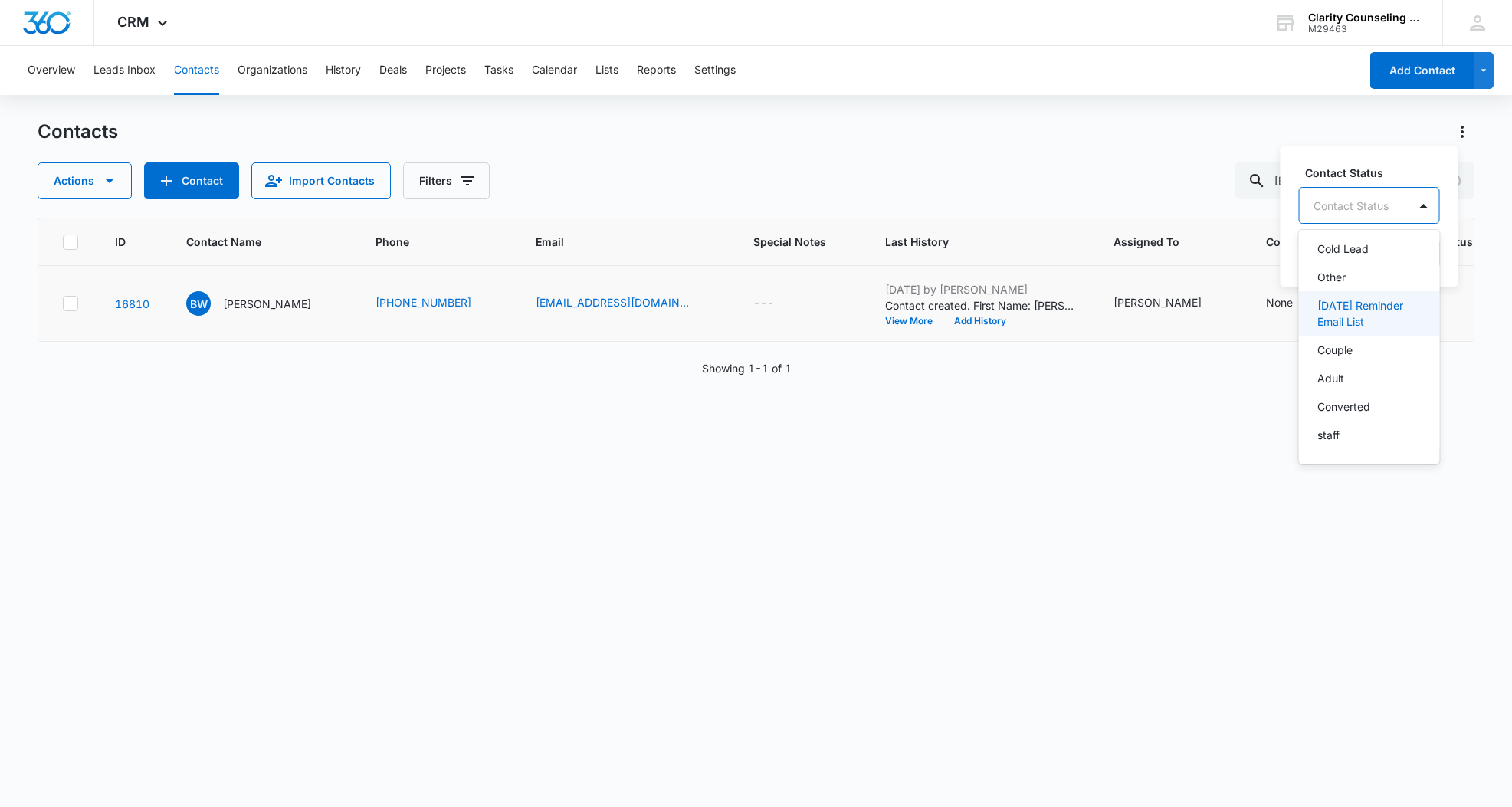
click at [1377, 307] on p "[DATE] Reminder Email List" at bounding box center [1368, 313] width 101 height 32
click at [1489, 203] on div "[DATE] Reminder Email List" at bounding box center [1396, 204] width 195 height 37
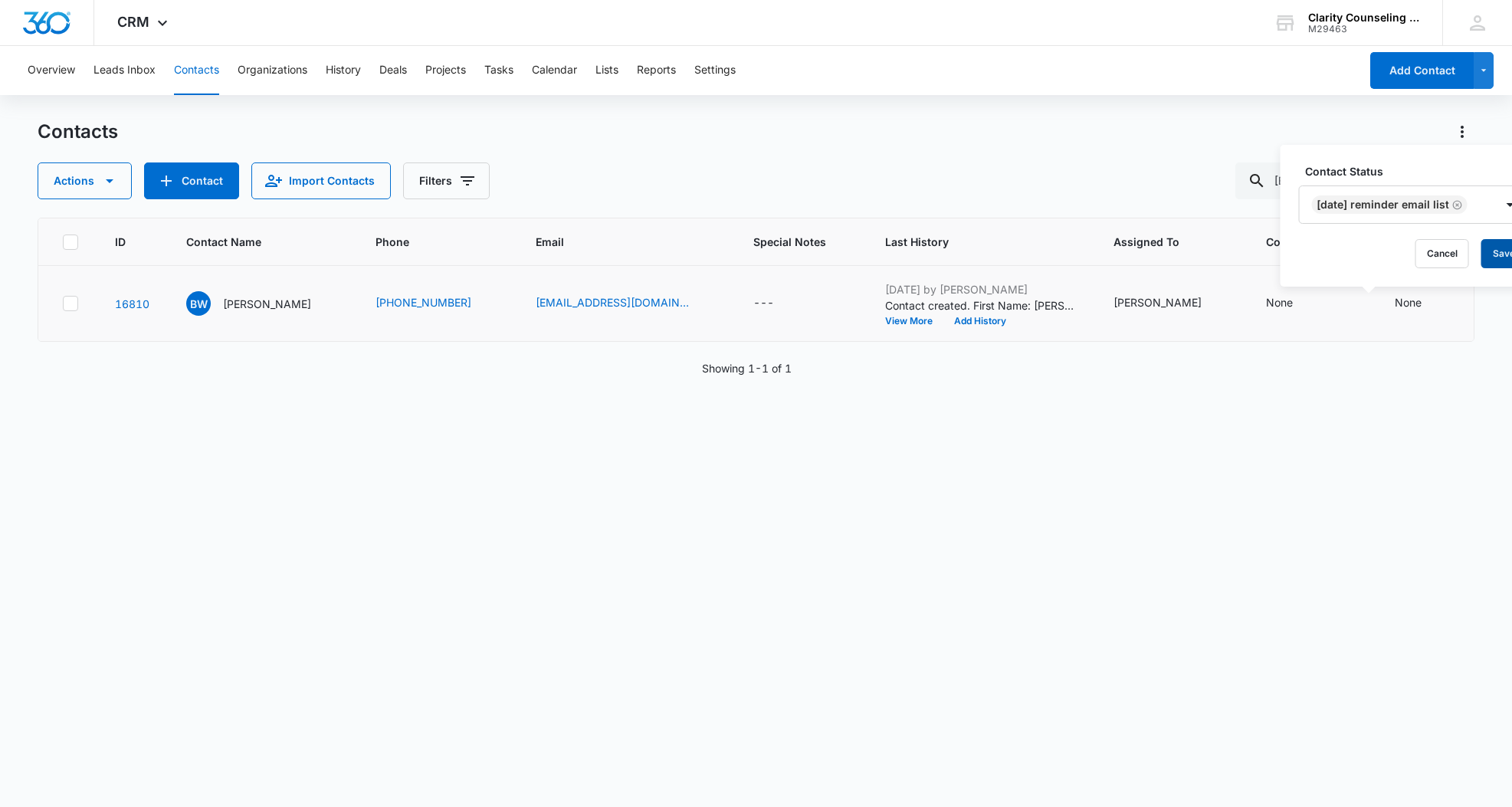
click at [1498, 251] on button "Save" at bounding box center [1504, 254] width 45 height 29
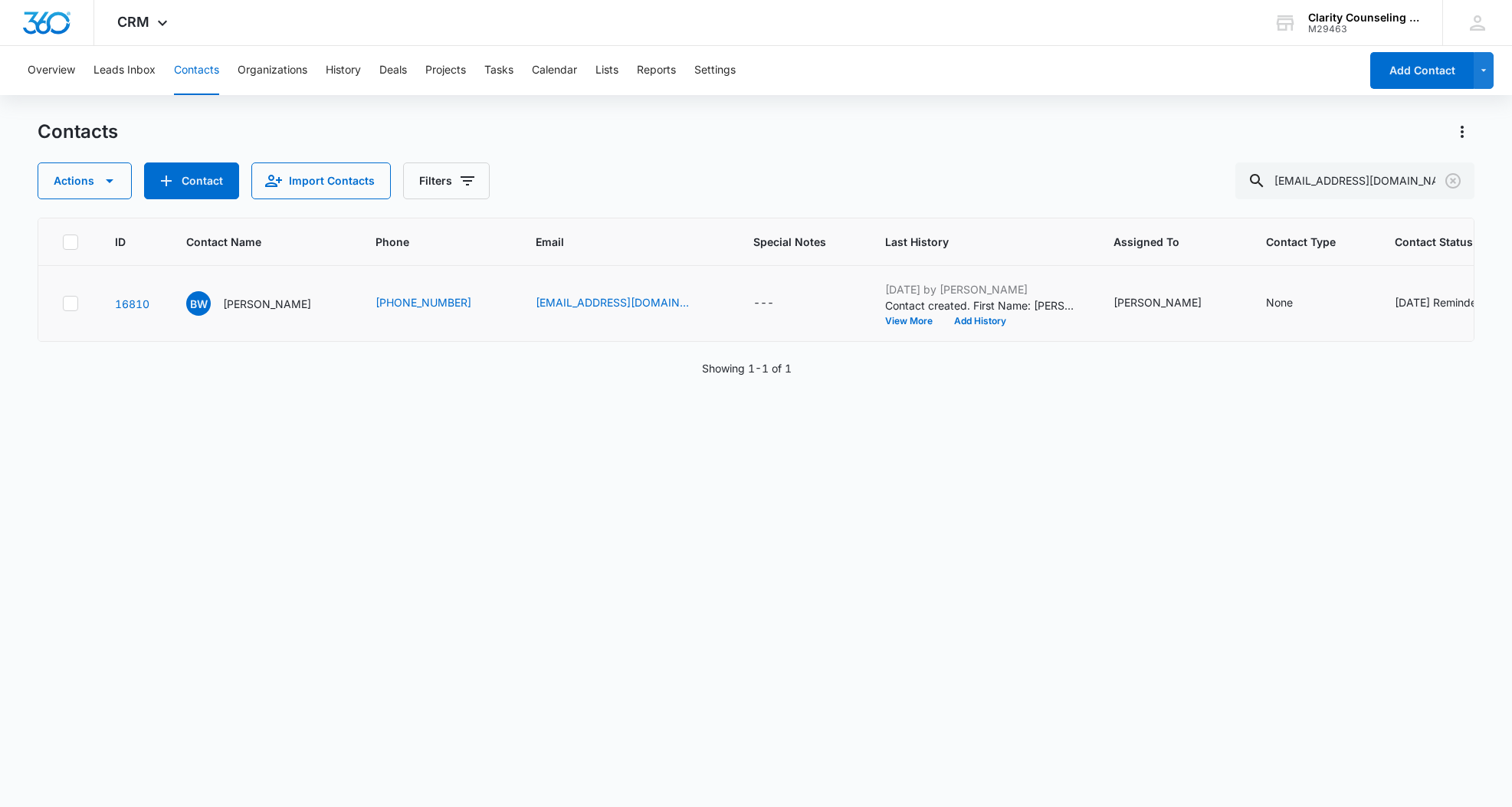
scroll to position [0, 0]
click at [1453, 178] on icon "Clear" at bounding box center [1453, 181] width 18 height 18
click at [1452, 178] on div at bounding box center [1453, 181] width 24 height 37
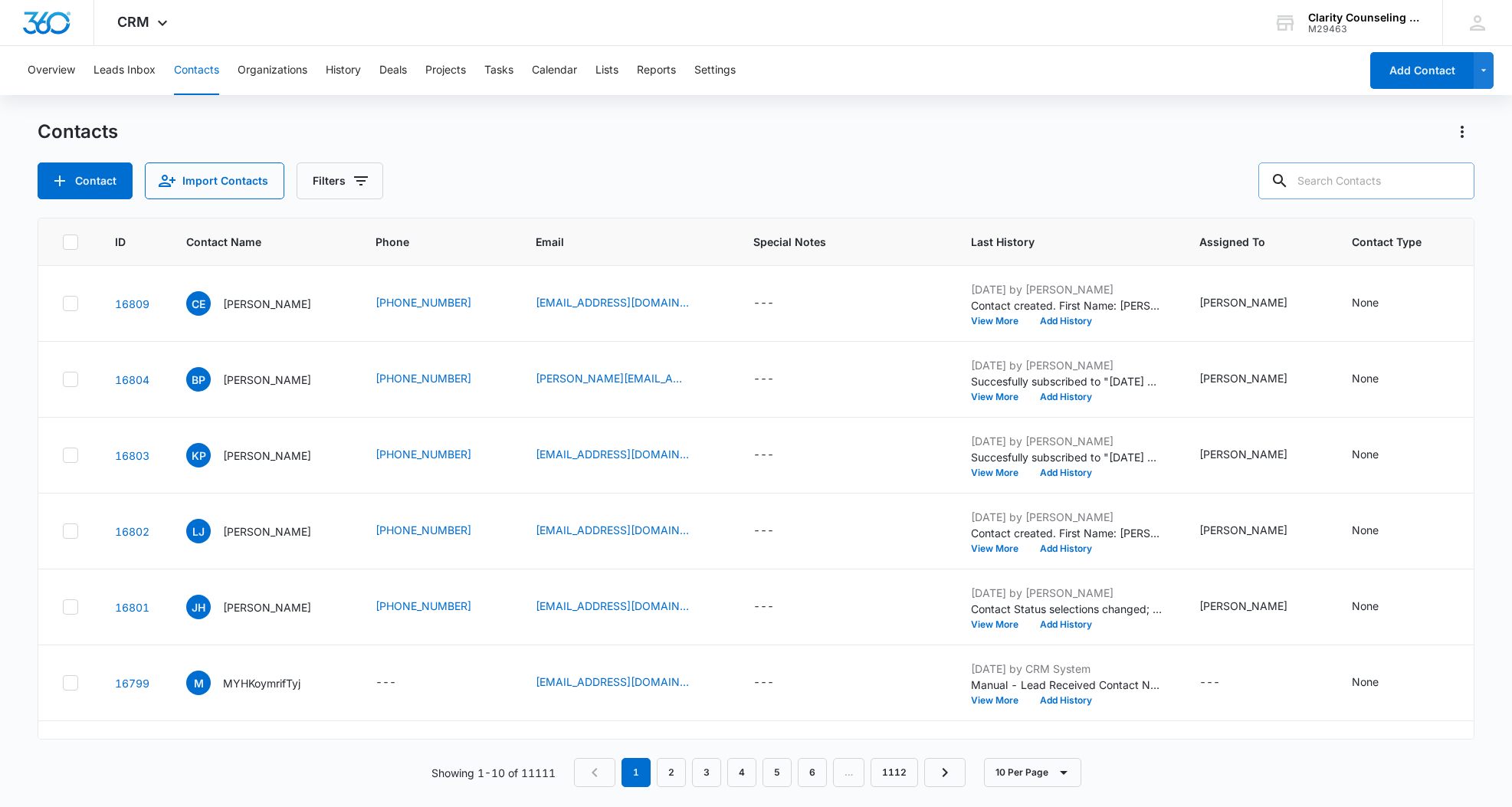
paste input "[EMAIL_ADDRESS][DOMAIN_NAME]"
type input "[EMAIL_ADDRESS][DOMAIN_NAME]"
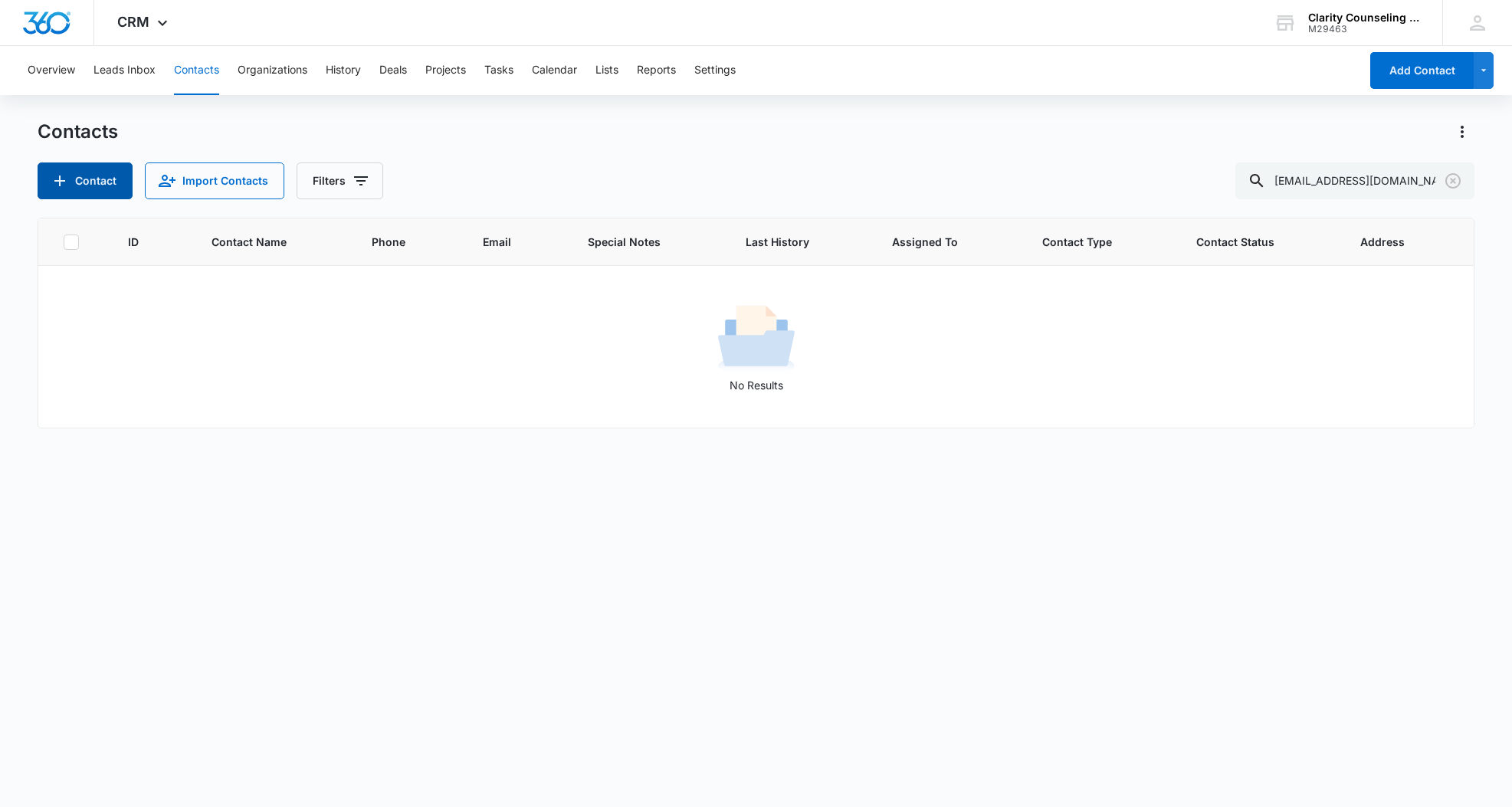
click at [68, 166] on button "Contact" at bounding box center [85, 181] width 95 height 37
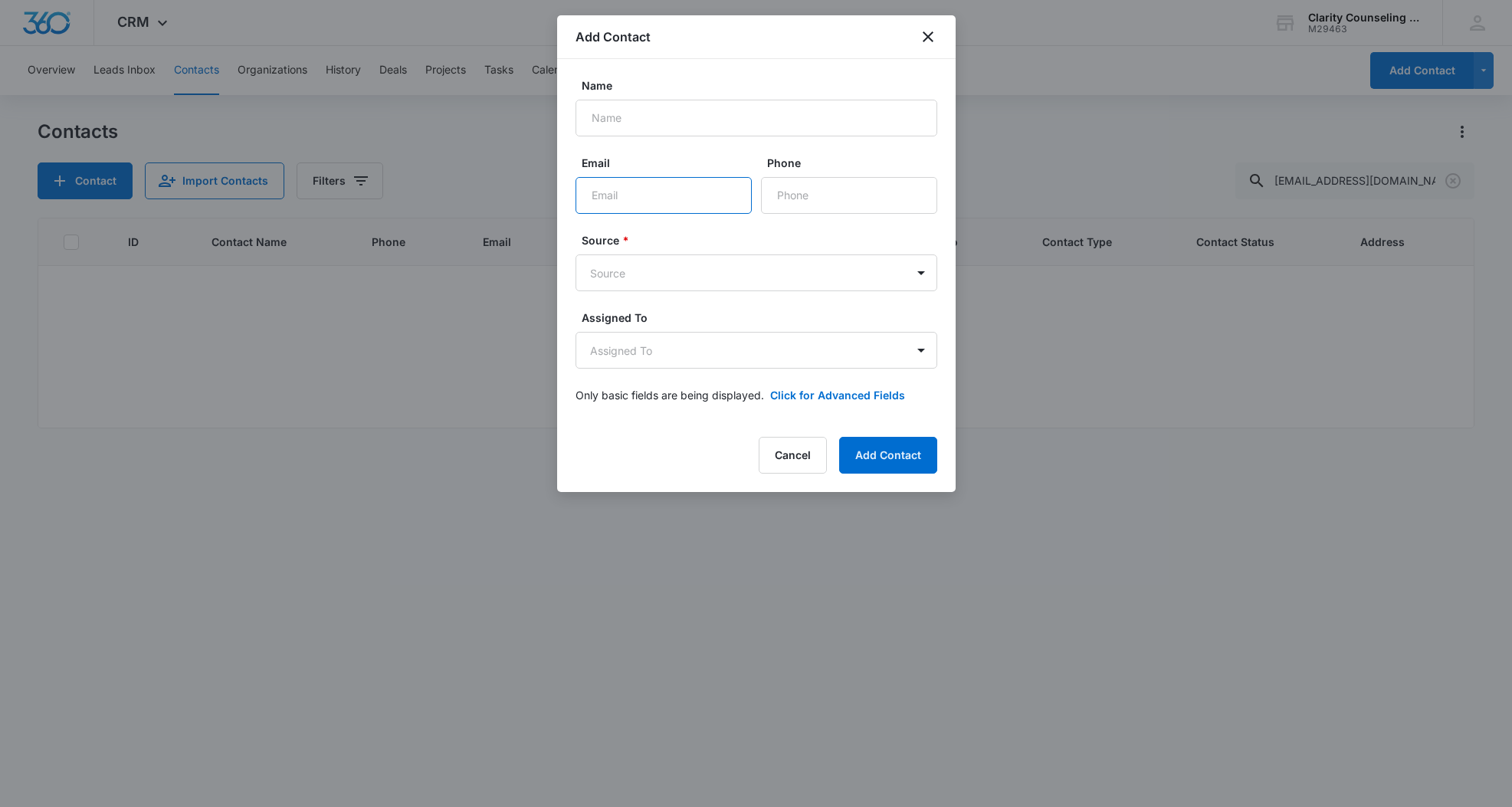
paste input "[EMAIL_ADDRESS][DOMAIN_NAME]"
type input "[EMAIL_ADDRESS][DOMAIN_NAME]"
paste input "[PERSON_NAME]"
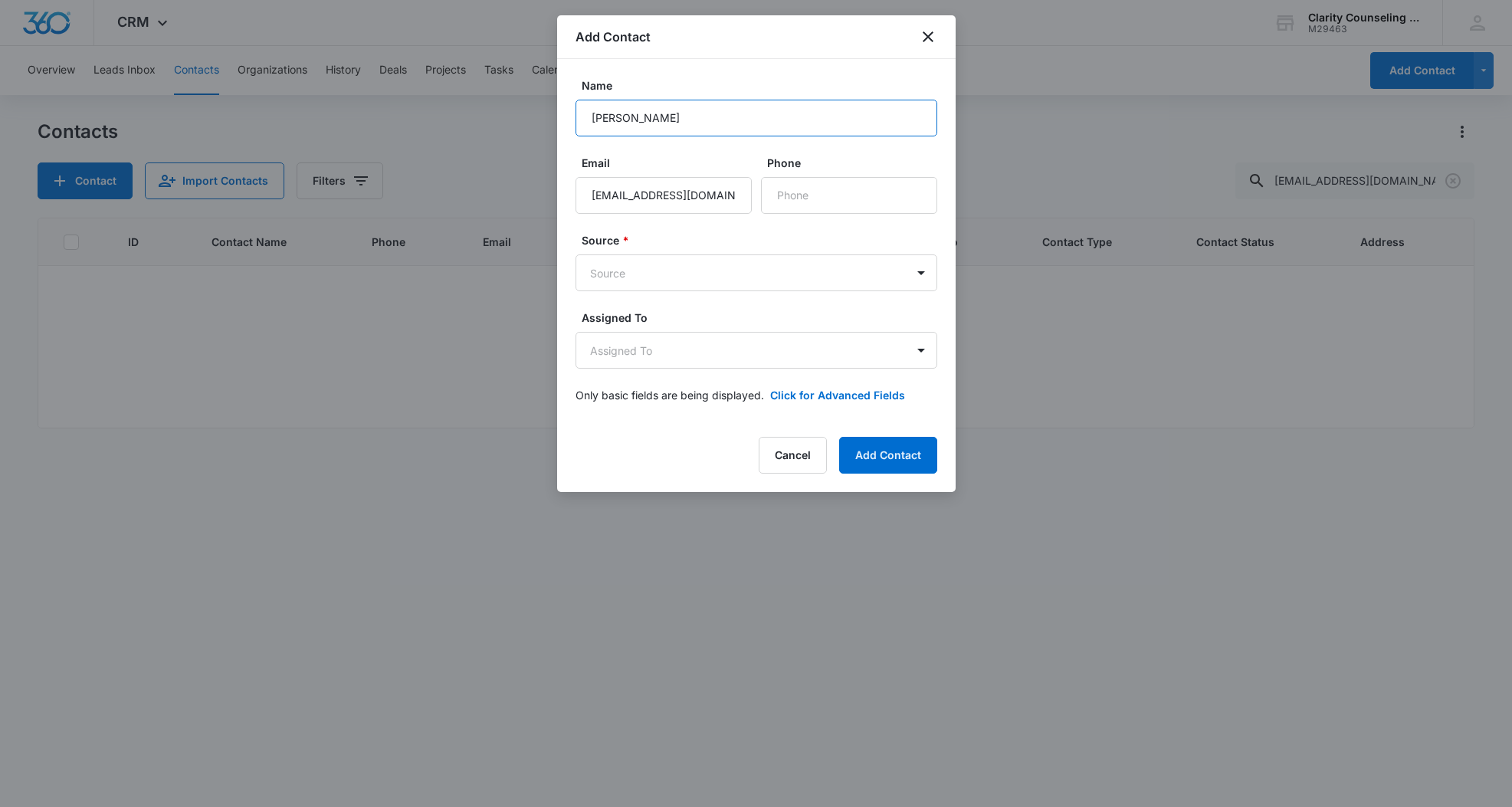
scroll to position [0, 0]
type input "[PERSON_NAME]"
paste input "[PHONE_NUMBER]"
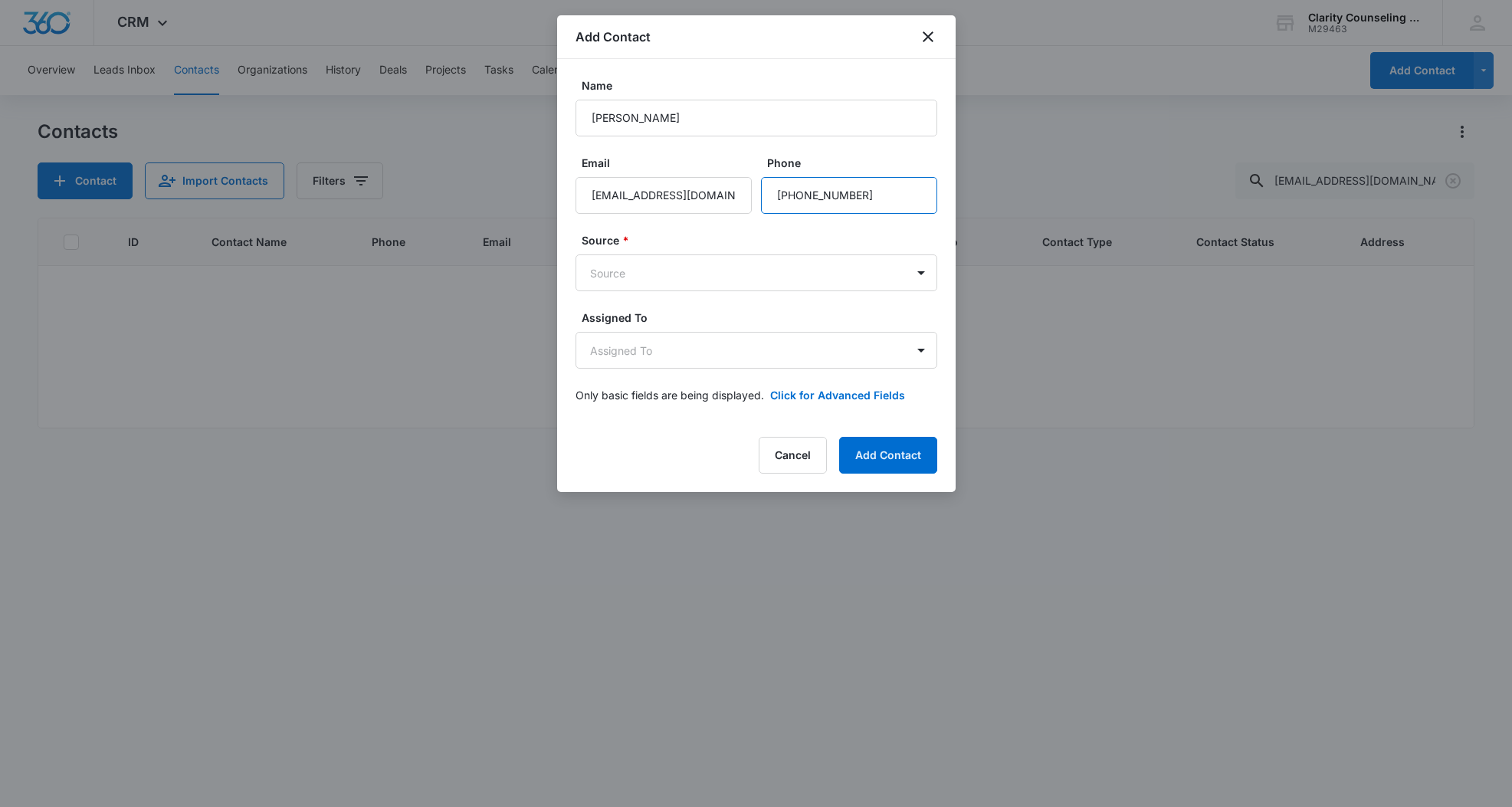
type input "[PHONE_NUMBER]"
click at [650, 293] on form "Name [PERSON_NAME] Email [EMAIL_ADDRESS][DOMAIN_NAME] Phone Source * Source Ass…" at bounding box center [756, 249] width 362 height 344
click at [653, 275] on body "CRM Apps Reputation Websites Forms CRM Email Social Content Ads Intelligence Fi…" at bounding box center [756, 404] width 1512 height 807
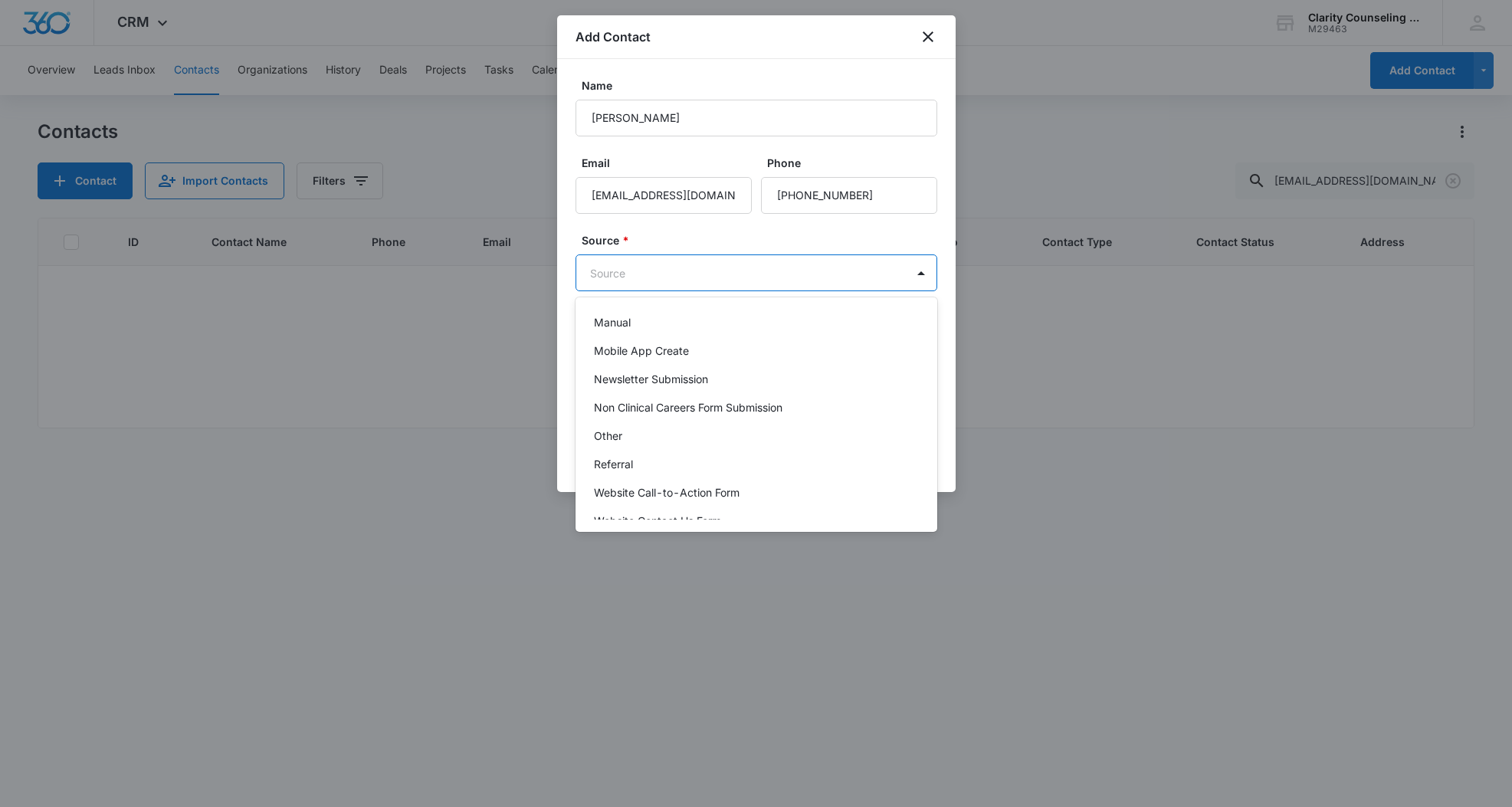
scroll to position [193, 0]
click at [649, 419] on div "Other" at bounding box center [754, 417] width 321 height 16
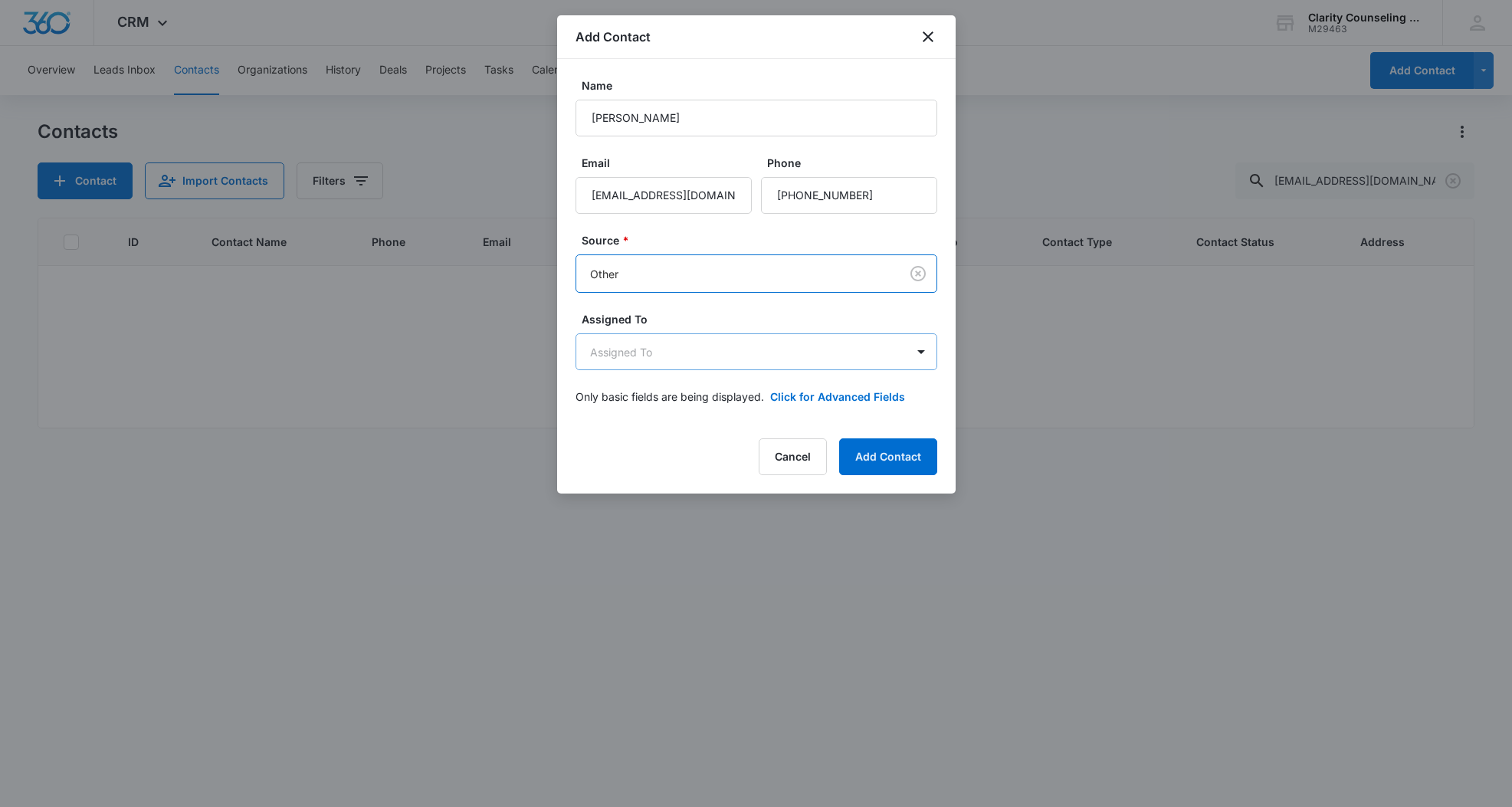
click at [685, 346] on body "CRM Apps Reputation Websites Forms CRM Email Social Content Ads Intelligence Fi…" at bounding box center [756, 404] width 1512 height 807
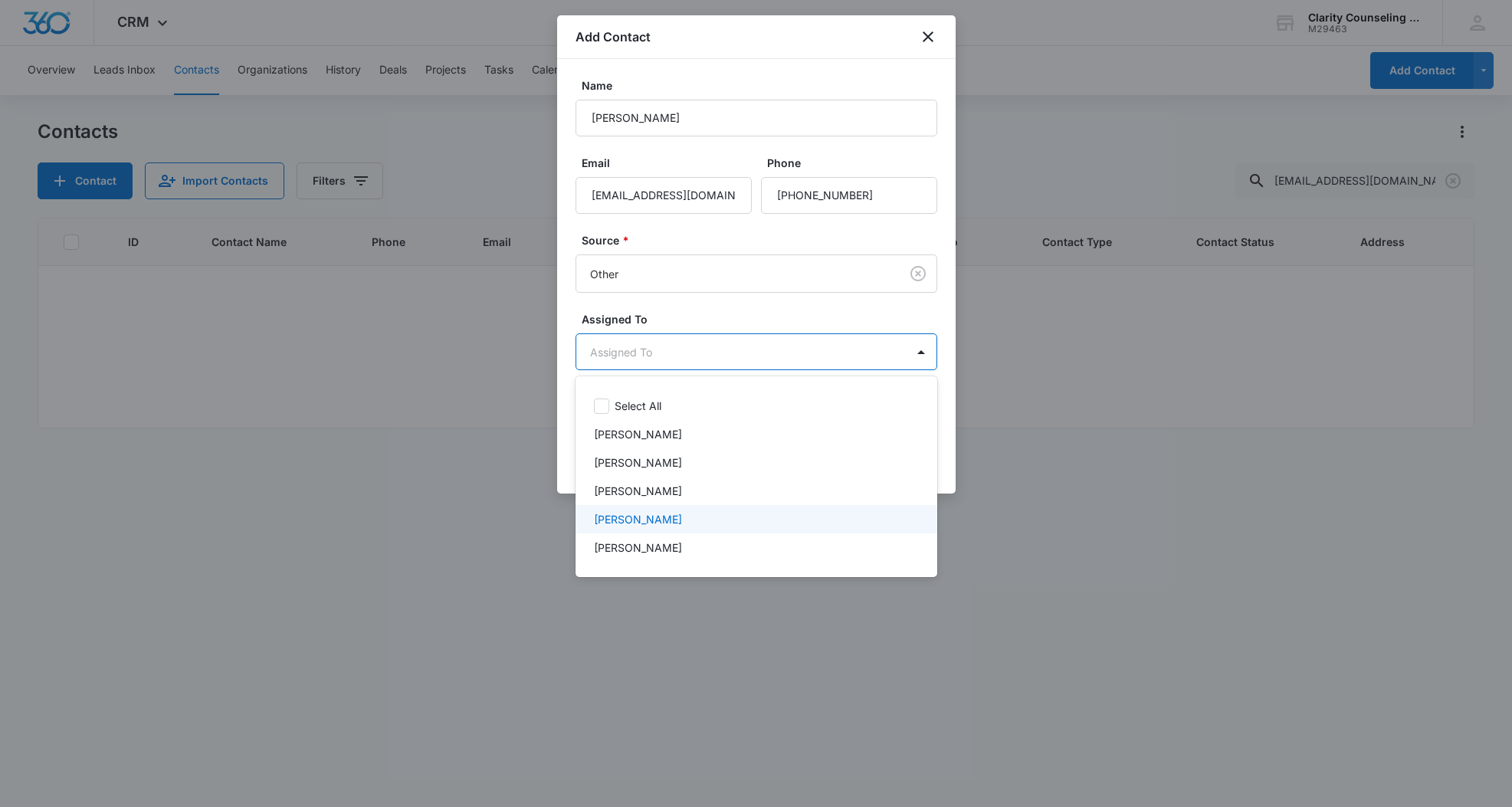
drag, startPoint x: 666, startPoint y: 530, endPoint x: 670, endPoint y: 517, distance: 13.6
click at [666, 527] on div "[PERSON_NAME]" at bounding box center [756, 519] width 362 height 28
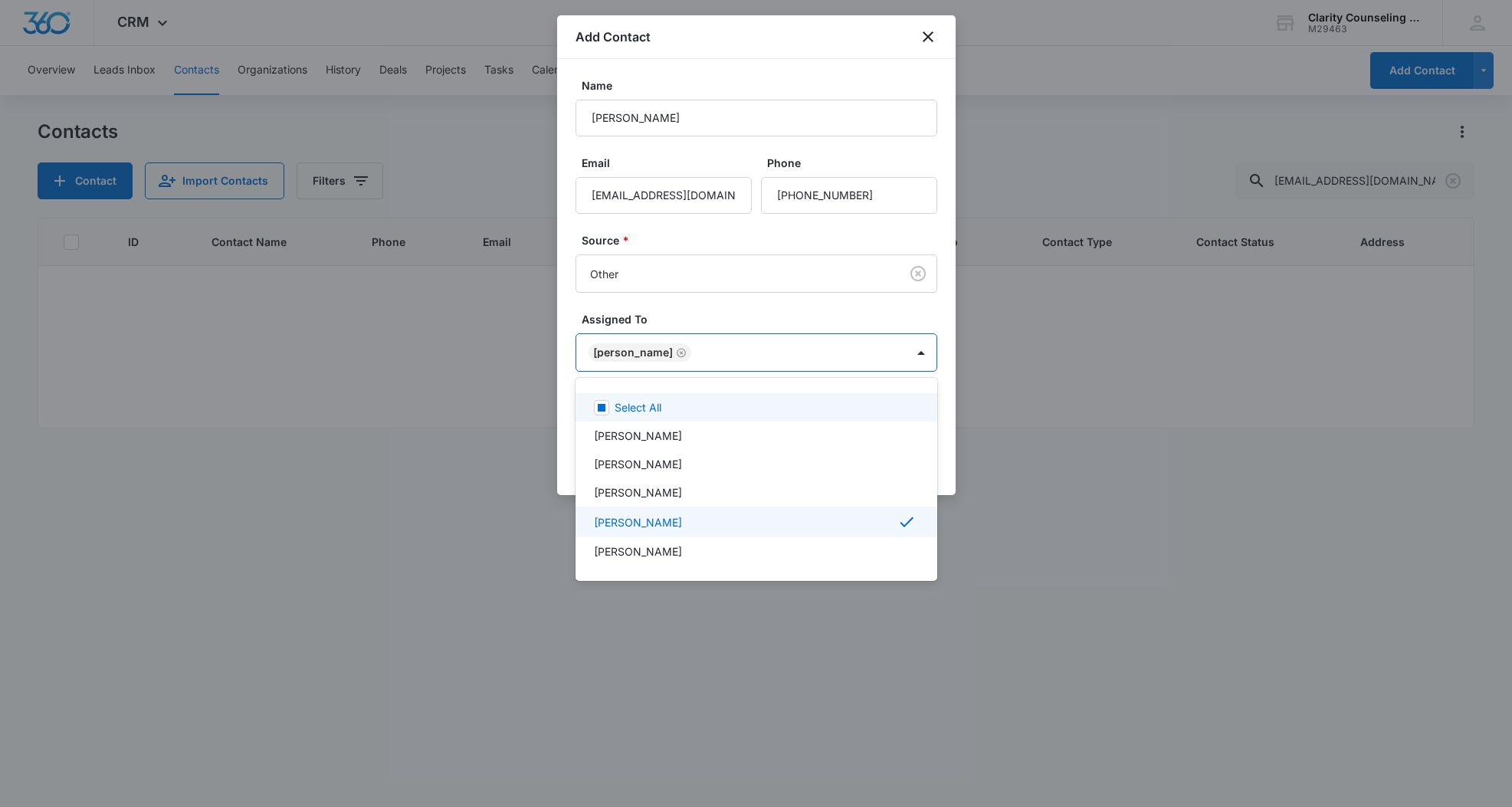
click at [762, 353] on div at bounding box center [756, 404] width 1512 height 807
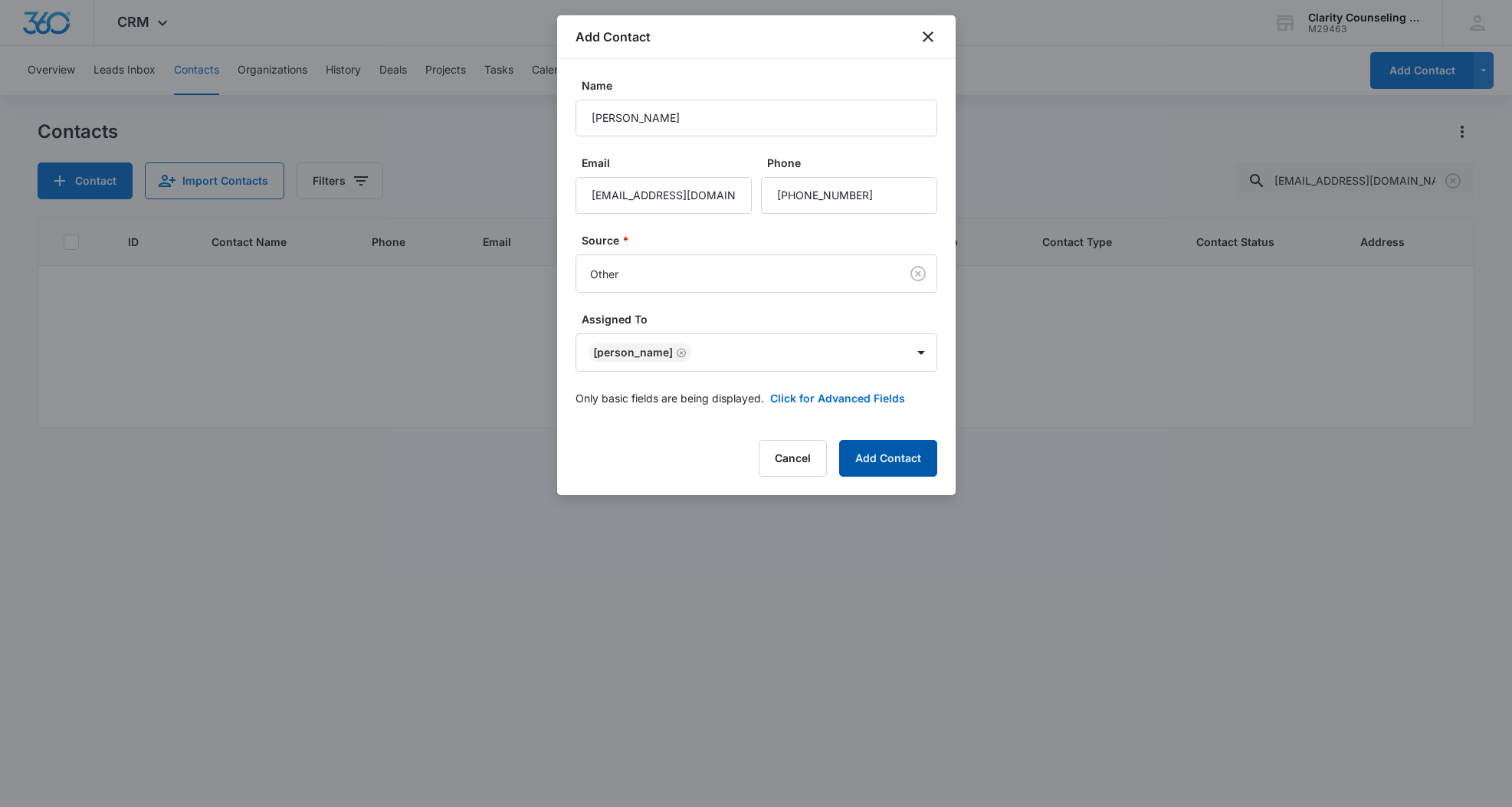
click at [866, 457] on button "Add Contact" at bounding box center [887, 458] width 98 height 37
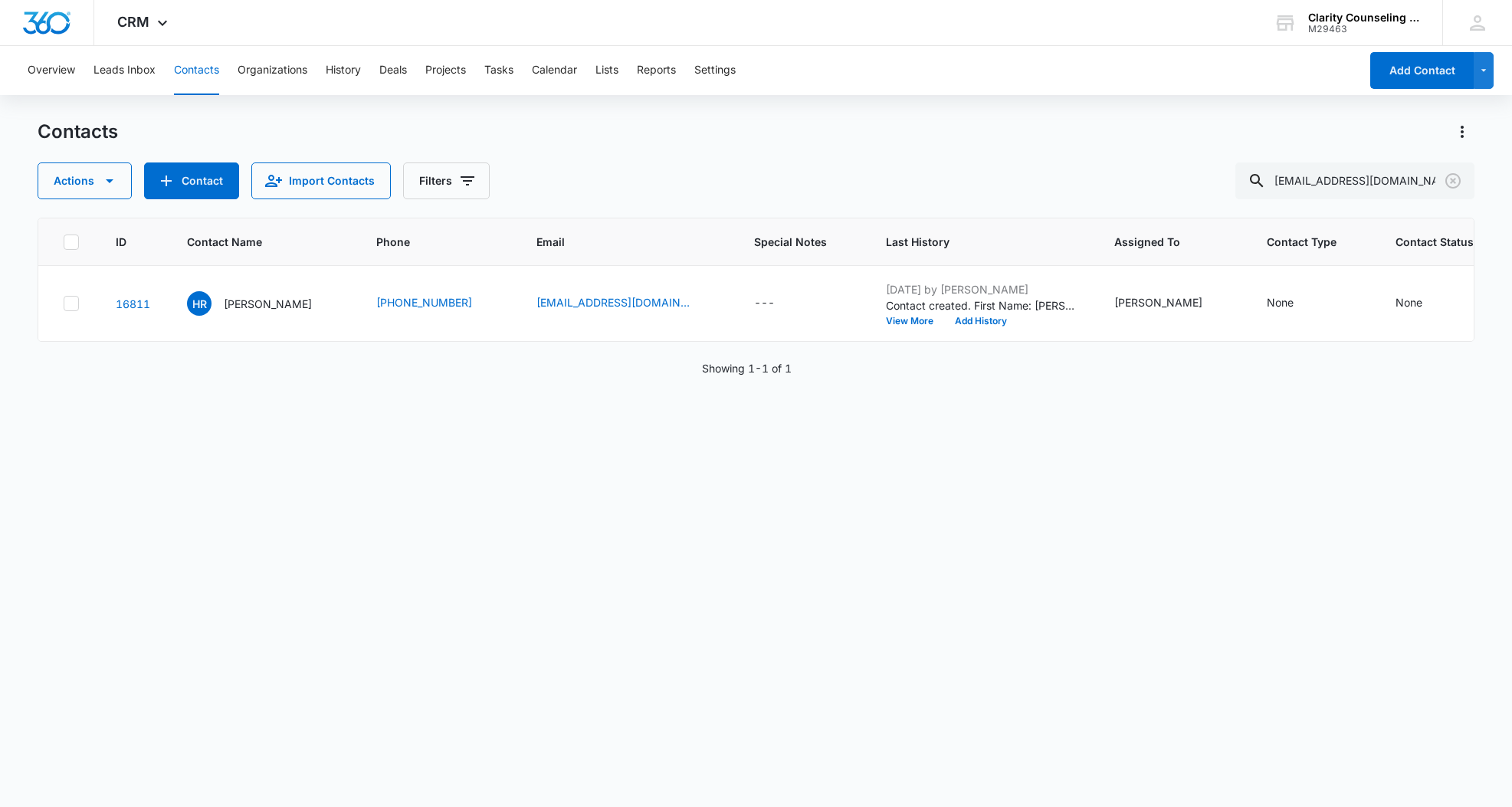
click at [1456, 180] on icon "Clear" at bounding box center [1453, 181] width 18 height 18
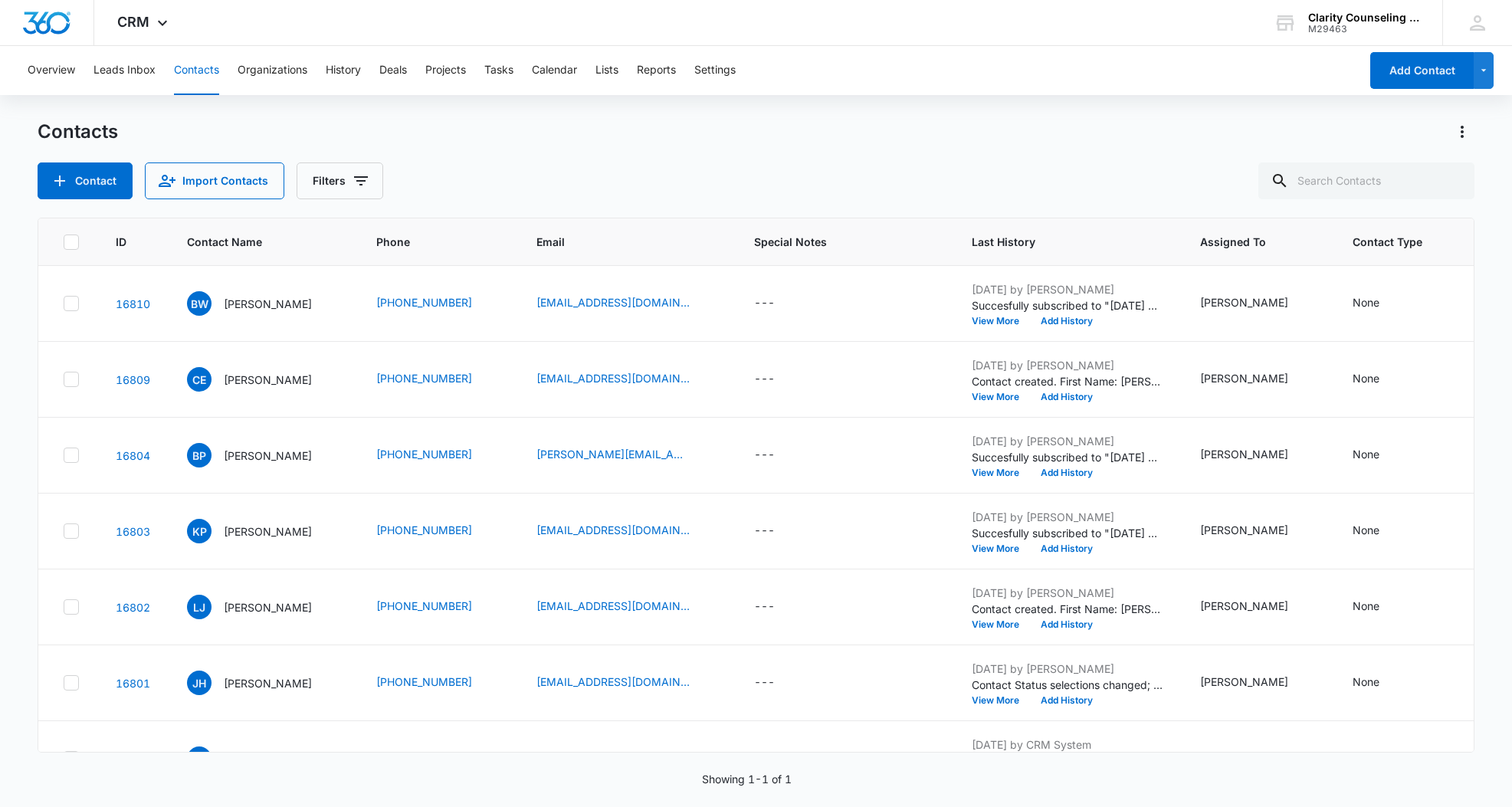
click at [1456, 180] on div at bounding box center [1453, 181] width 24 height 37
paste input "[EMAIL_ADDRESS][DOMAIN_NAME]"
type input "[EMAIL_ADDRESS][DOMAIN_NAME]"
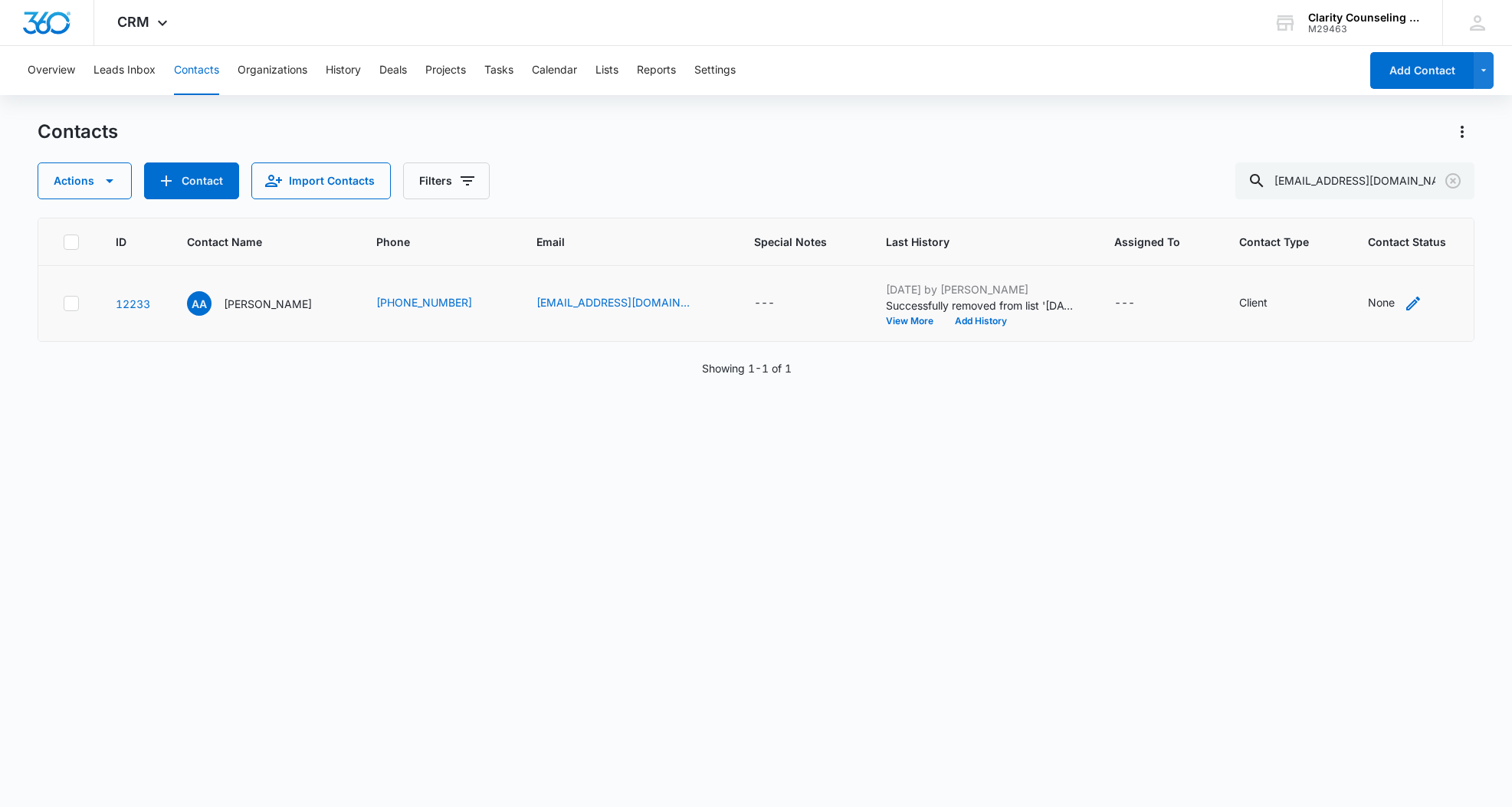
click at [1368, 303] on div "None" at bounding box center [1381, 301] width 27 height 16
click at [1402, 203] on div at bounding box center [1416, 205] width 31 height 35
click at [1389, 314] on p "[DATE] Reminder Email List" at bounding box center [1360, 313] width 101 height 32
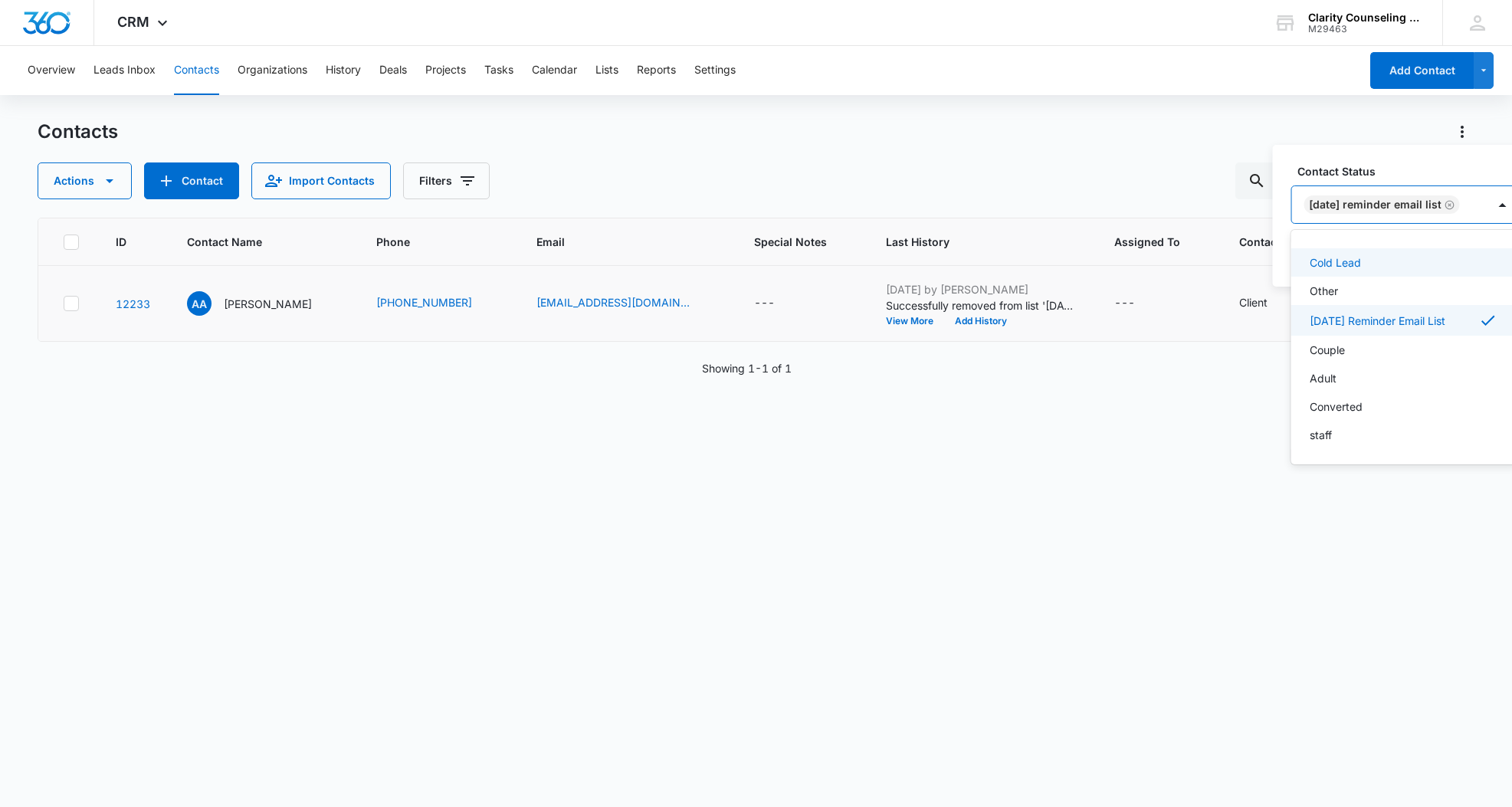
click at [1488, 200] on div "[DATE] Reminder Email List" at bounding box center [1389, 204] width 195 height 37
click at [1493, 252] on button "Save" at bounding box center [1496, 254] width 45 height 29
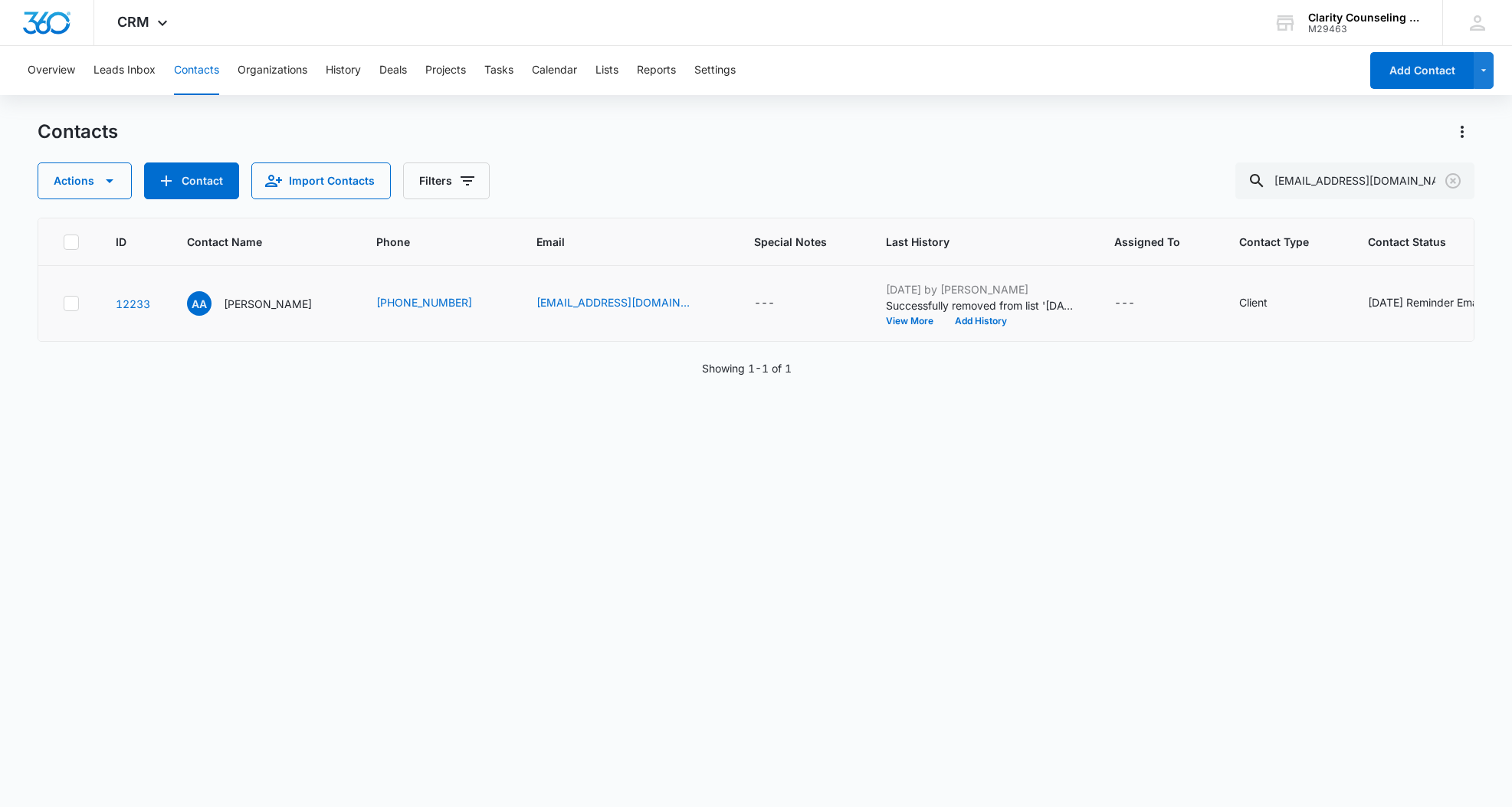
scroll to position [1, 0]
click at [1458, 172] on icon "Clear" at bounding box center [1453, 181] width 18 height 18
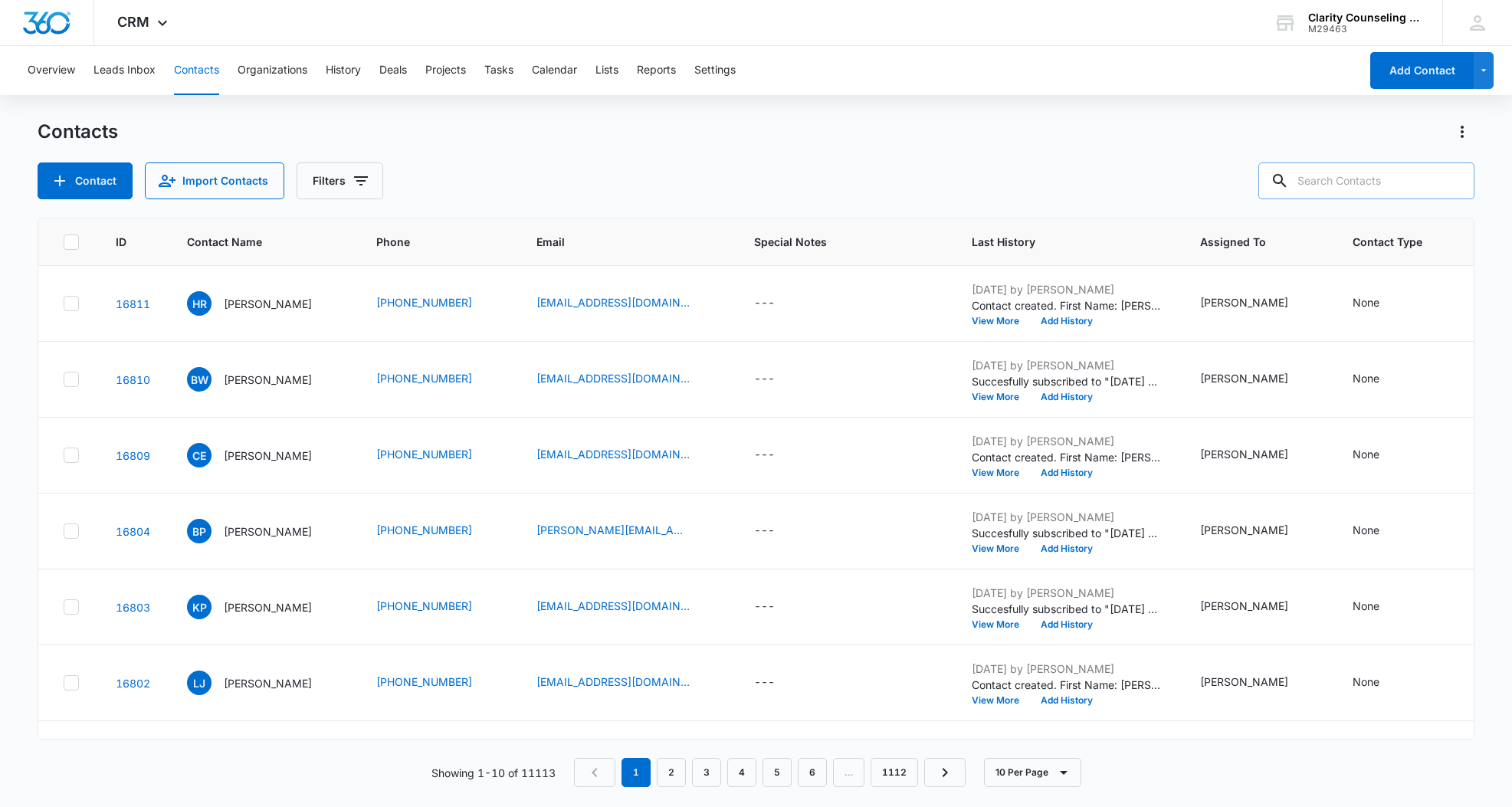
paste input "[EMAIL_ADDRESS][DOMAIN_NAME]"
type input "[EMAIL_ADDRESS][DOMAIN_NAME]"
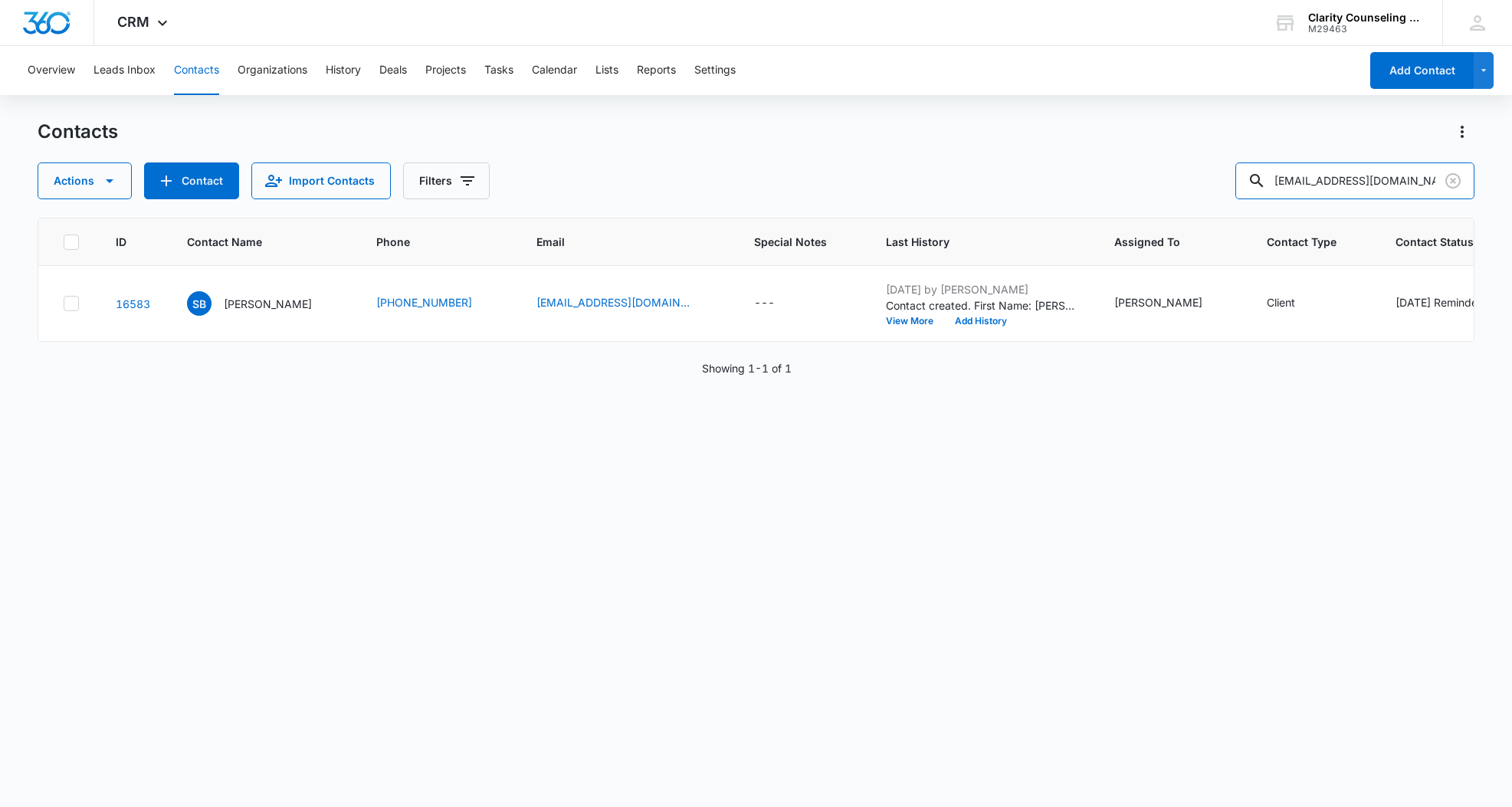
scroll to position [0, 0]
click at [1454, 179] on icon "Clear" at bounding box center [1453, 181] width 15 height 15
click at [1453, 179] on div at bounding box center [1453, 181] width 24 height 37
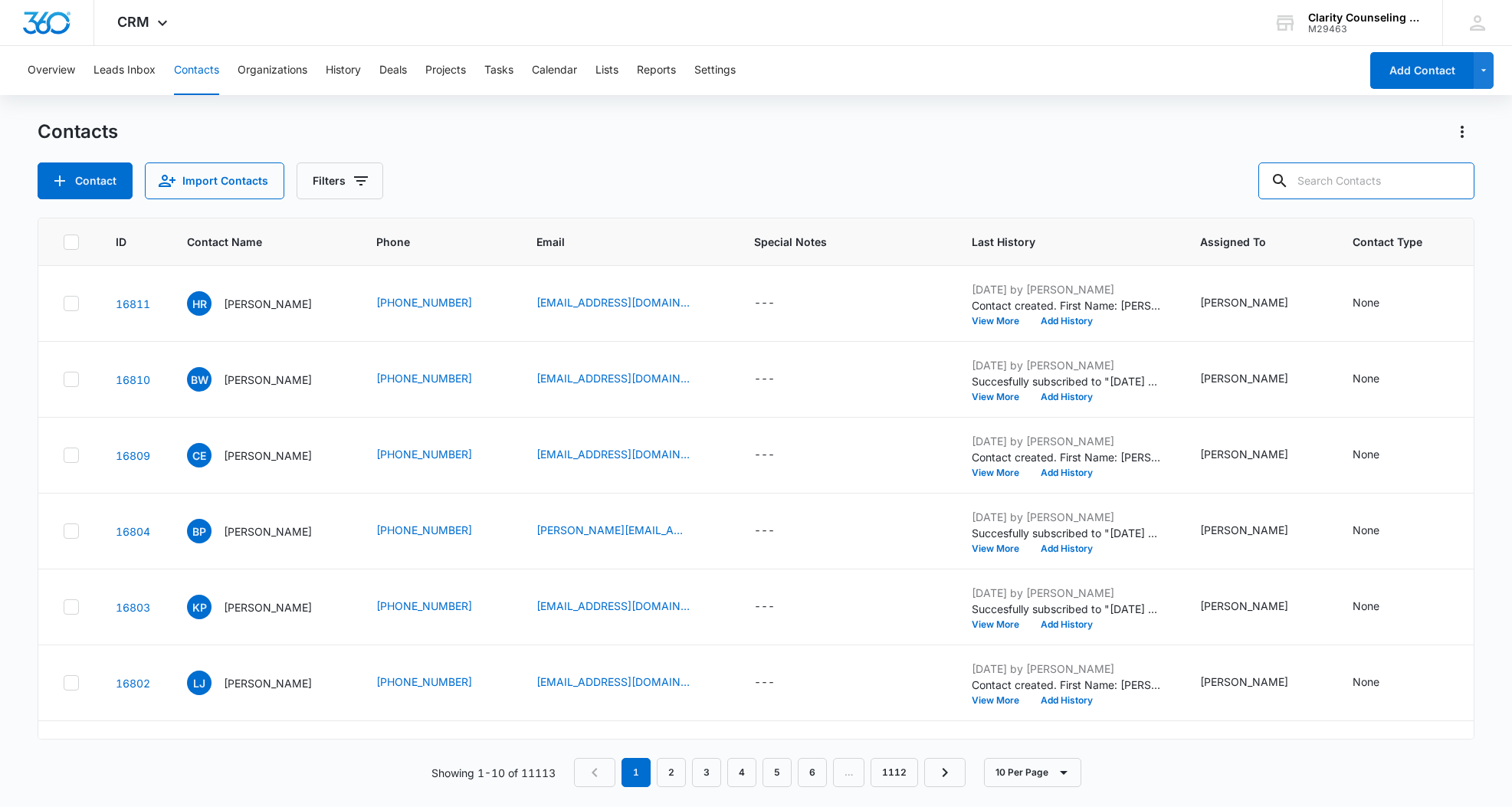
paste input "[EMAIL_ADDRESS][DOMAIN_NAME]"
type input "[EMAIL_ADDRESS][DOMAIN_NAME]"
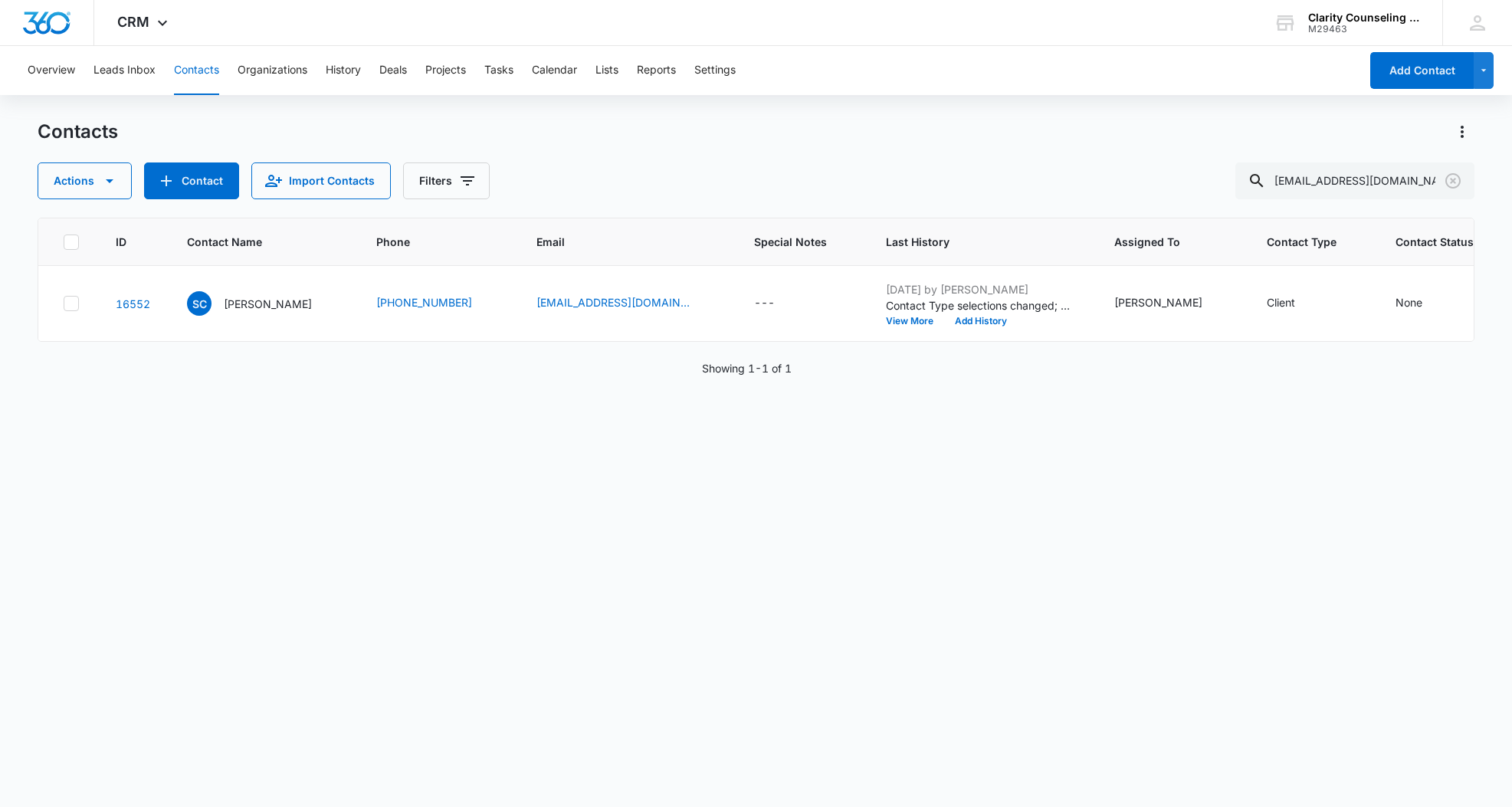
click at [1453, 184] on icon "Clear" at bounding box center [1453, 181] width 18 height 18
click at [1453, 184] on div at bounding box center [1453, 181] width 24 height 37
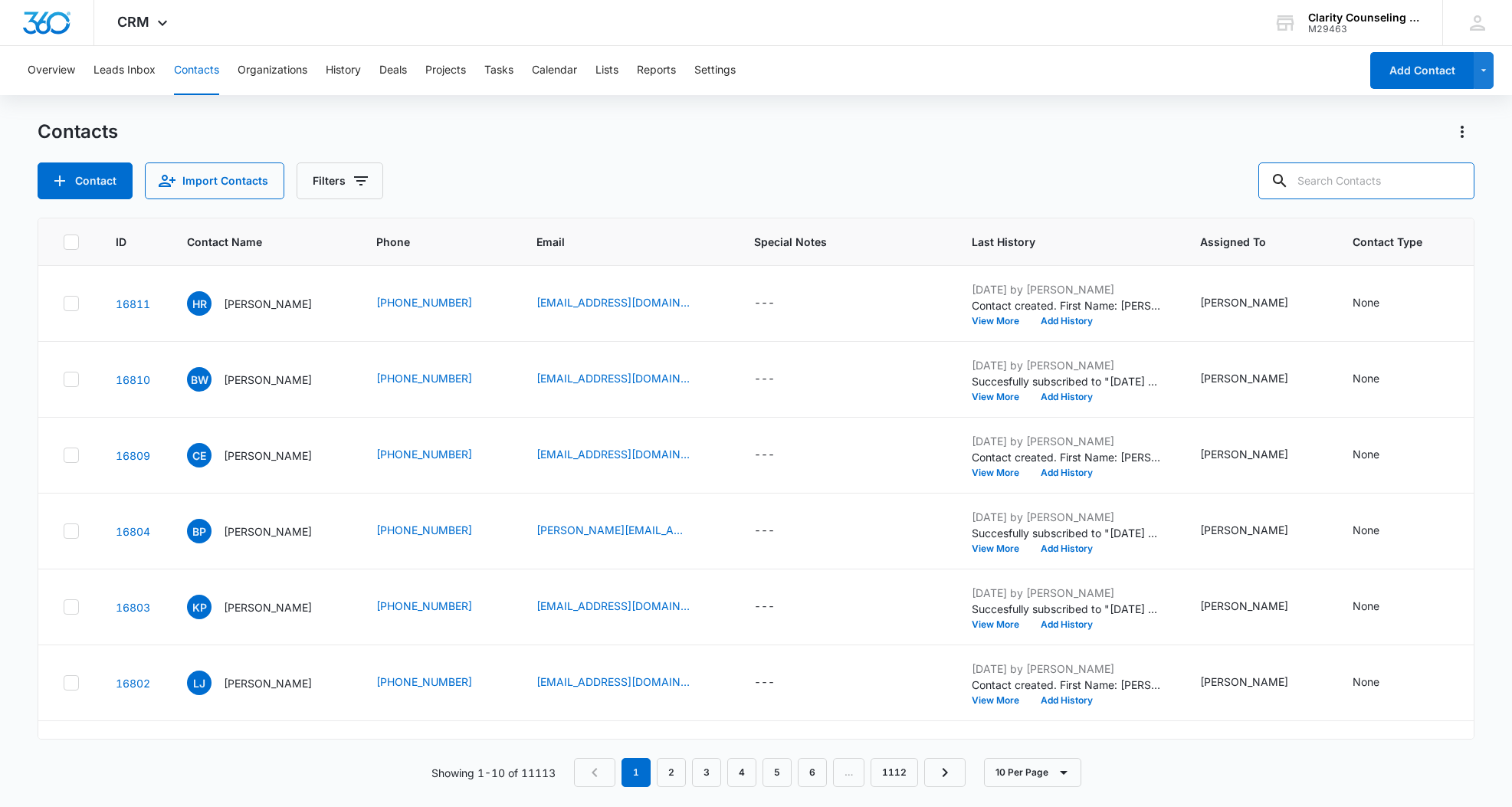
paste input "[EMAIL_ADDRESS][DOMAIN_NAME]"
type input "[EMAIL_ADDRESS][DOMAIN_NAME]"
